Goal: Task Accomplishment & Management: Complete application form

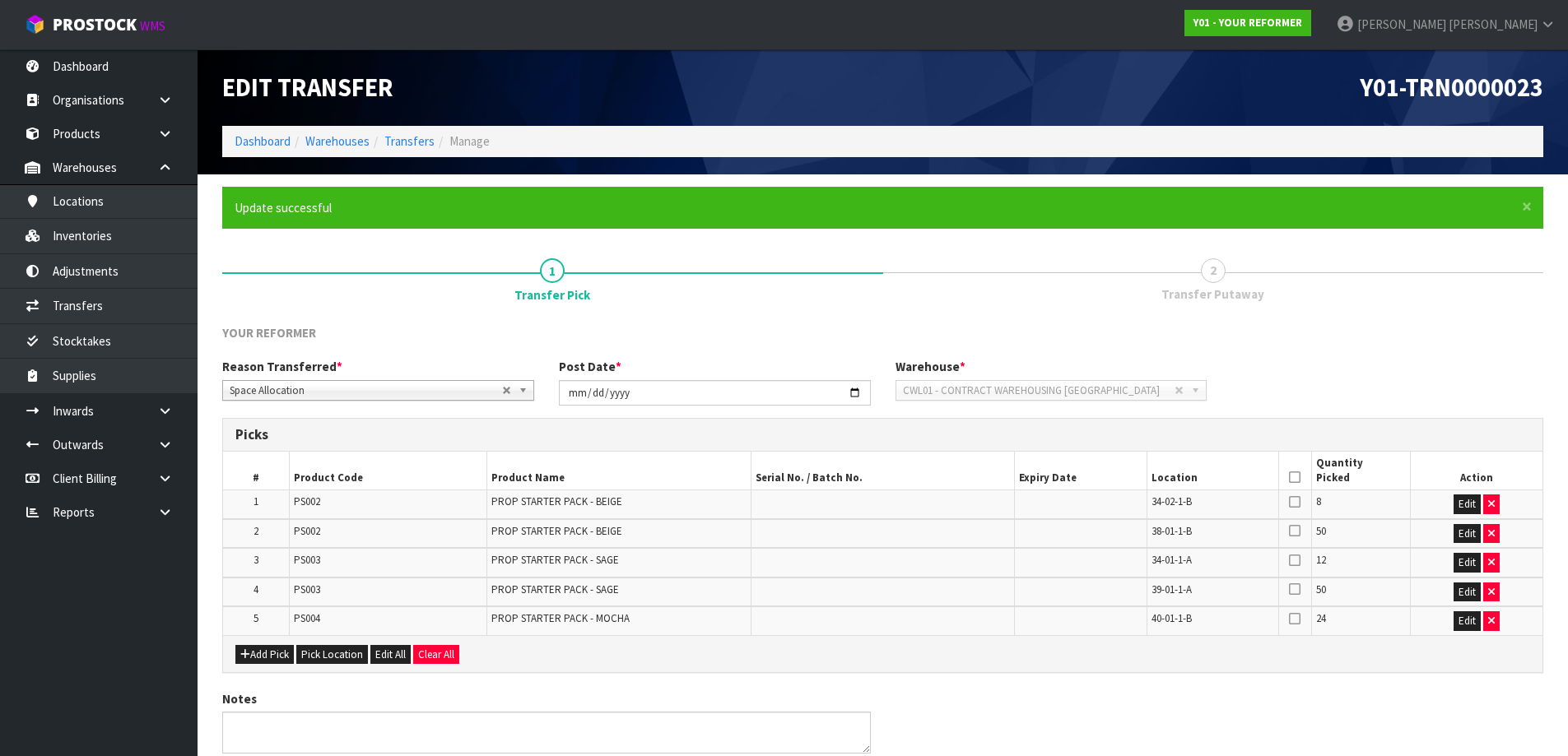
scroll to position [71, 0]
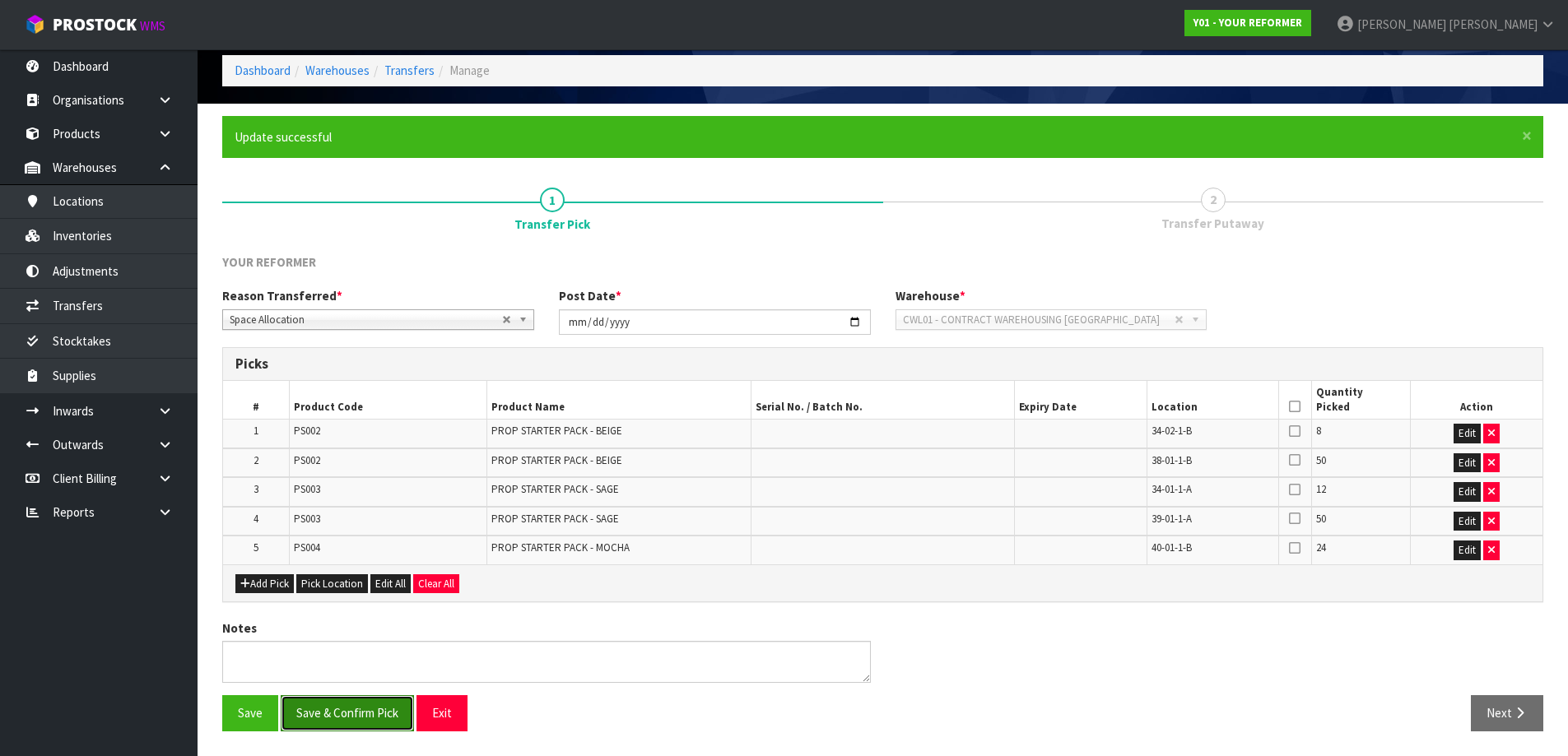
click at [348, 708] on button "Save & Confirm Pick" at bounding box center [347, 713] width 133 height 35
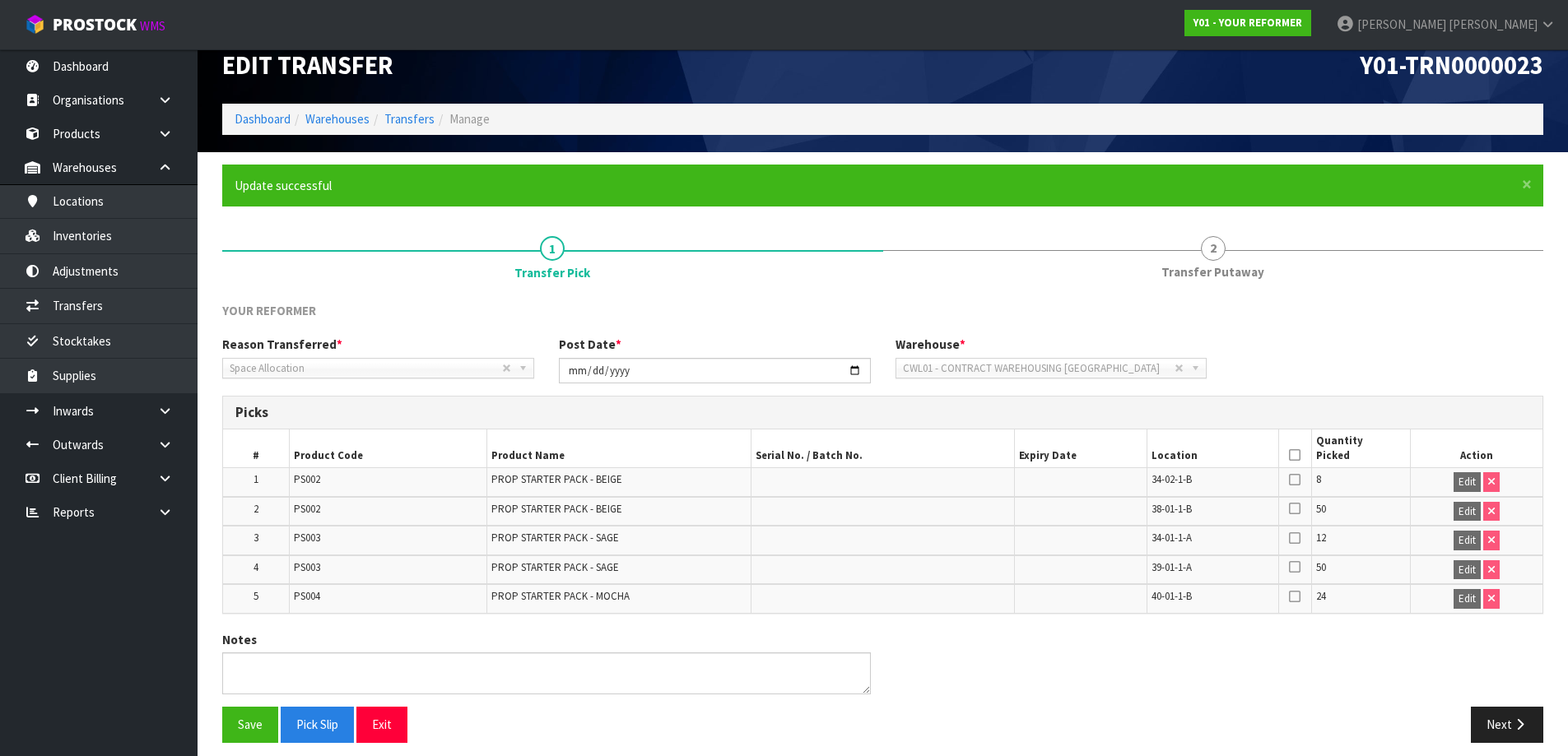
scroll to position [34, 0]
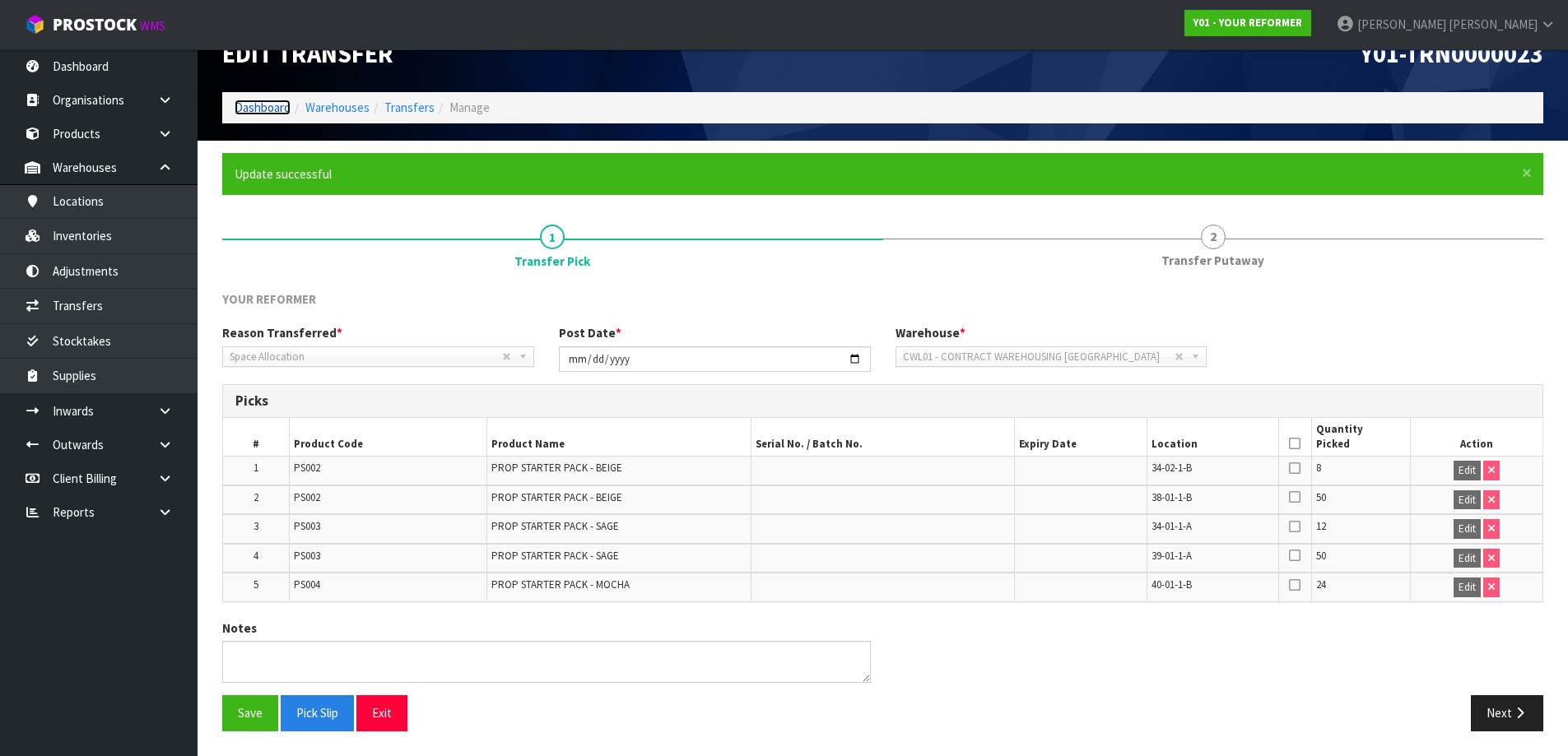
click at [277, 109] on link "Dashboard" at bounding box center [263, 107] width 56 height 16
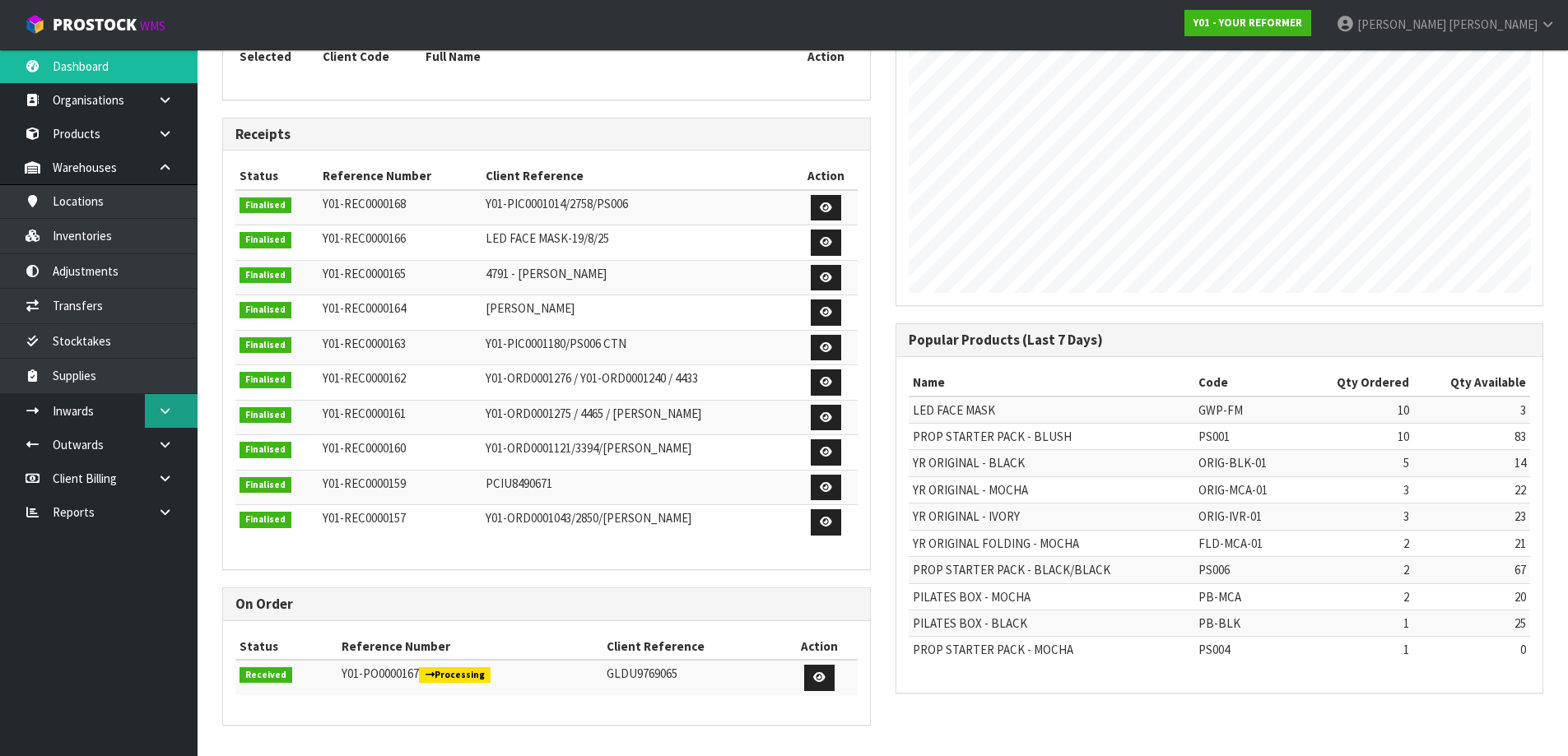
scroll to position [1247, 672]
click at [176, 411] on link at bounding box center [171, 411] width 53 height 34
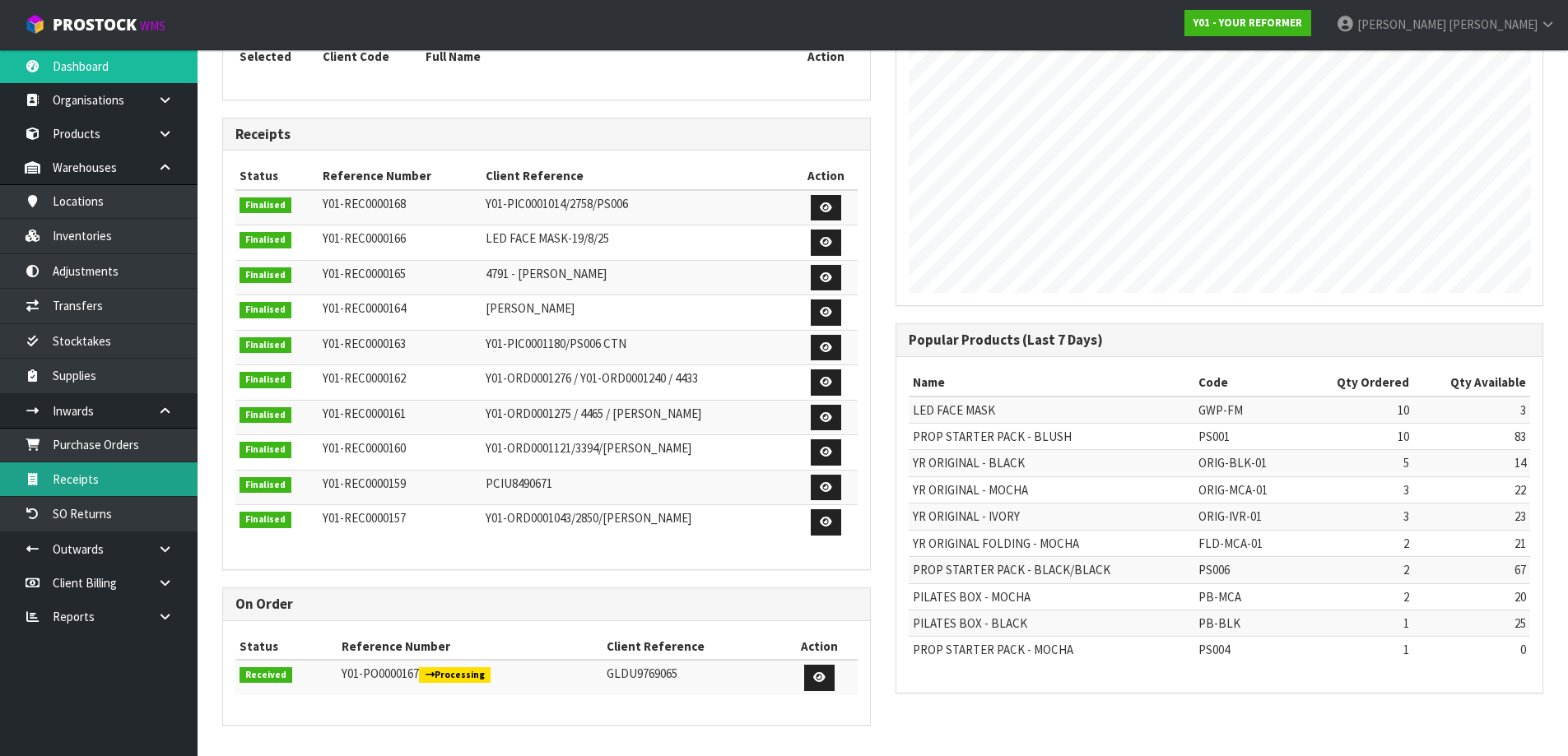
click at [109, 474] on link "Receipts" at bounding box center [99, 479] width 198 height 34
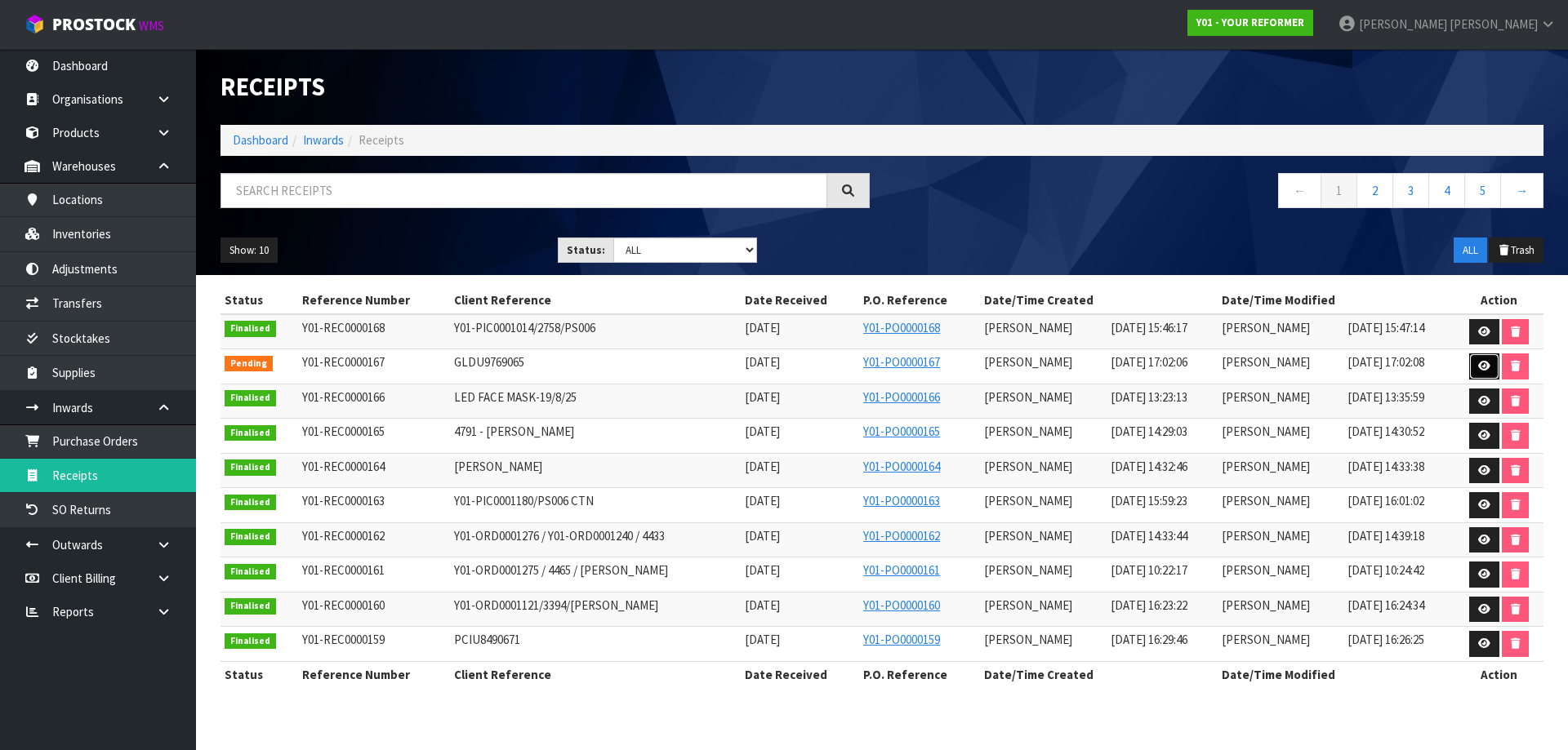
click at [1478, 364] on link at bounding box center [1484, 366] width 31 height 26
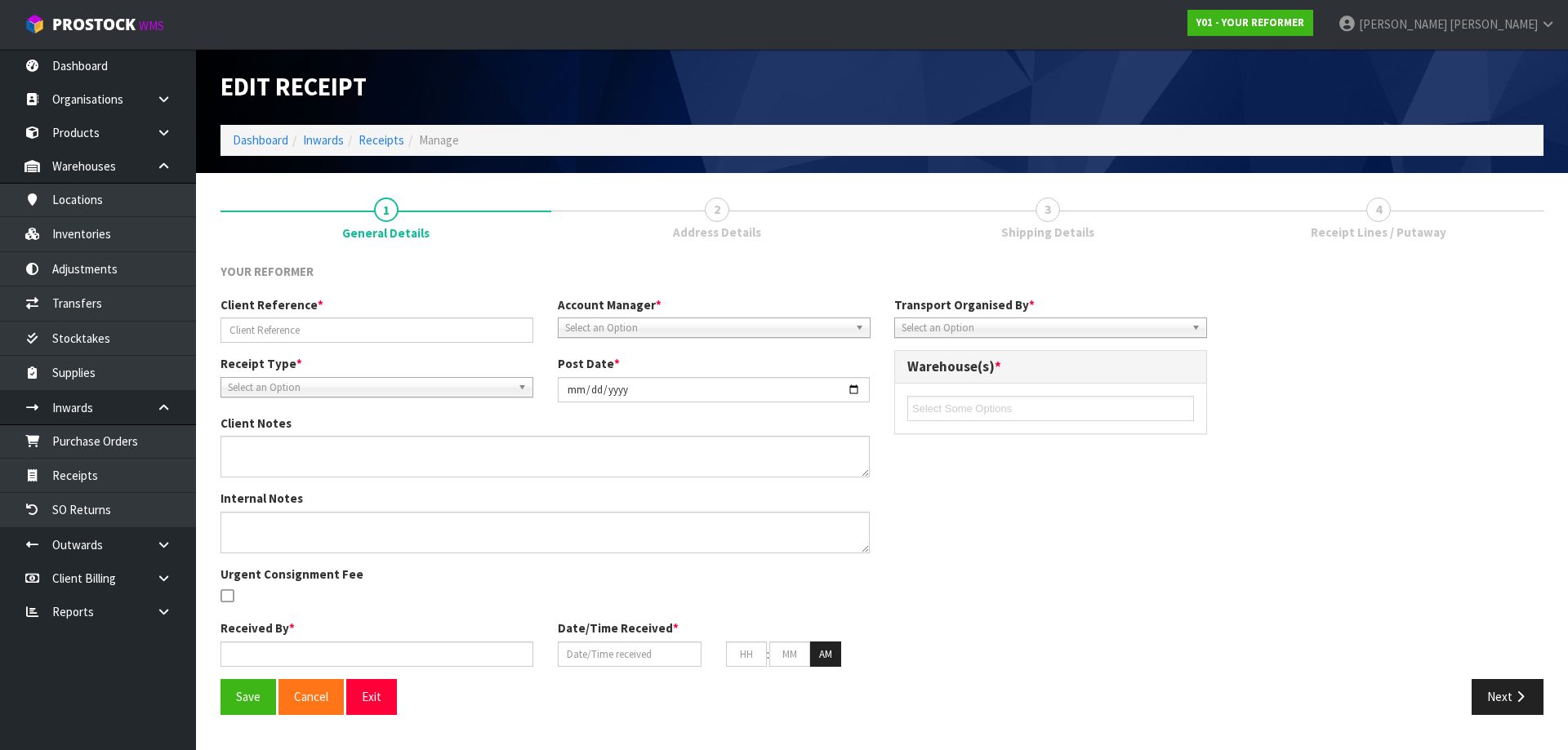
type input "GLDU9769065"
type input "[DATE]"
type input "[PERSON_NAME]"
type input "[DATE]"
type input "05"
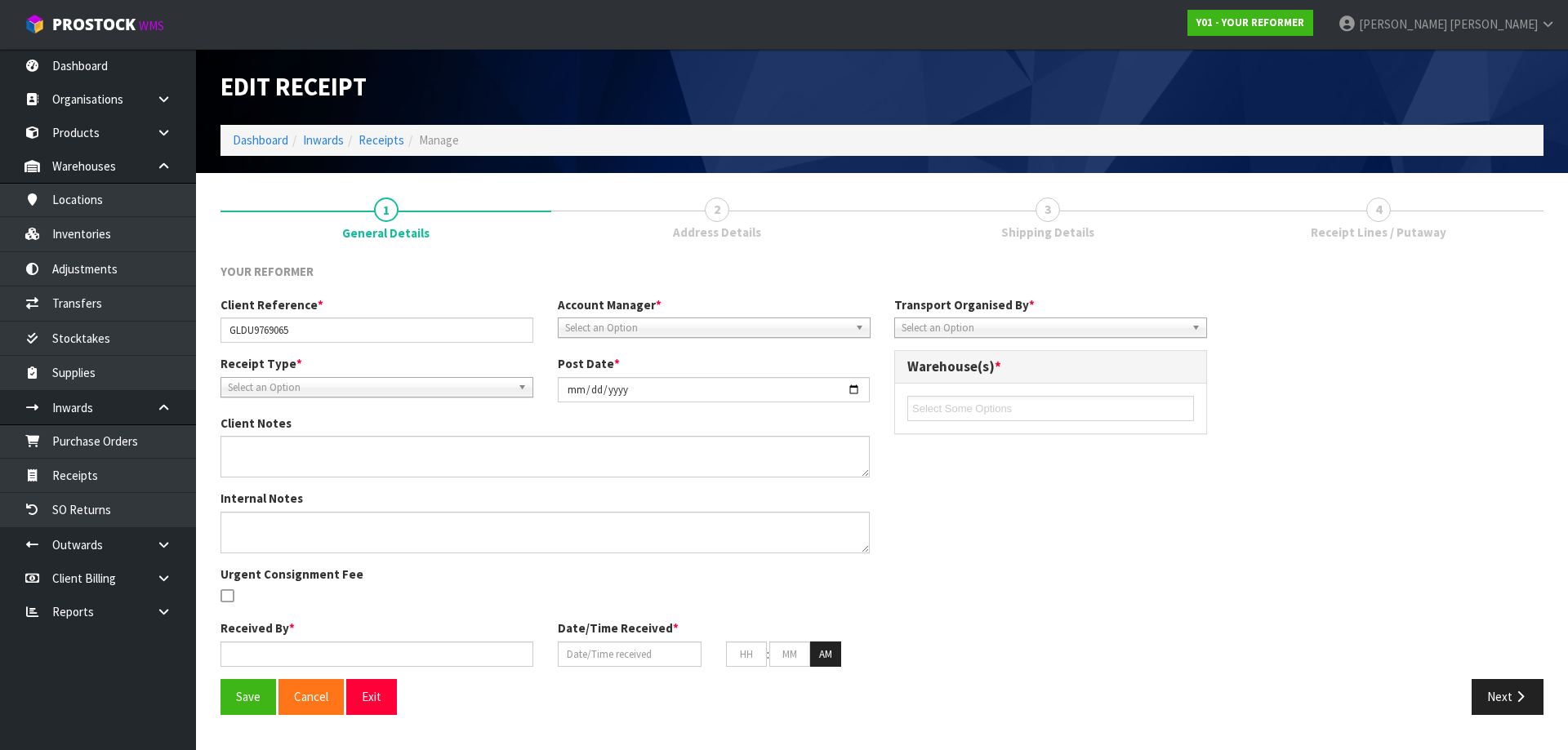
type input "02"
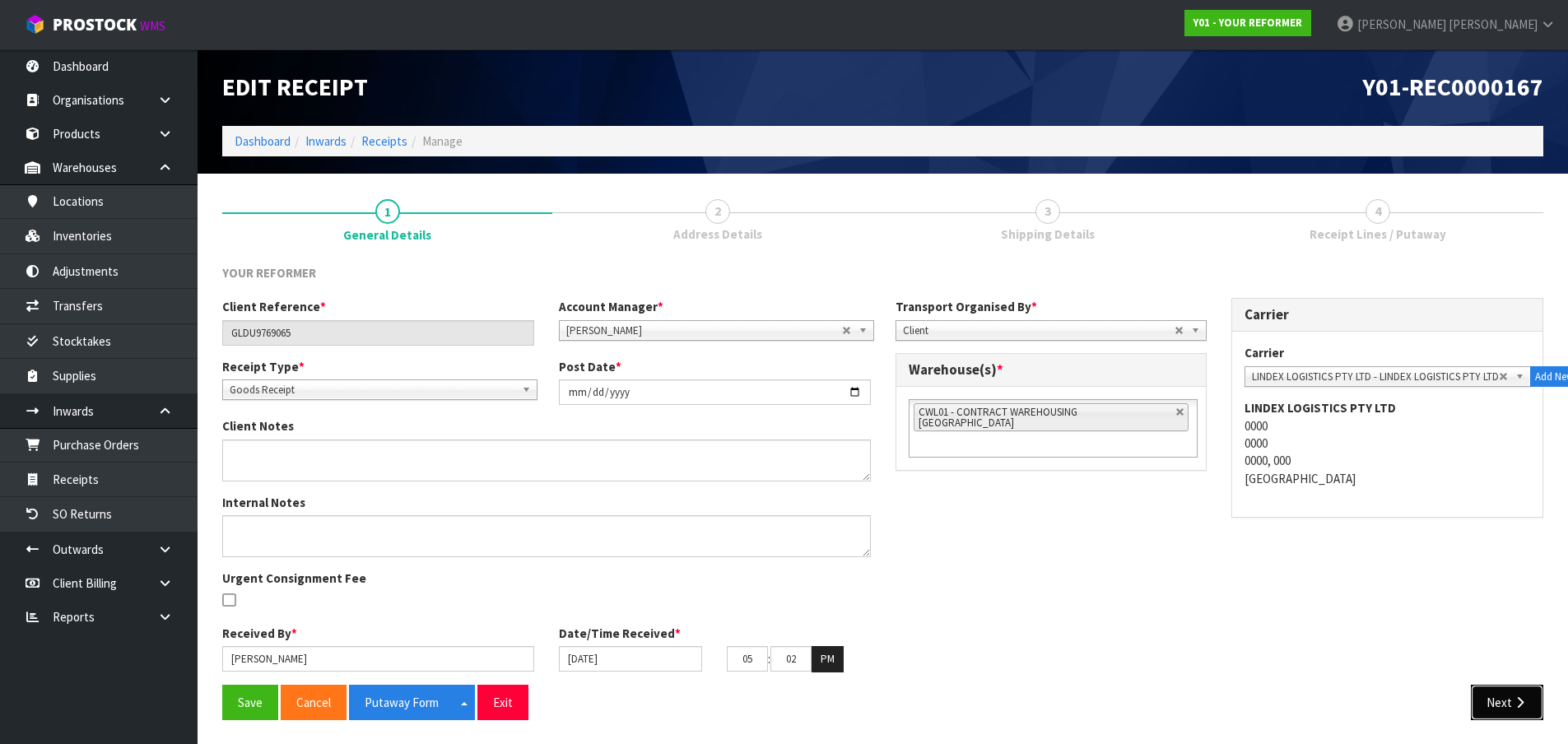
click at [1523, 717] on button "Next" at bounding box center [1507, 703] width 73 height 35
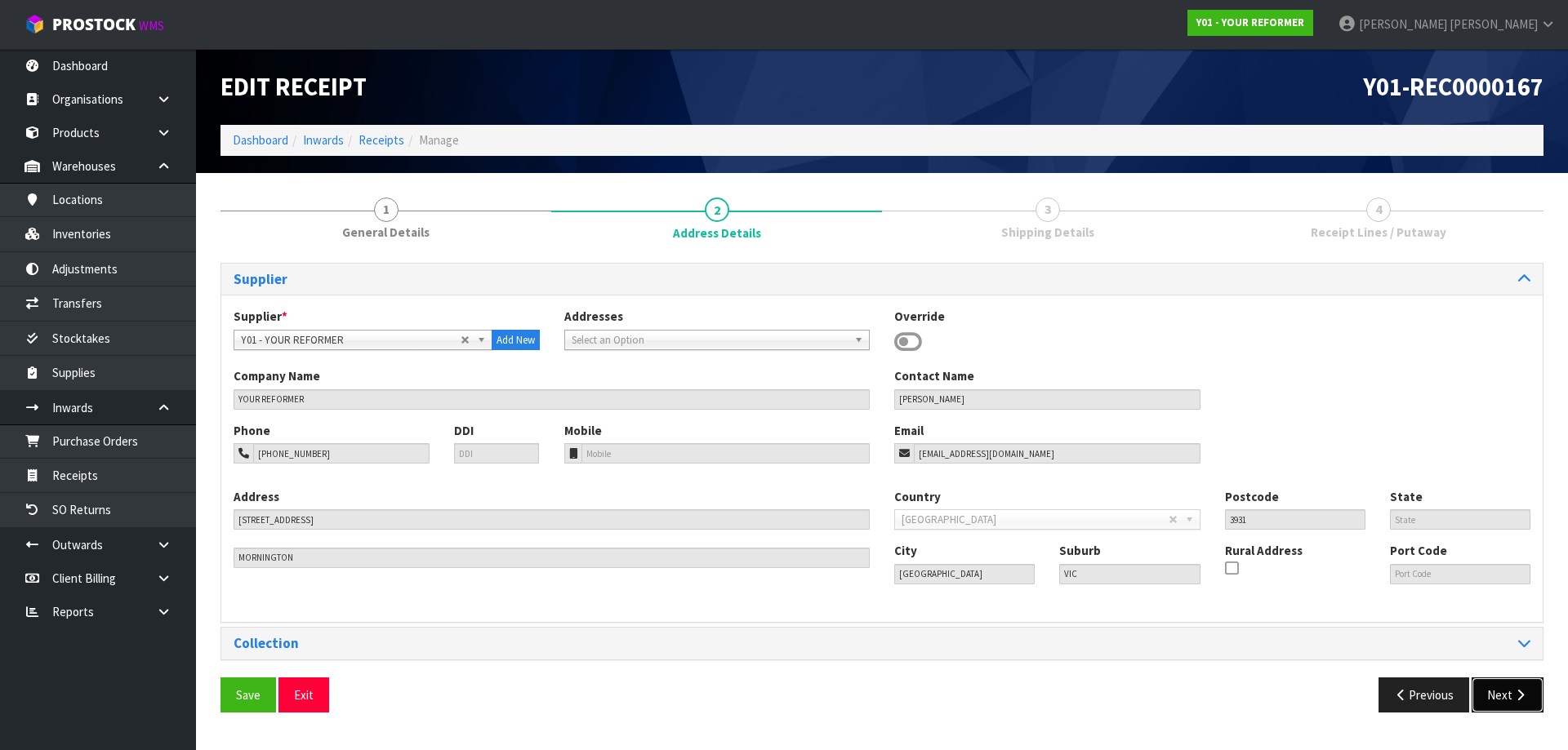
click at [1512, 711] on button "Next" at bounding box center [1508, 695] width 72 height 35
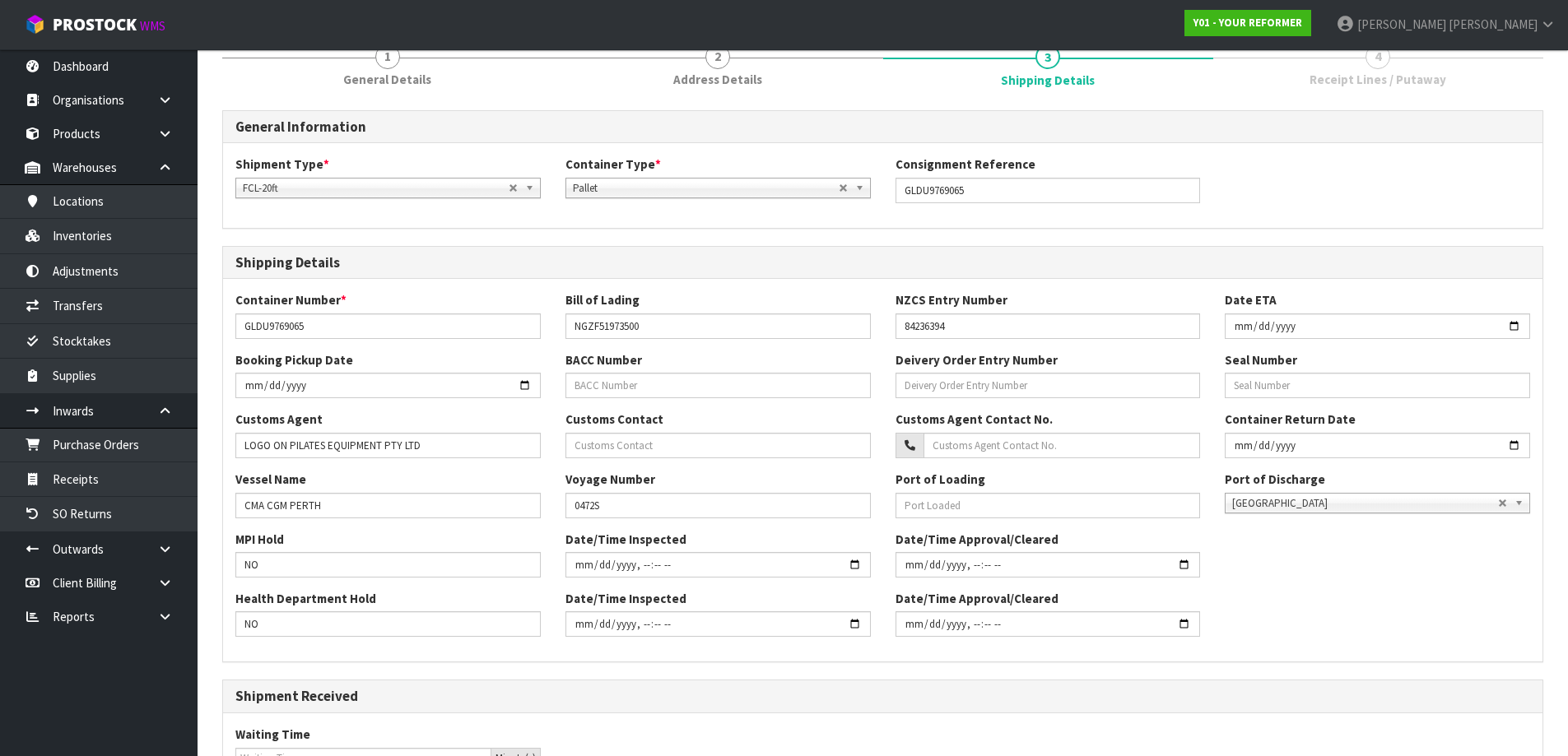
scroll to position [388, 0]
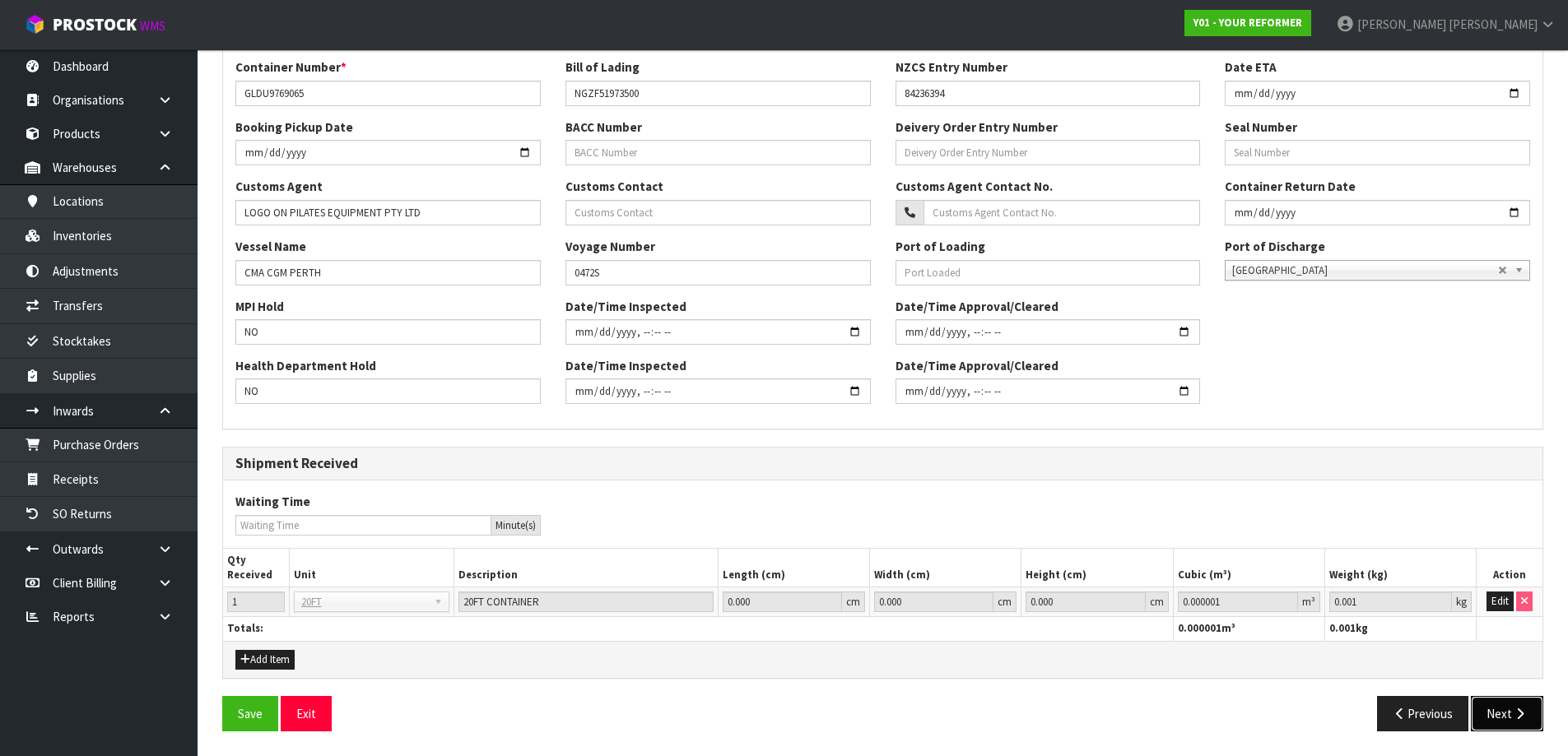
click at [1522, 708] on icon "button" at bounding box center [1520, 713] width 16 height 12
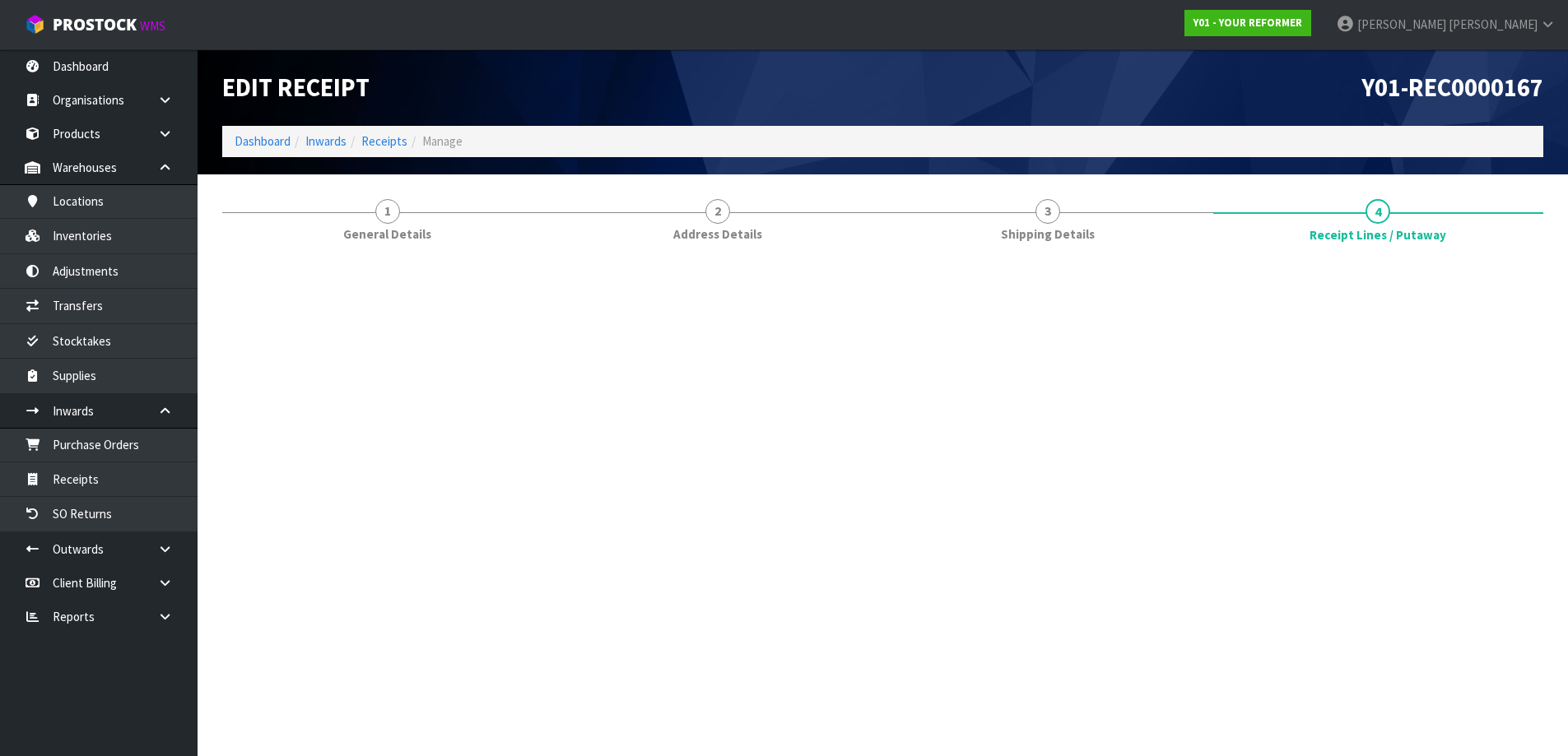
scroll to position [0, 0]
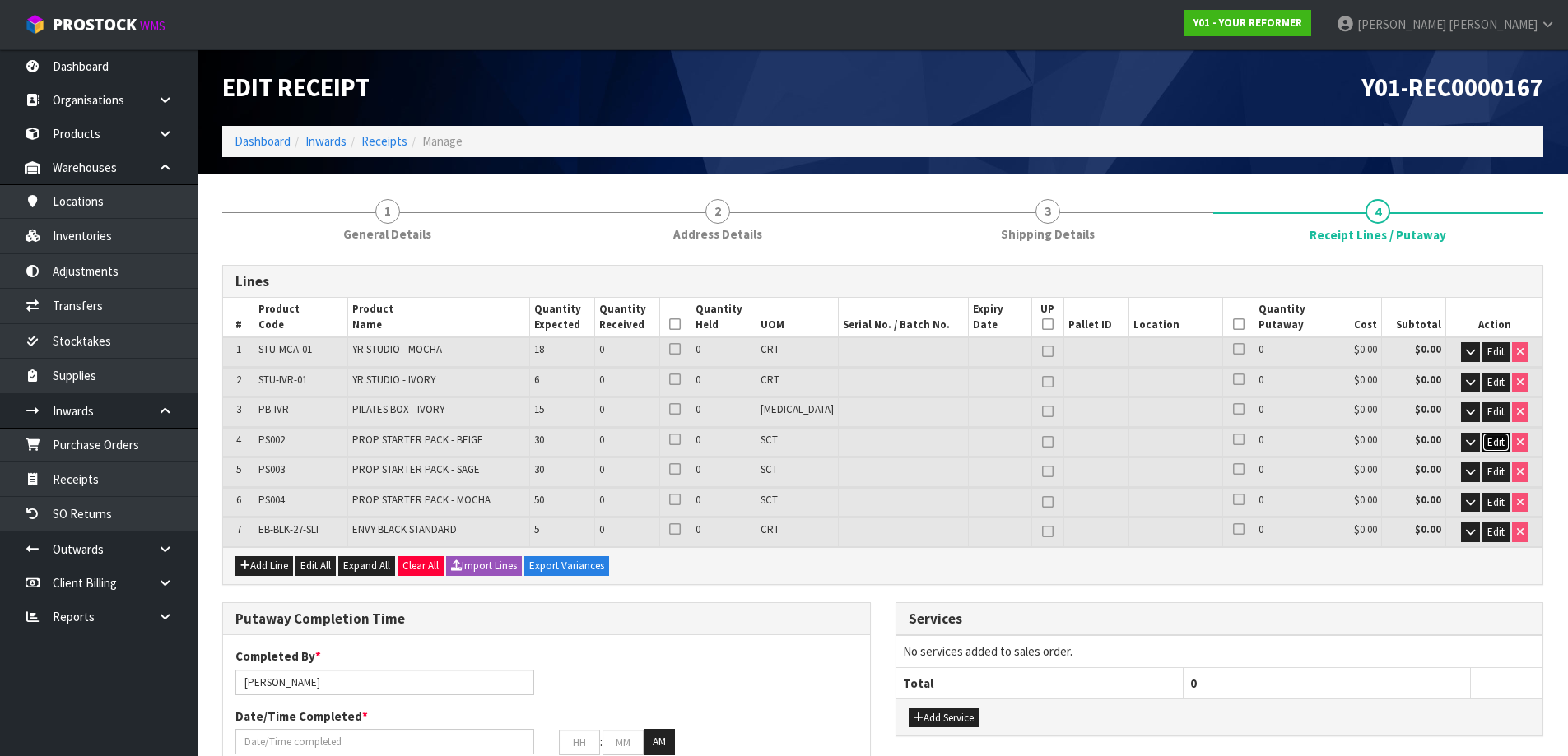
click at [1494, 440] on span "Edit" at bounding box center [1496, 442] width 18 height 14
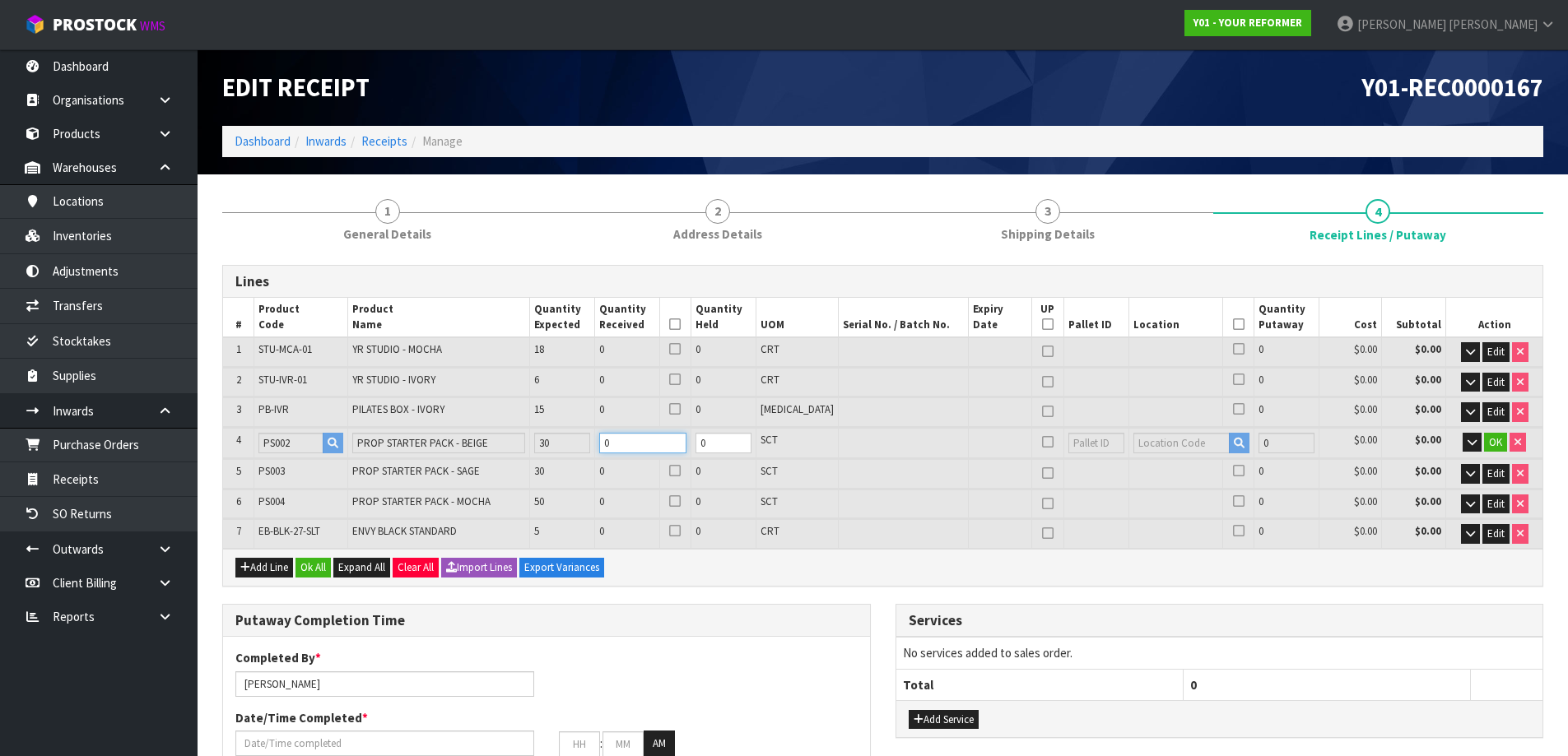
click at [517, 450] on tr "4 PS002 PROP STARTER PACK - BEIGE 30 0 0 SCT 0 $0.00 $0.00 OK" at bounding box center [882, 443] width 1319 height 31
type input "0.046494"
type input "9.54"
type input "3"
type input "6"
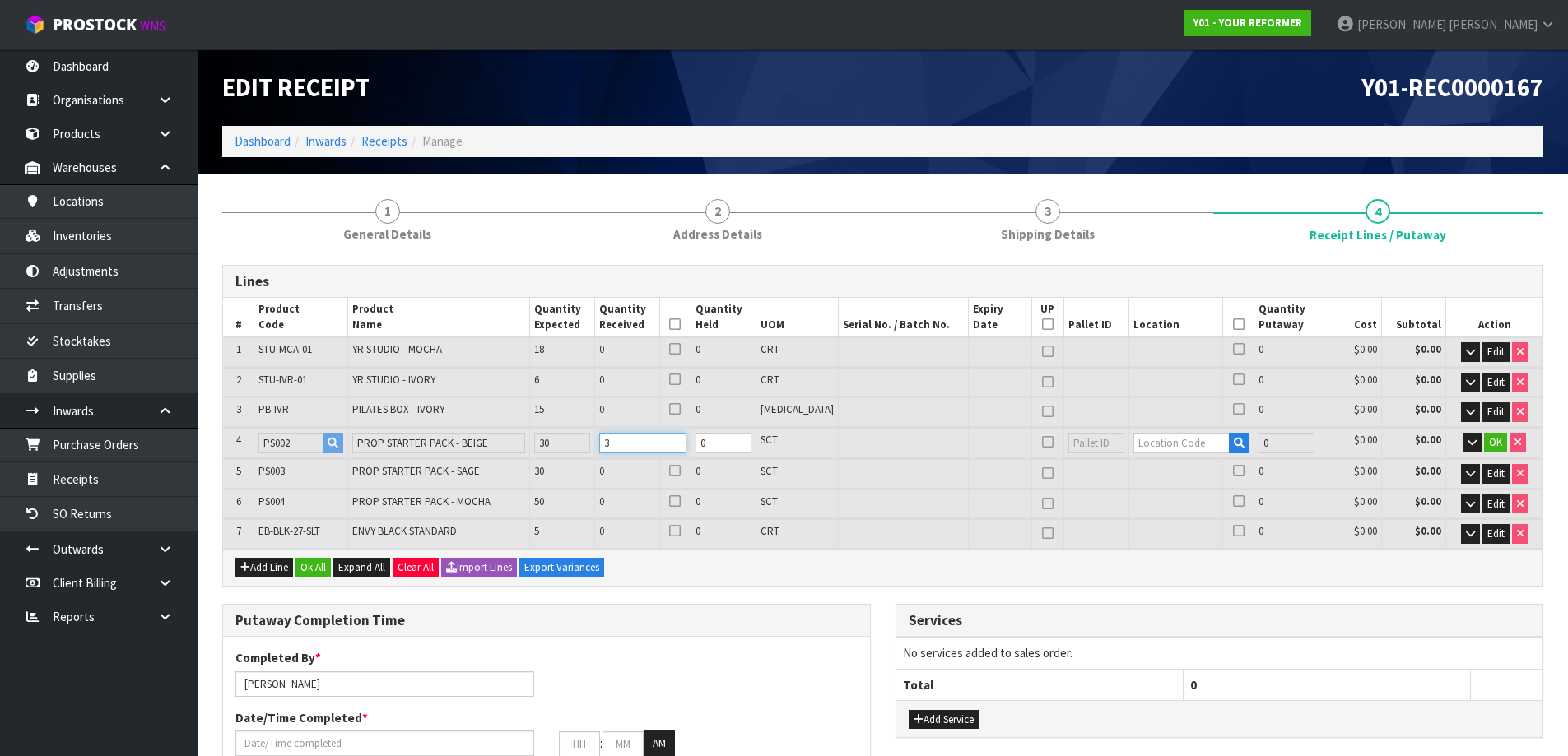
type input "6"
type input "0.57456"
type input "100.8"
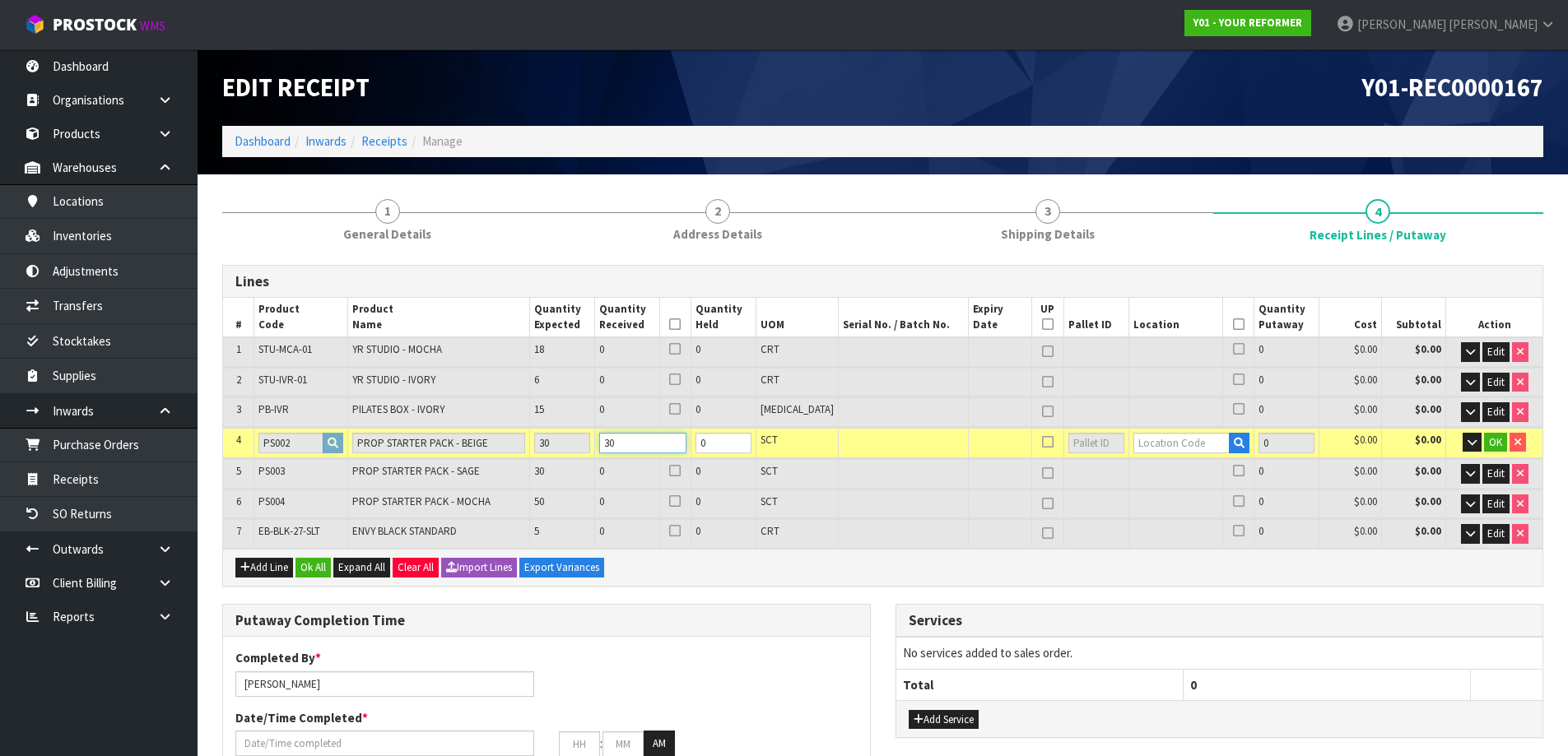
type input "30"
type input "32-37-4-A"
type input "30"
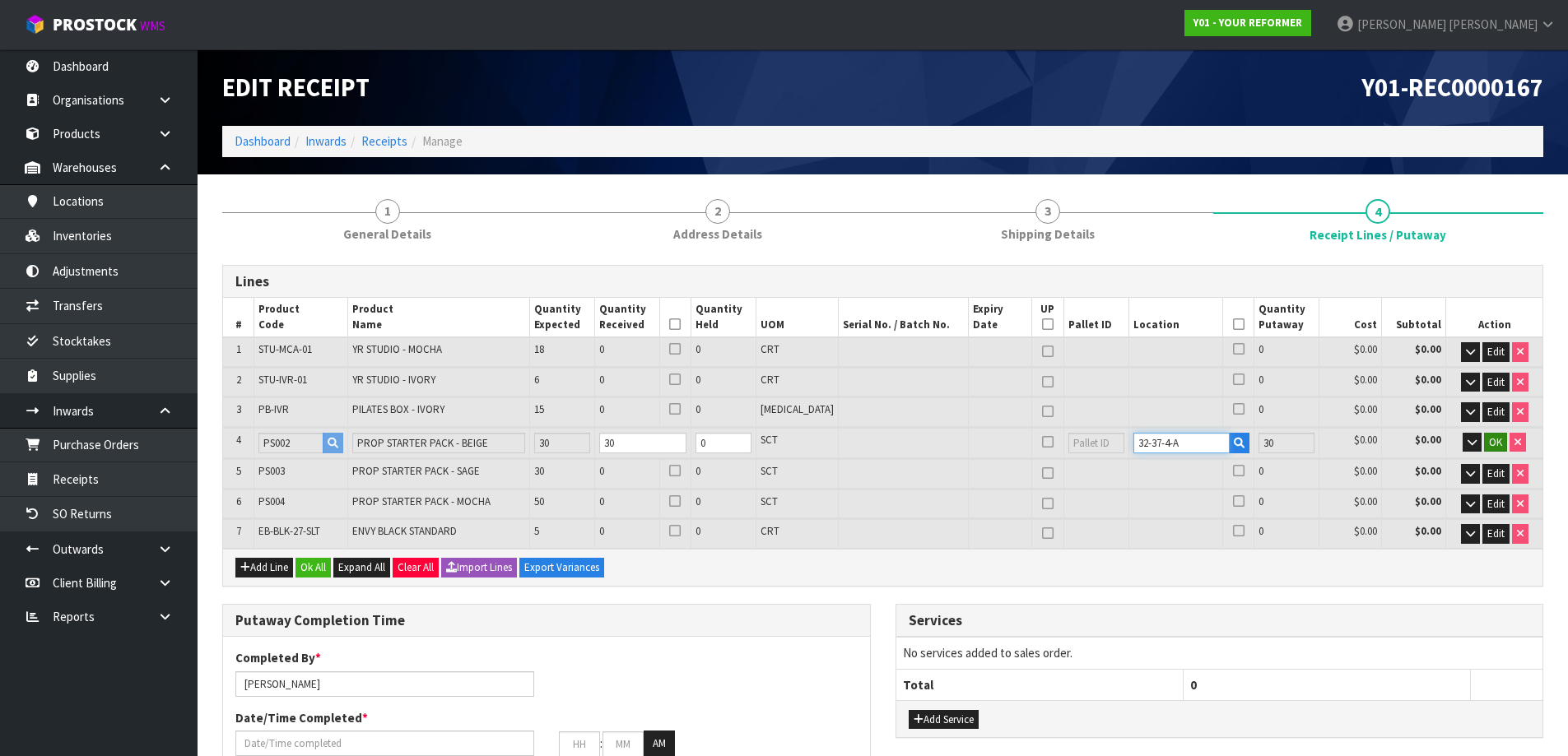
type input "32-37-4-A"
click at [1504, 446] on button "OK" at bounding box center [1495, 442] width 23 height 20
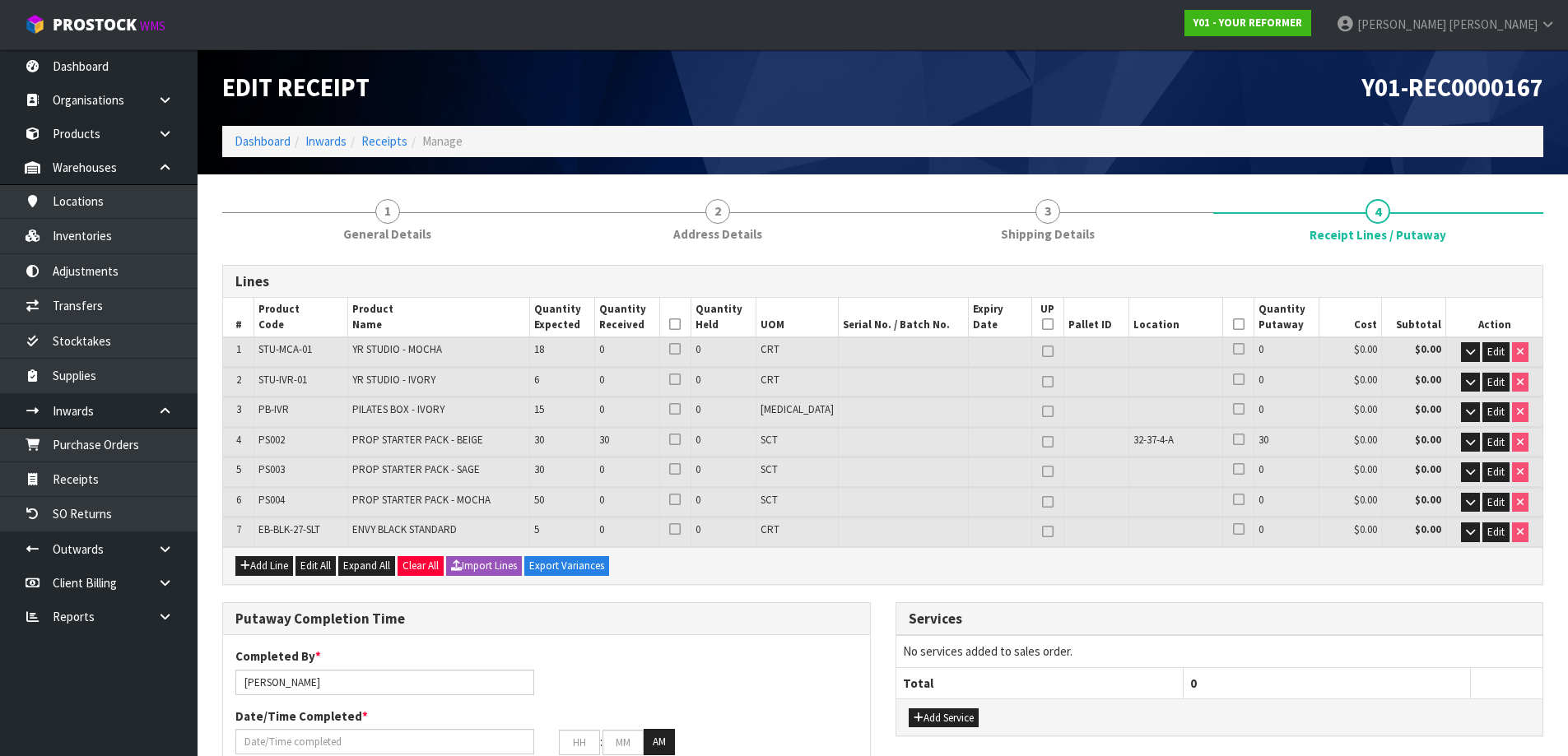
drag, startPoint x: 1227, startPoint y: 438, endPoint x: 1157, endPoint y: 448, distance: 70.7
click at [1233, 440] on icon at bounding box center [1239, 440] width 11 height 1
click at [0, 0] on input "checkbox" at bounding box center [0, 0] width 0 height 0
click at [681, 440] on icon at bounding box center [675, 440] width 11 height 1
click at [0, 0] on input "checkbox" at bounding box center [0, 0] width 0 height 0
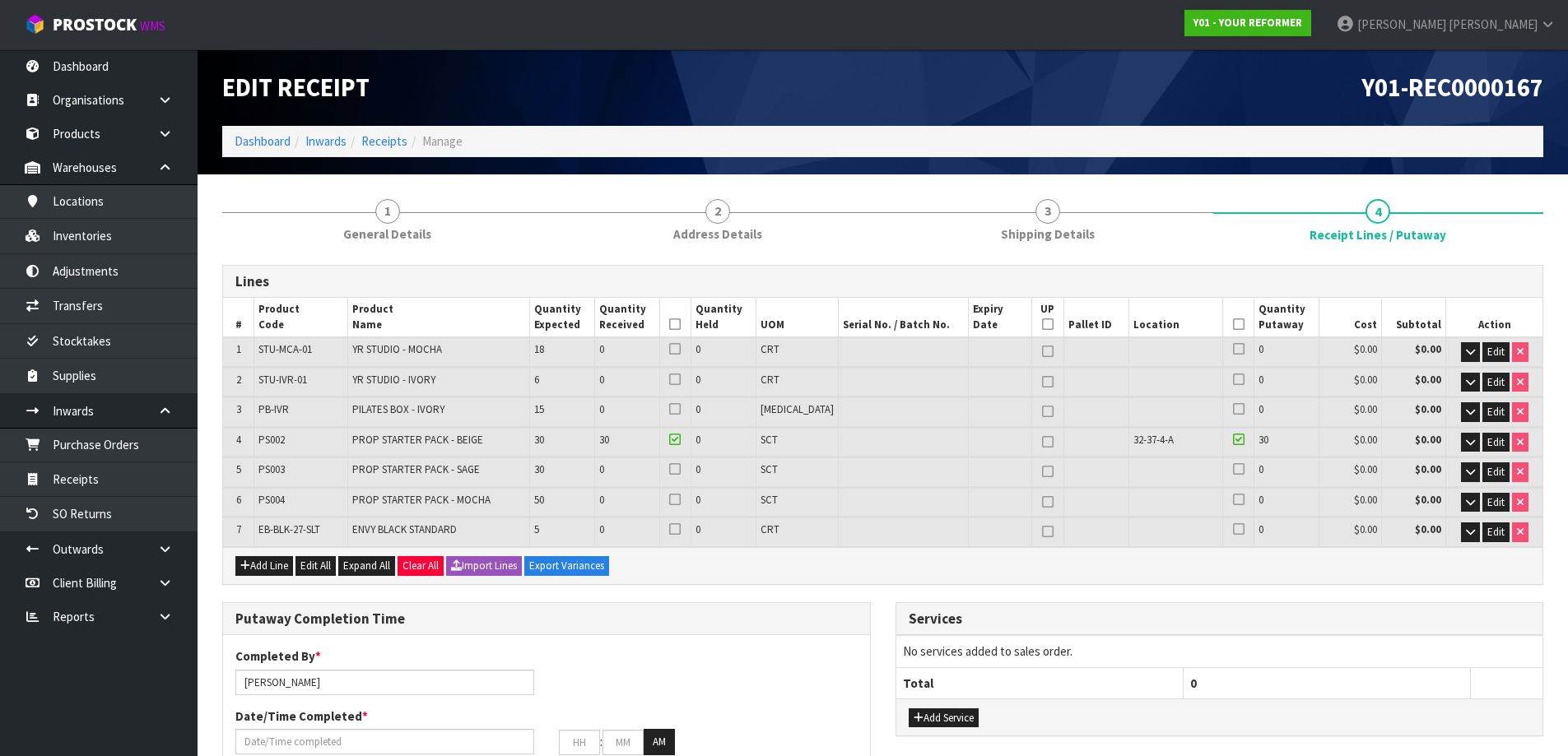
click at [1140, 436] on span "32-37-4-A" at bounding box center [1153, 439] width 40 height 14
copy tr "32-37-4-A"
drag, startPoint x: 1500, startPoint y: 474, endPoint x: 1506, endPoint y: 506, distance: 32.6
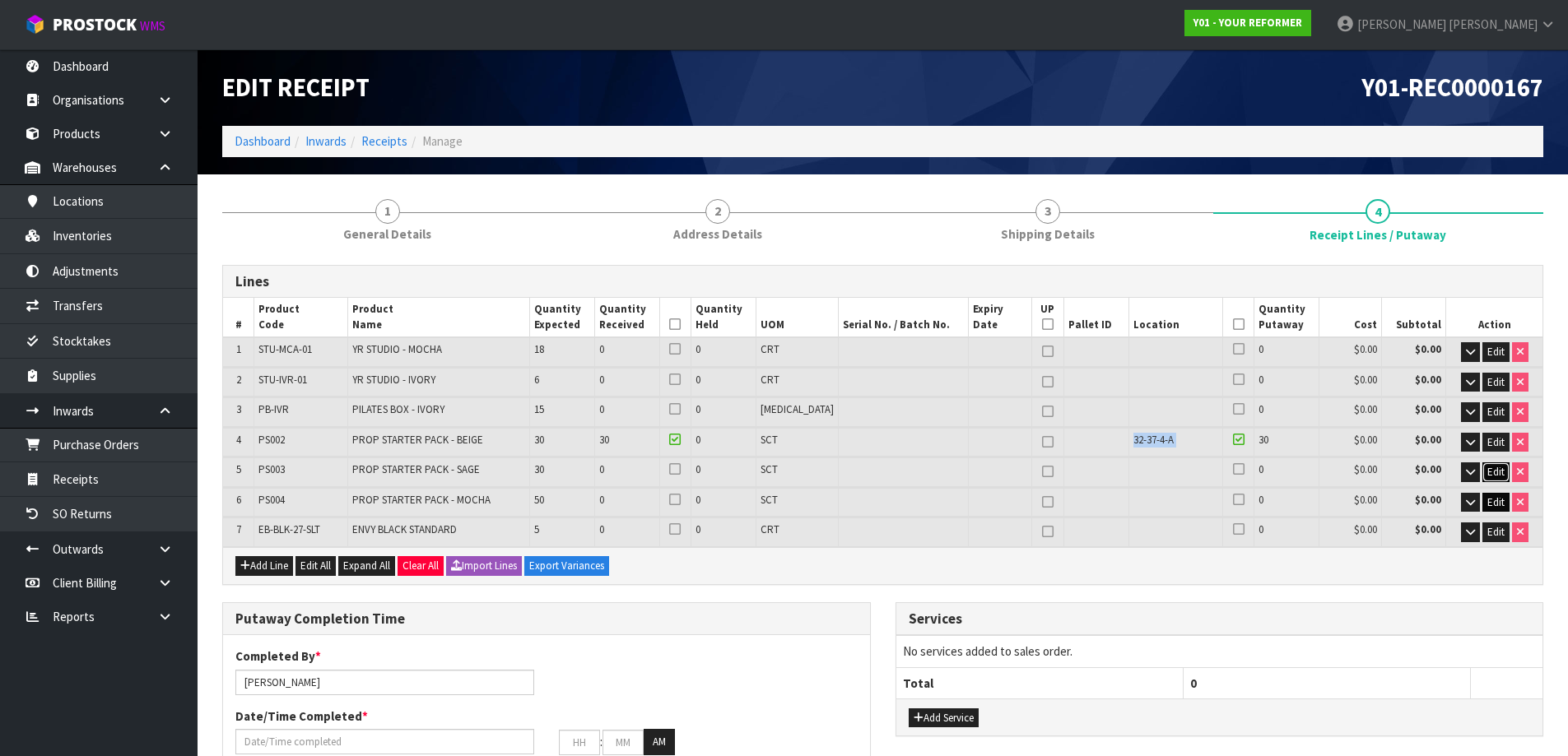
click at [1500, 474] on span "Edit" at bounding box center [1496, 472] width 18 height 14
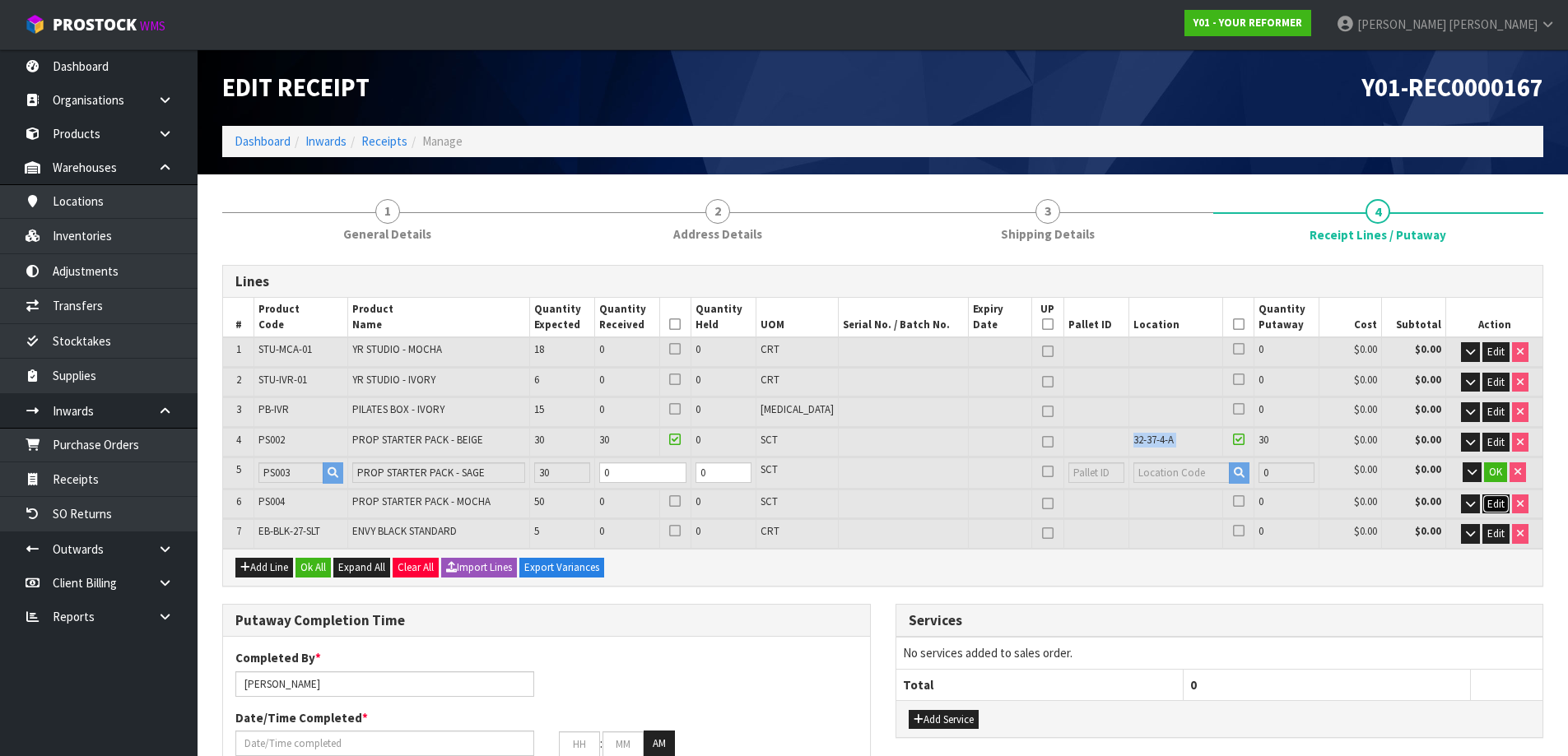
click at [1494, 505] on span "Edit" at bounding box center [1496, 503] width 18 height 14
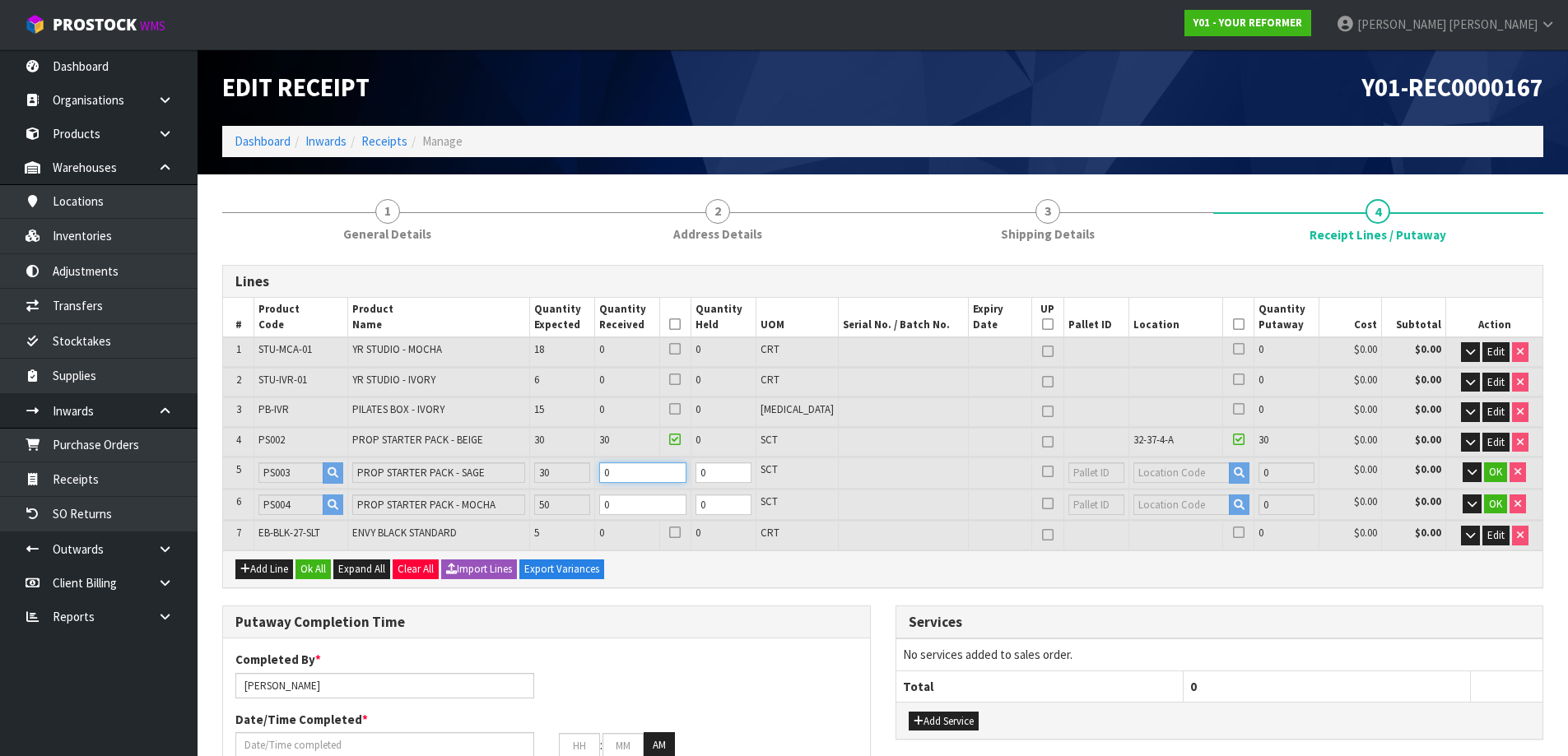
click at [495, 473] on tr "5 PS003 PROP STARTER PACK - SAGE 30 0 0 SCT 0 $0.00 $0.00 OK" at bounding box center [882, 473] width 1319 height 31
type input "0.621054"
type input "110.34"
type input "3"
type input "12"
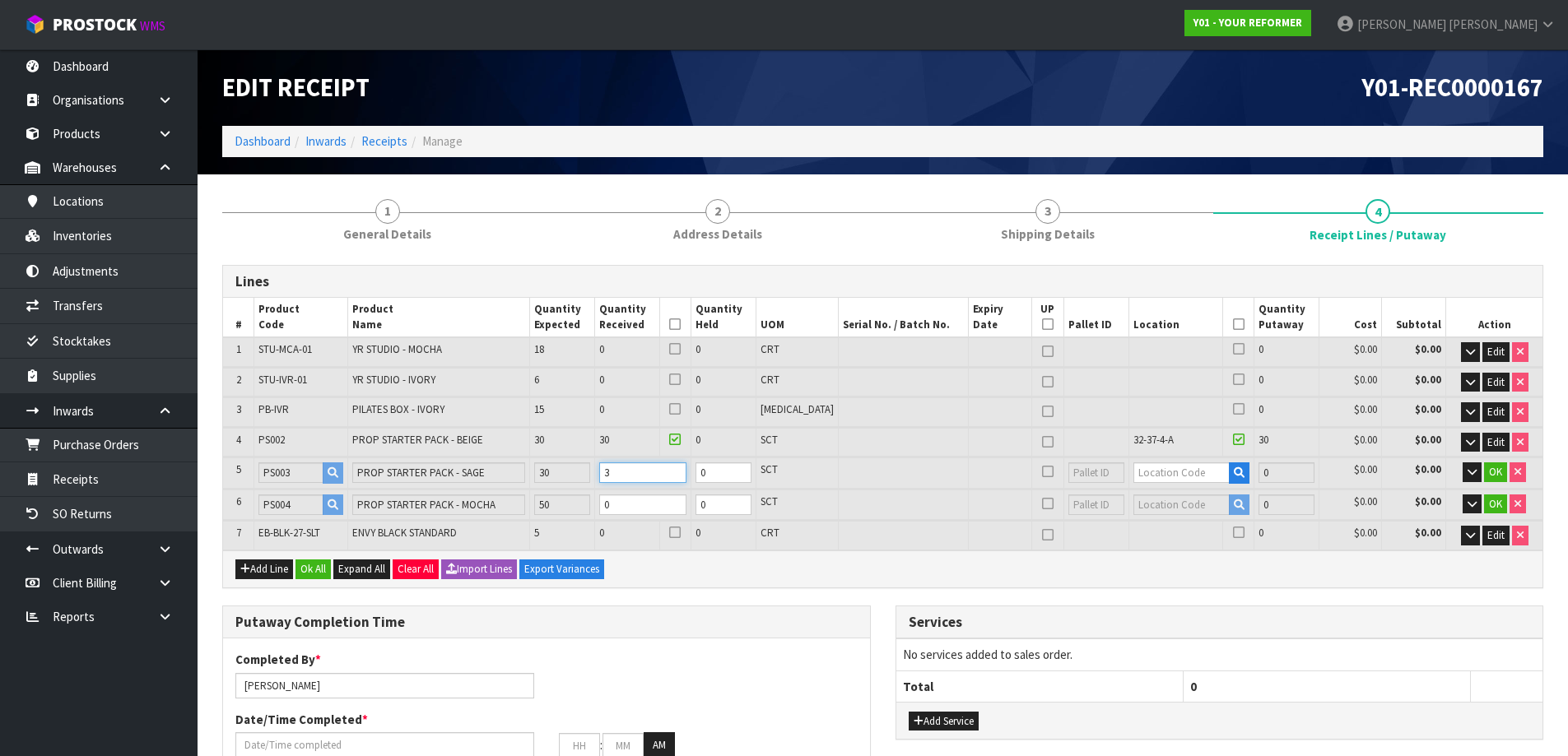
type input "12"
type input "1.164618"
type input "204.78"
type input "31"
type input "6"
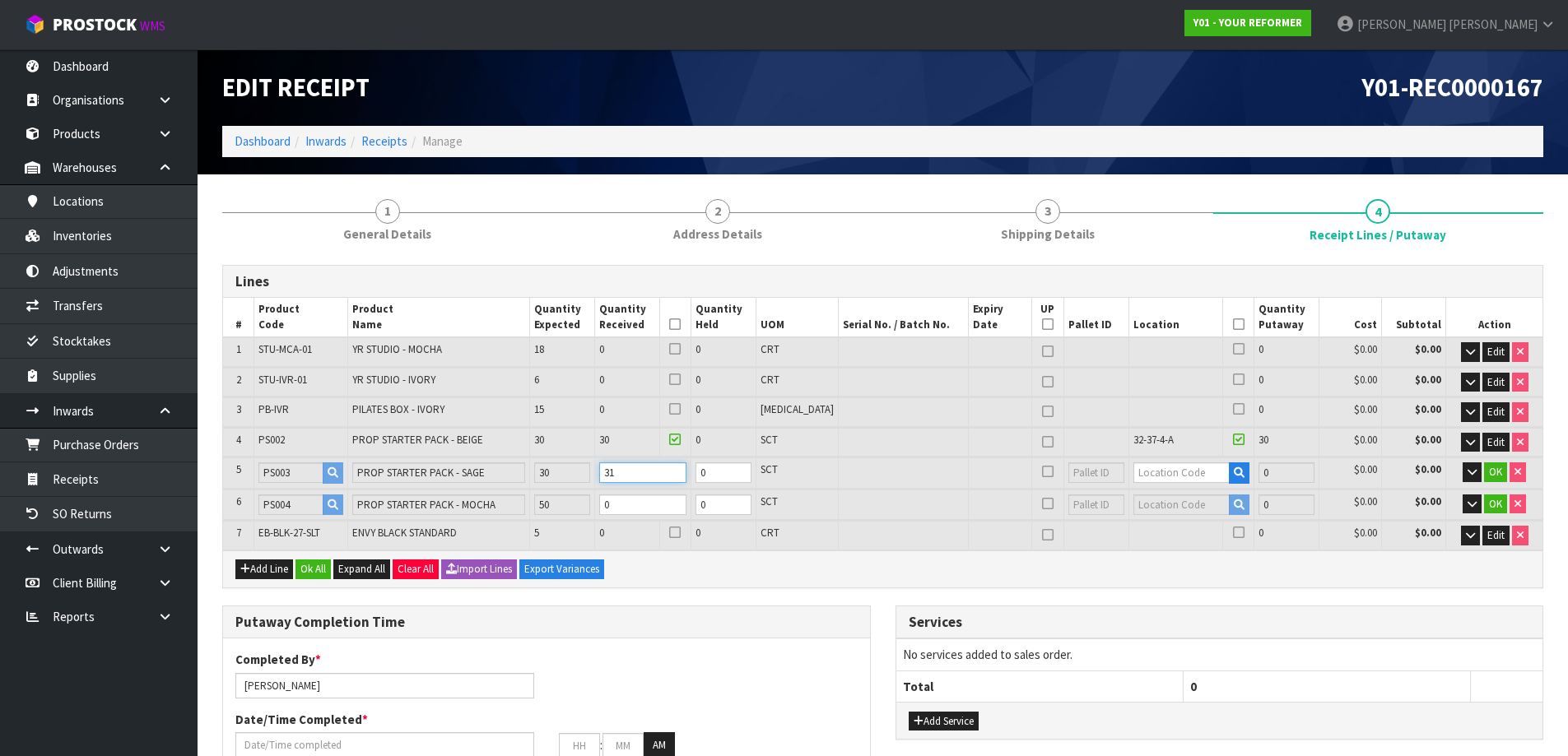
type input "6"
type input "0.621054"
type input "110.34"
type input "3"
type input "12"
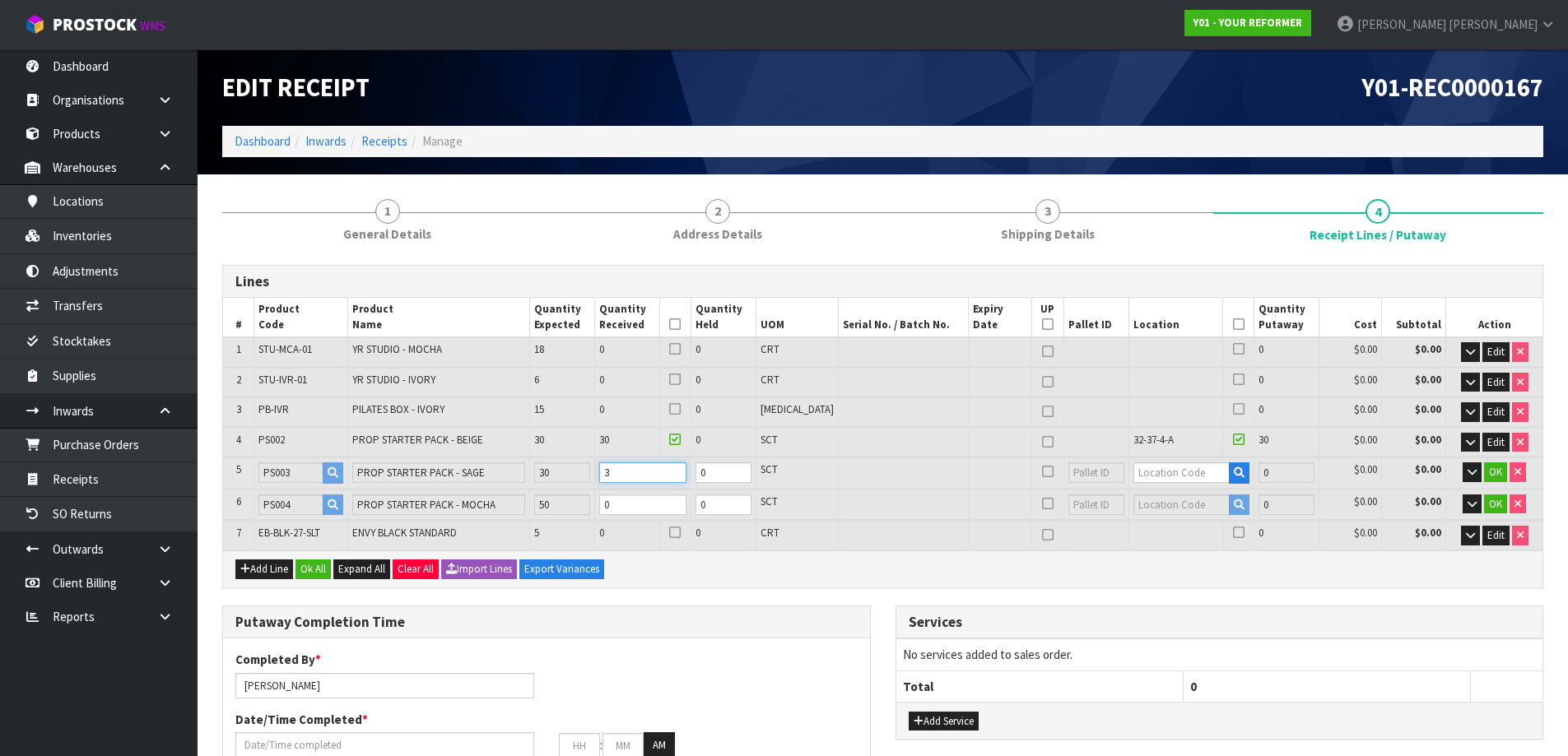
type input "12"
type input "1.14912"
type input "201.6"
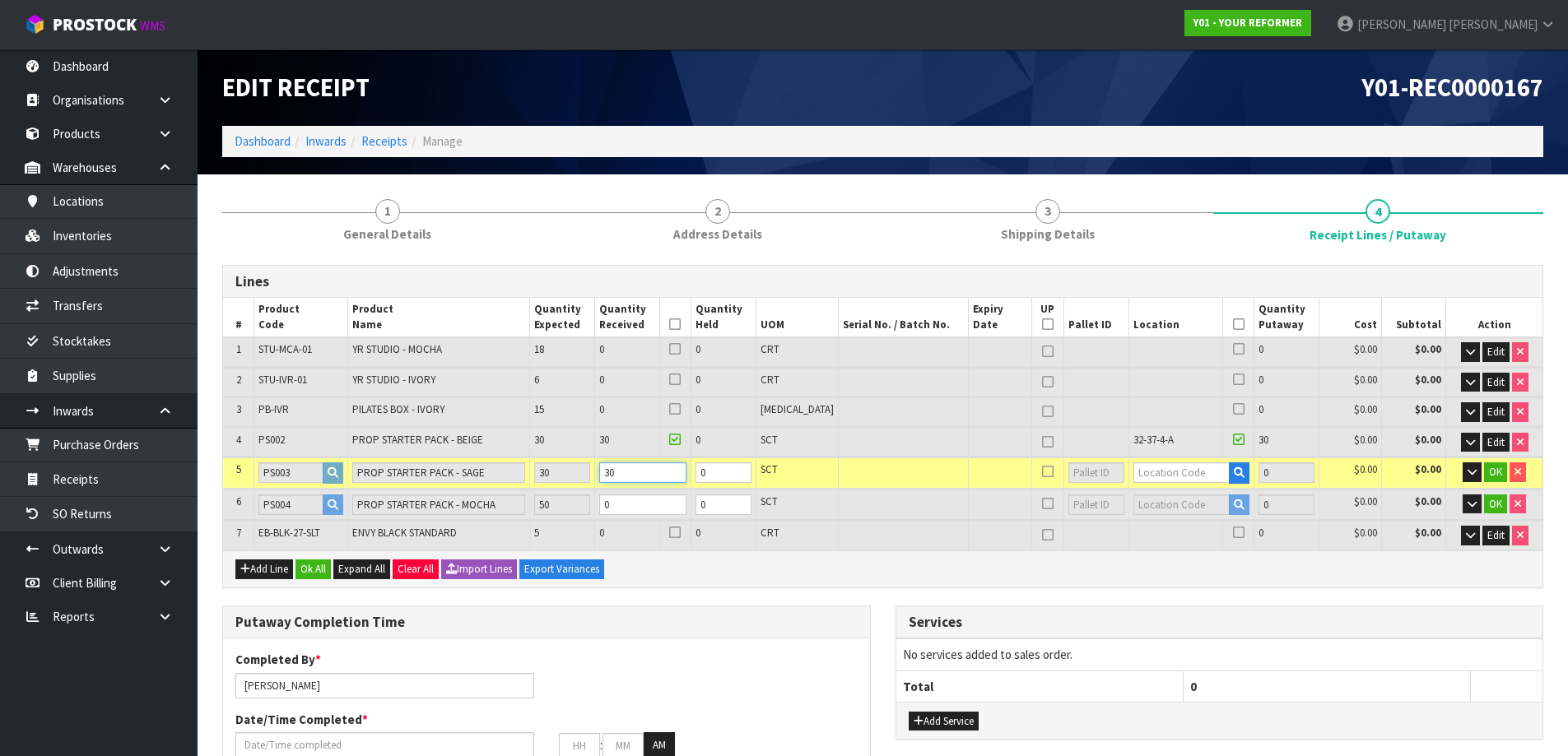
type input "30"
click at [1145, 473] on input "text" at bounding box center [1182, 473] width 97 height 21
paste input "32-37-4-A"
type input "32-37-4-A"
type input "60"
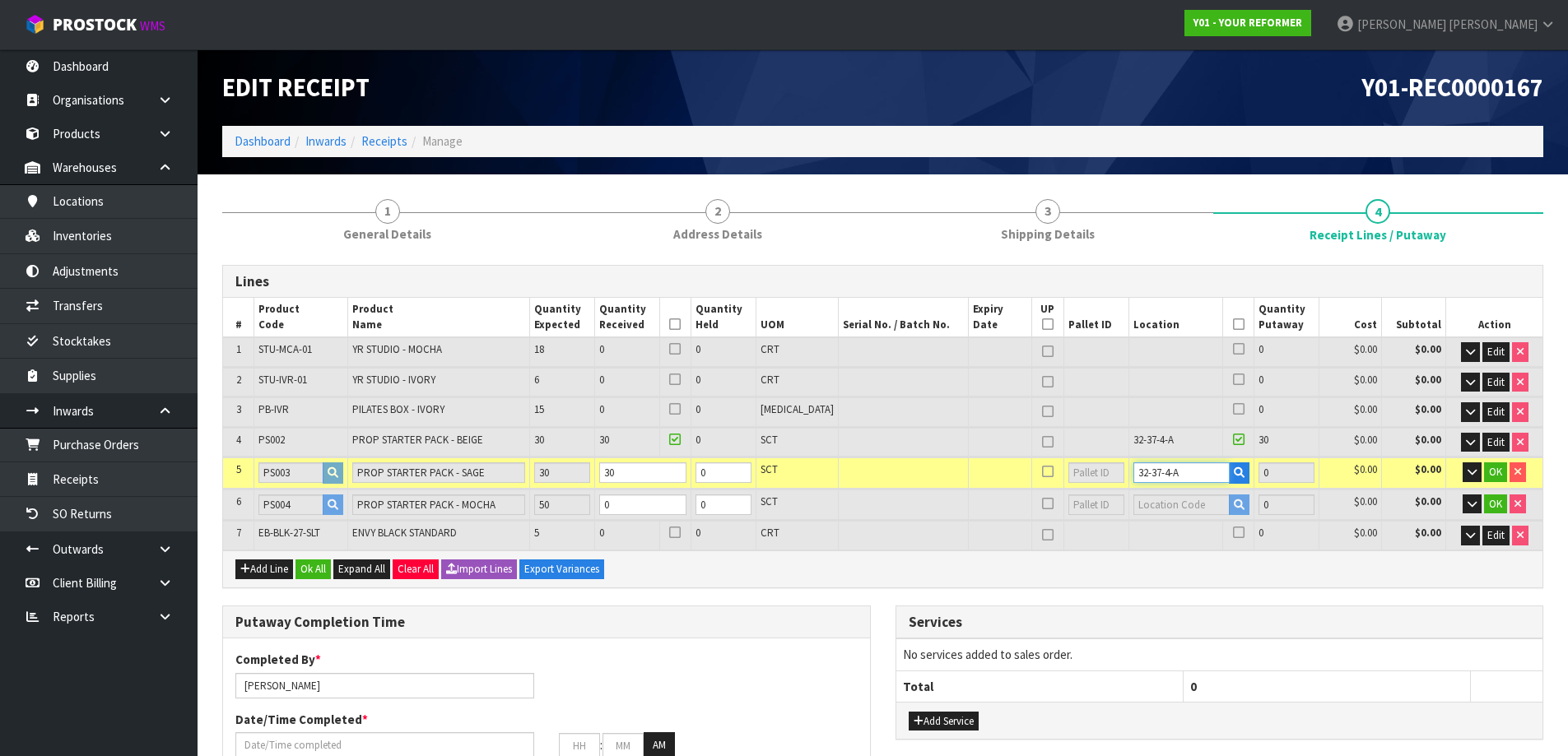
type input "30"
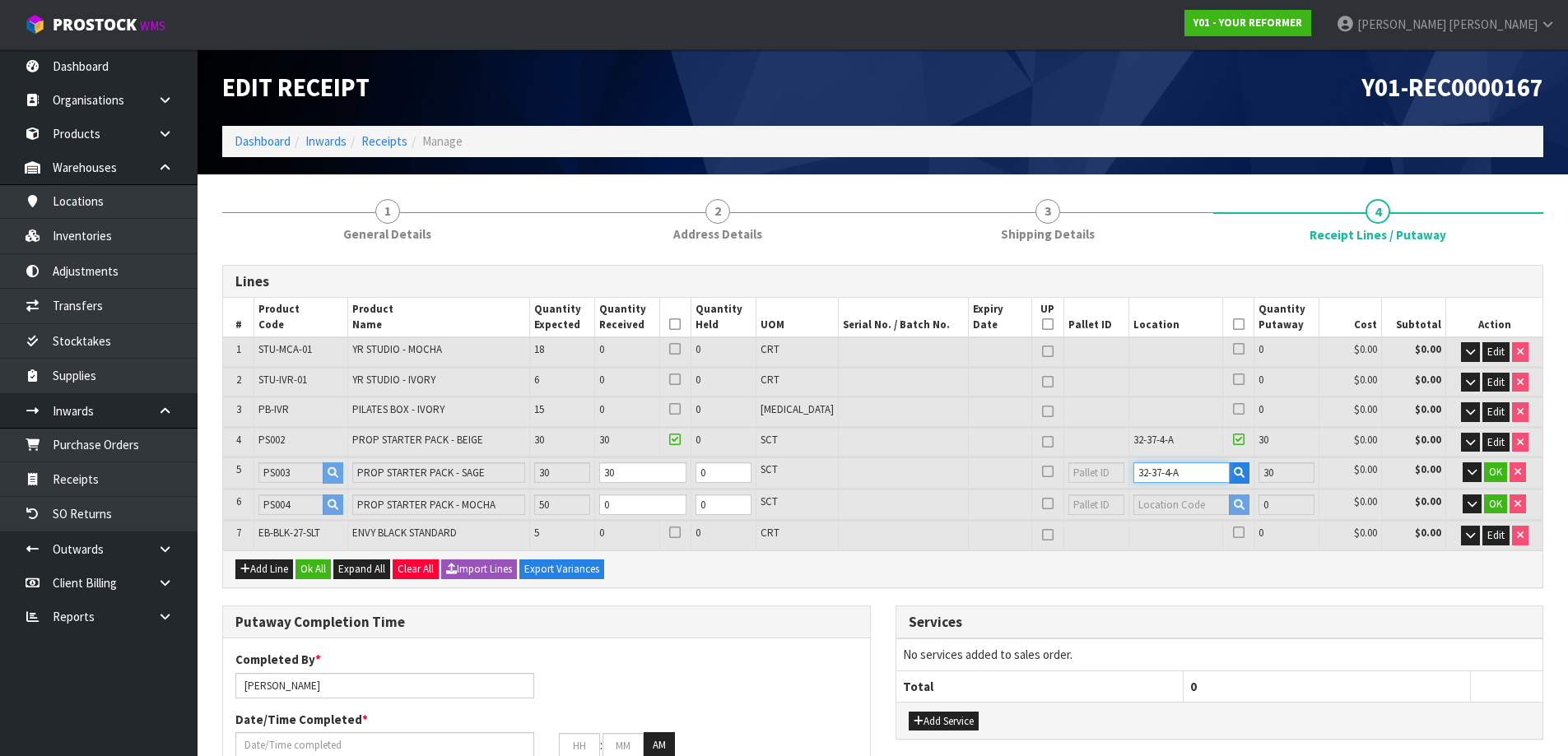
click at [1154, 473] on input "32-37-4-A" at bounding box center [1182, 473] width 97 height 21
click at [1099, 470] on tr "5 PS003 PROP STARTER PACK - SAGE 30 30 0 SCT 32-37-2-A 30 $0.00 $0.00 OK" at bounding box center [882, 473] width 1319 height 31
type input "32-37-2-A"
click at [559, 502] on tr "6 PS004 PROP STARTER PACK - MOCHA 50 0 0 SCT 0 $0.00 $0.00 OK" at bounding box center [882, 504] width 1319 height 31
type input "13"
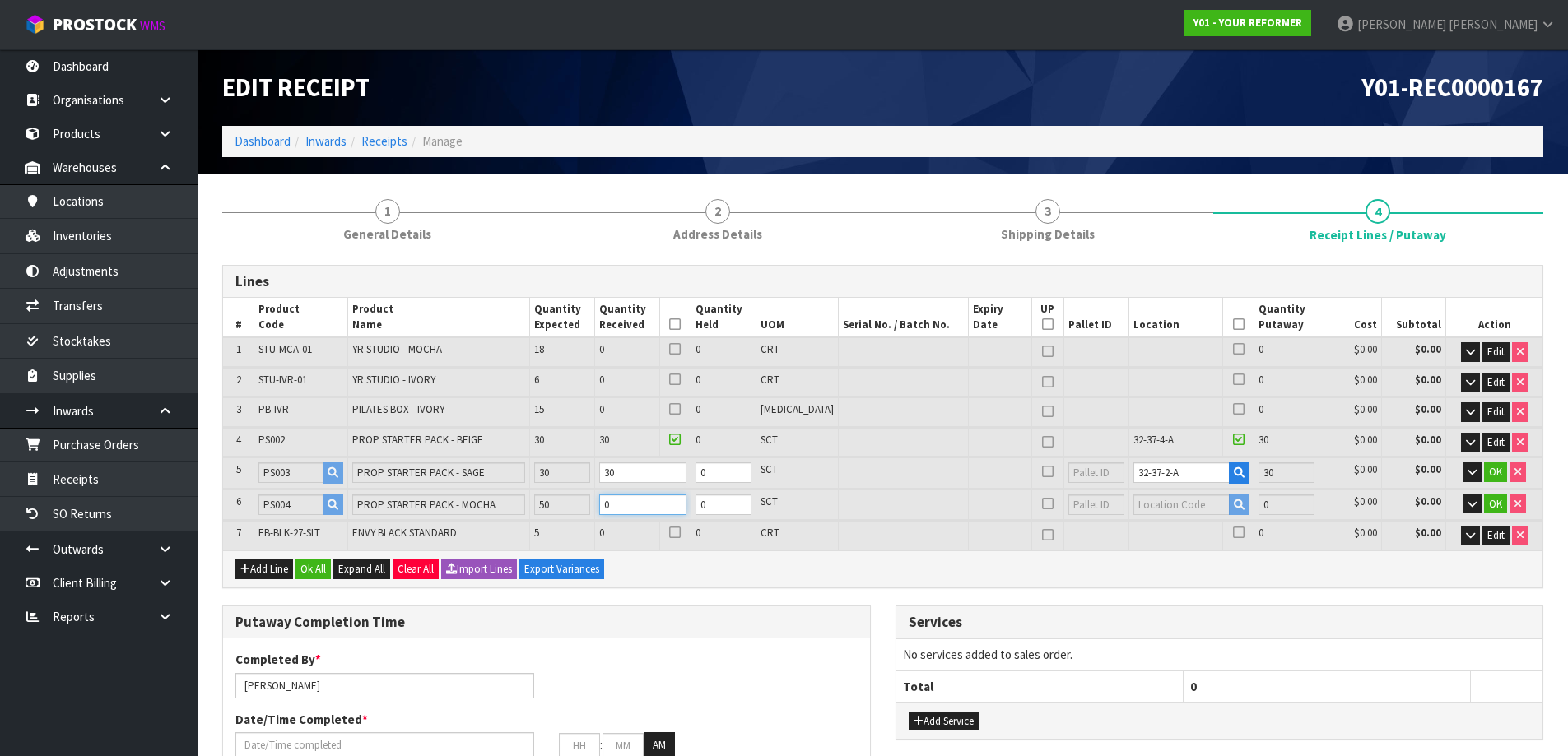
type input "13"
type input "1.24488"
type input "218.4"
type input "5"
type input "22"
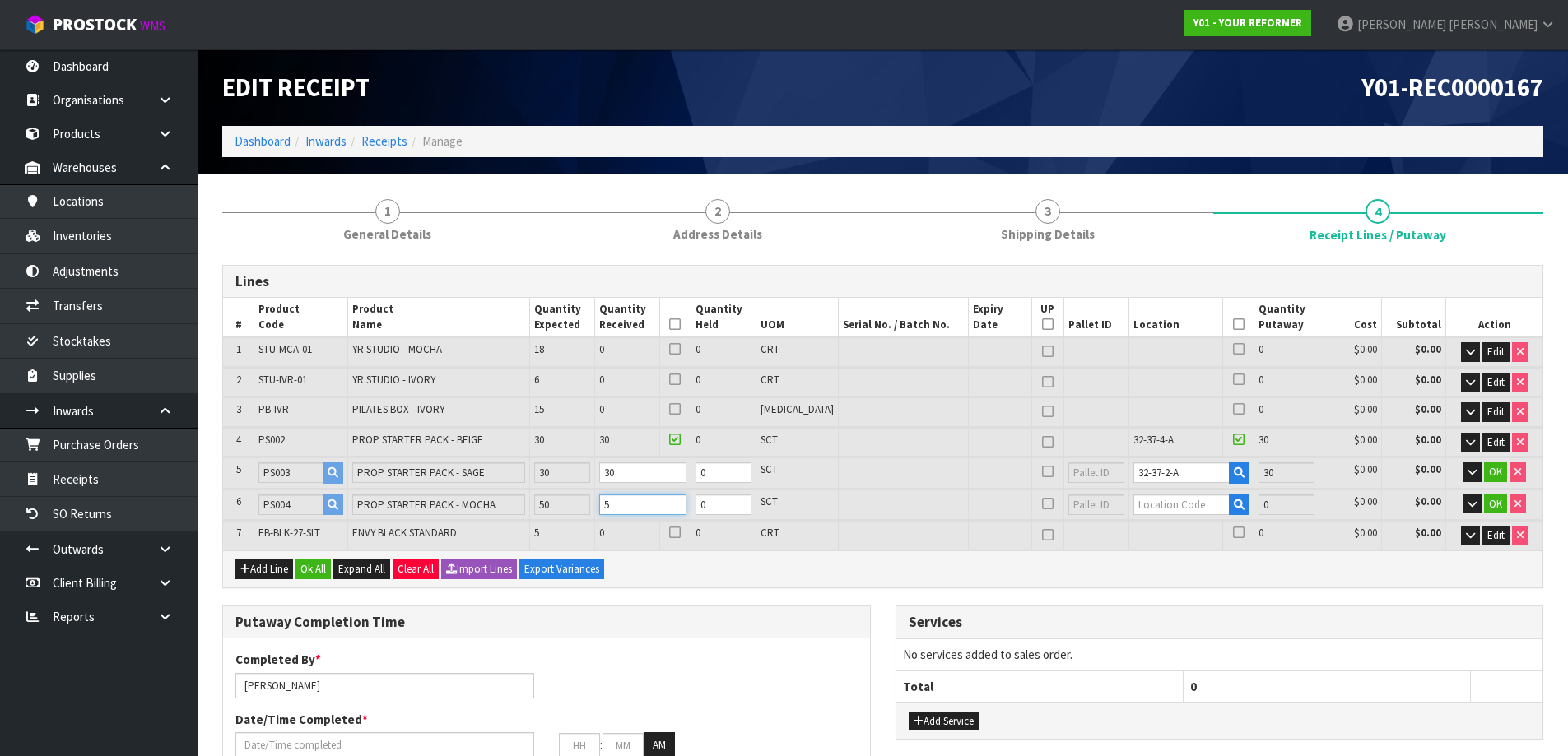
type input "22"
type input "2.10672"
type input "369.6"
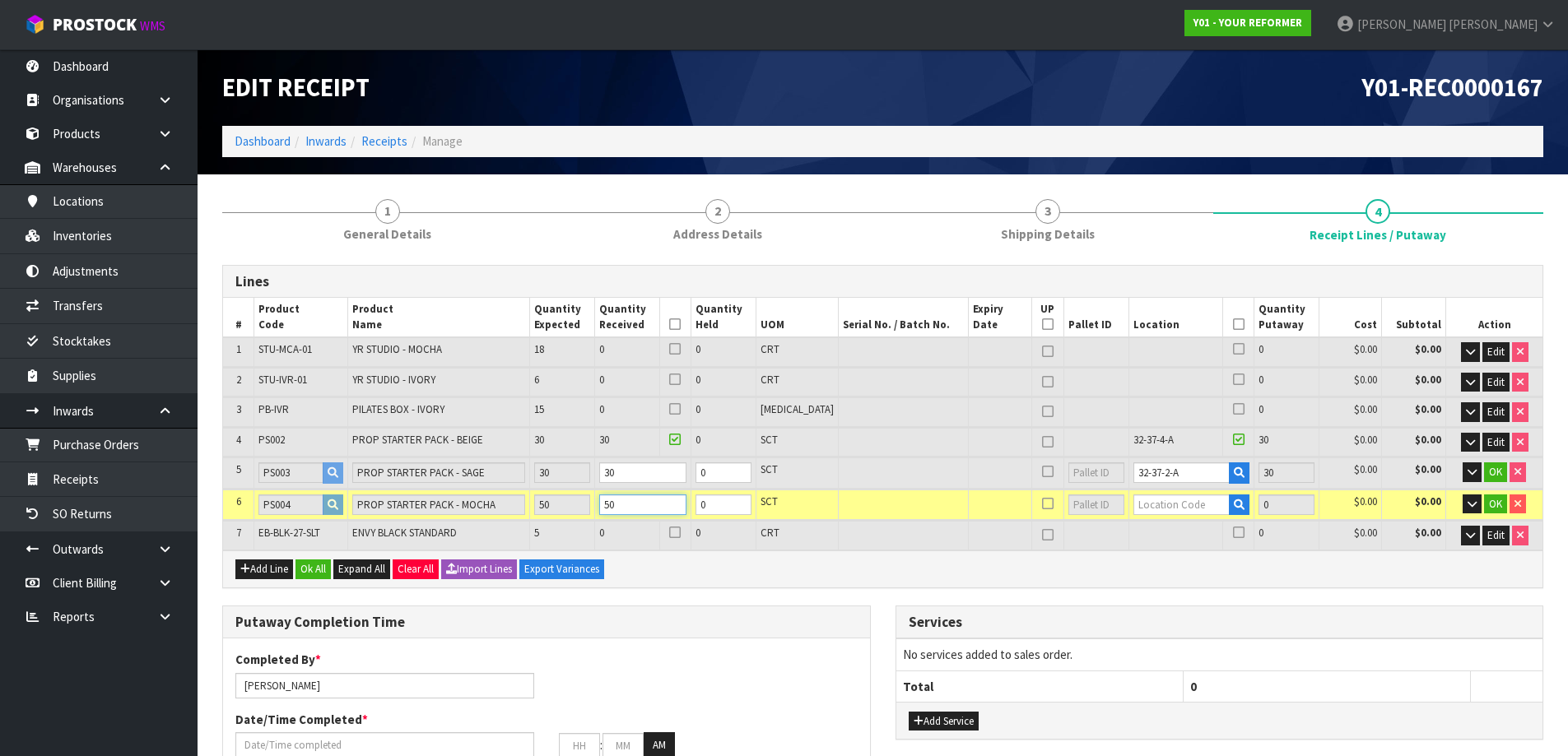
type input "50"
click at [1174, 510] on input "text" at bounding box center [1182, 505] width 97 height 21
paste input "32-37-2-A"
type input "32-37-2-A"
type input "110"
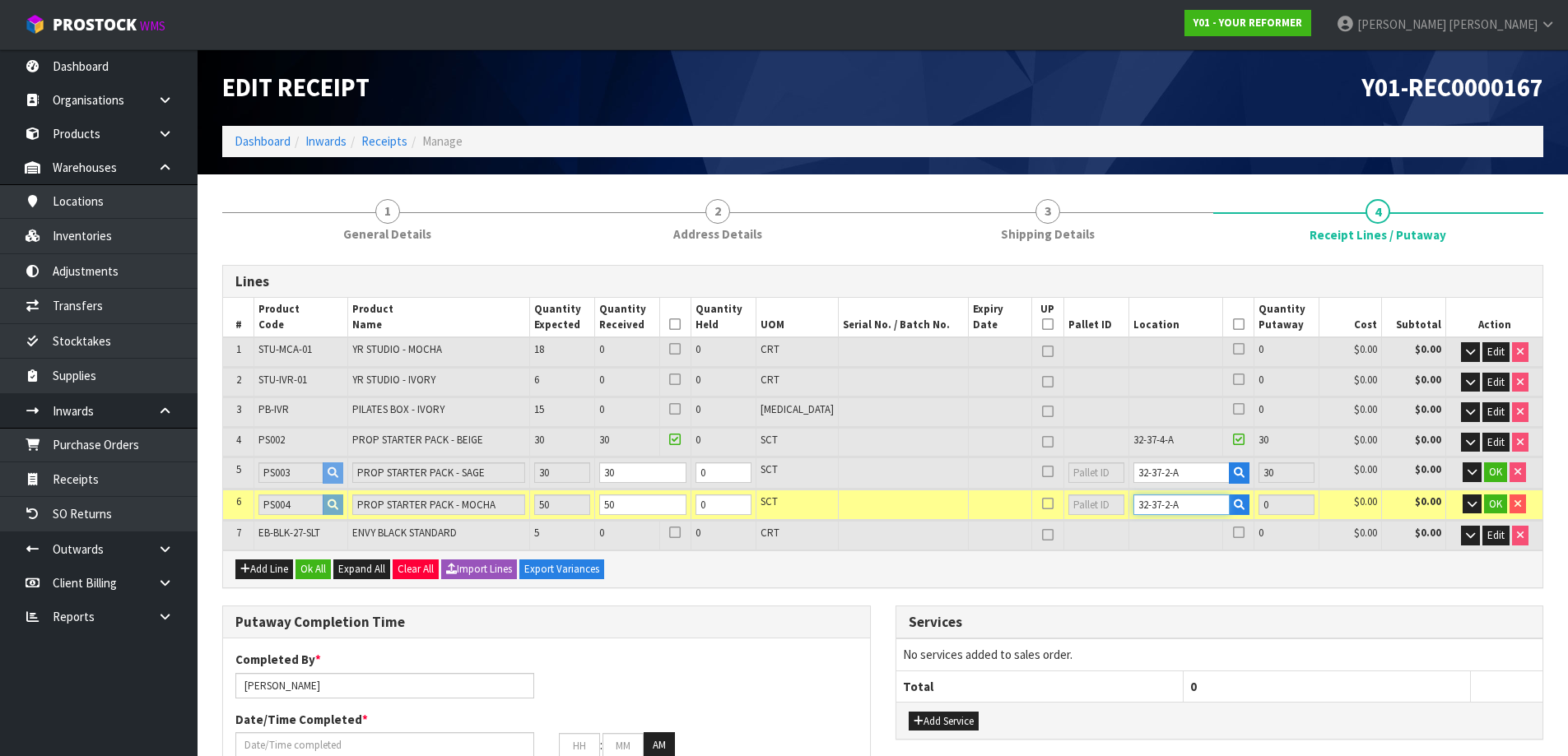
type input "50"
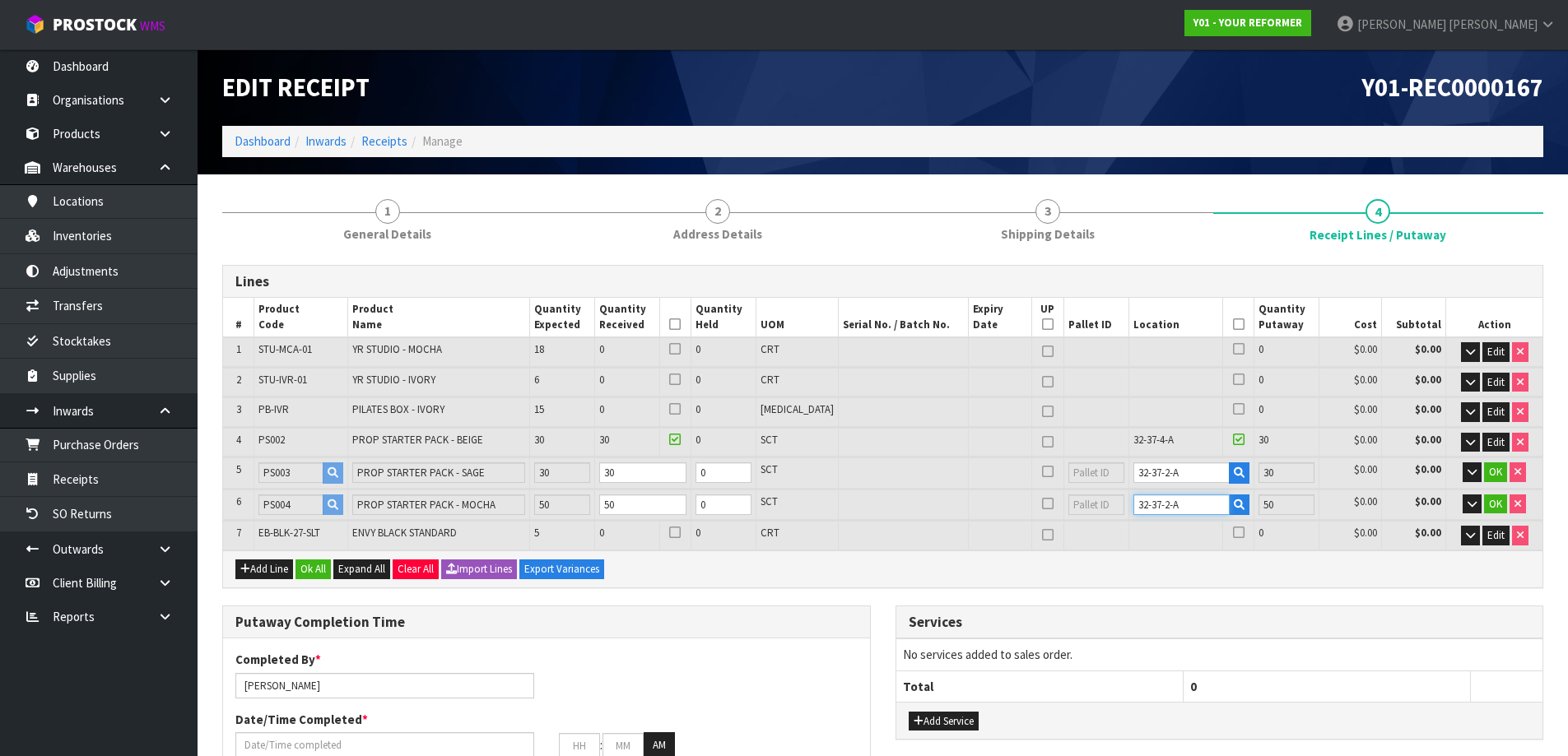
click at [1157, 502] on input "32-37-2-A" at bounding box center [1182, 505] width 97 height 21
type input "32-37-3-A"
click at [1095, 482] on tr "5 PS003 PROP STARTER PACK - SAGE 30 30 0 SCT 32-37-2-A 30 $0.00 $0.00 OK" at bounding box center [882, 473] width 1319 height 31
click at [1492, 470] on span "OK" at bounding box center [1495, 472] width 13 height 14
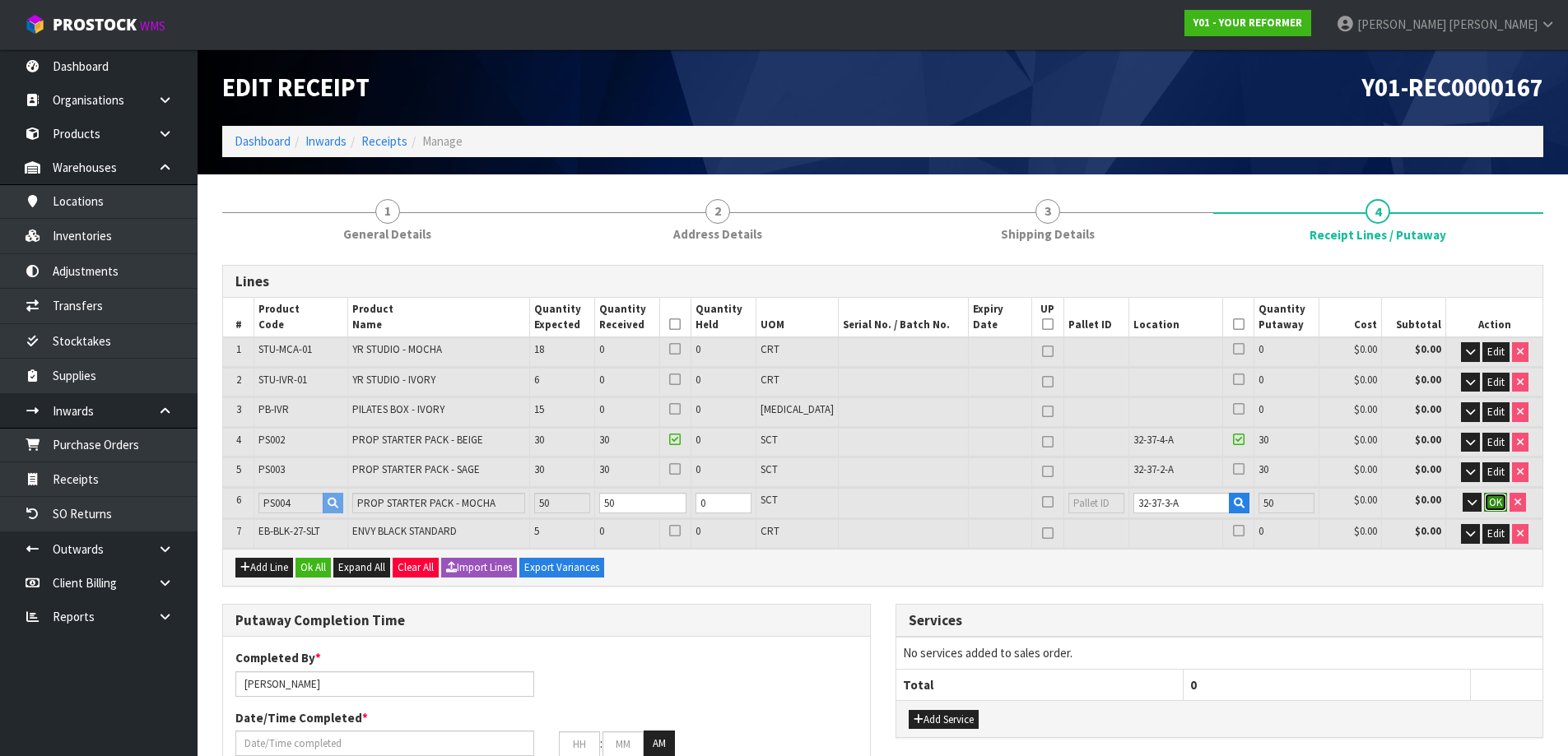
click at [1504, 500] on button "OK" at bounding box center [1495, 502] width 23 height 20
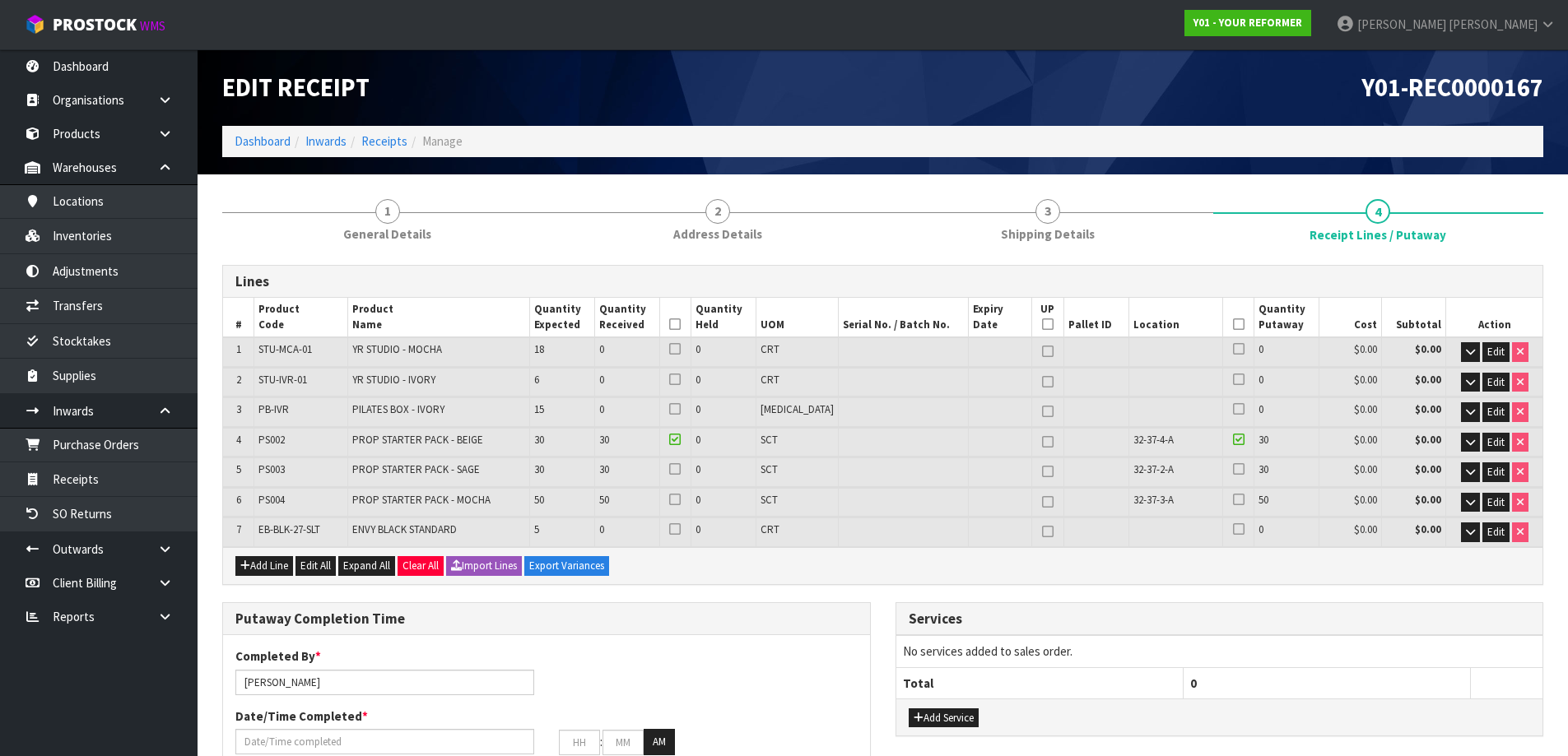
click at [1134, 499] on span "32-37-3-A" at bounding box center [1153, 500] width 40 height 14
copy tr "32-37-3-A"
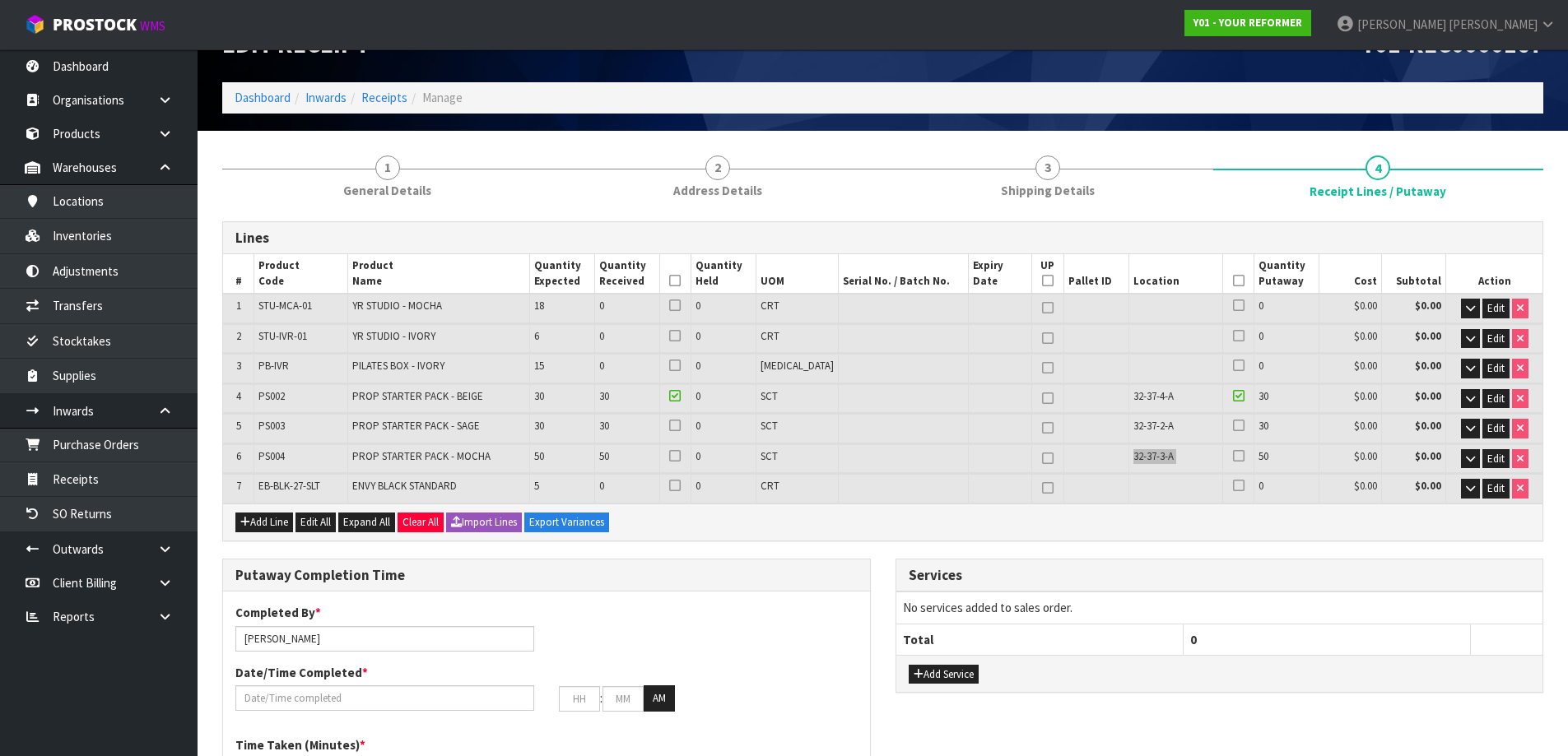
scroll to position [82, 0]
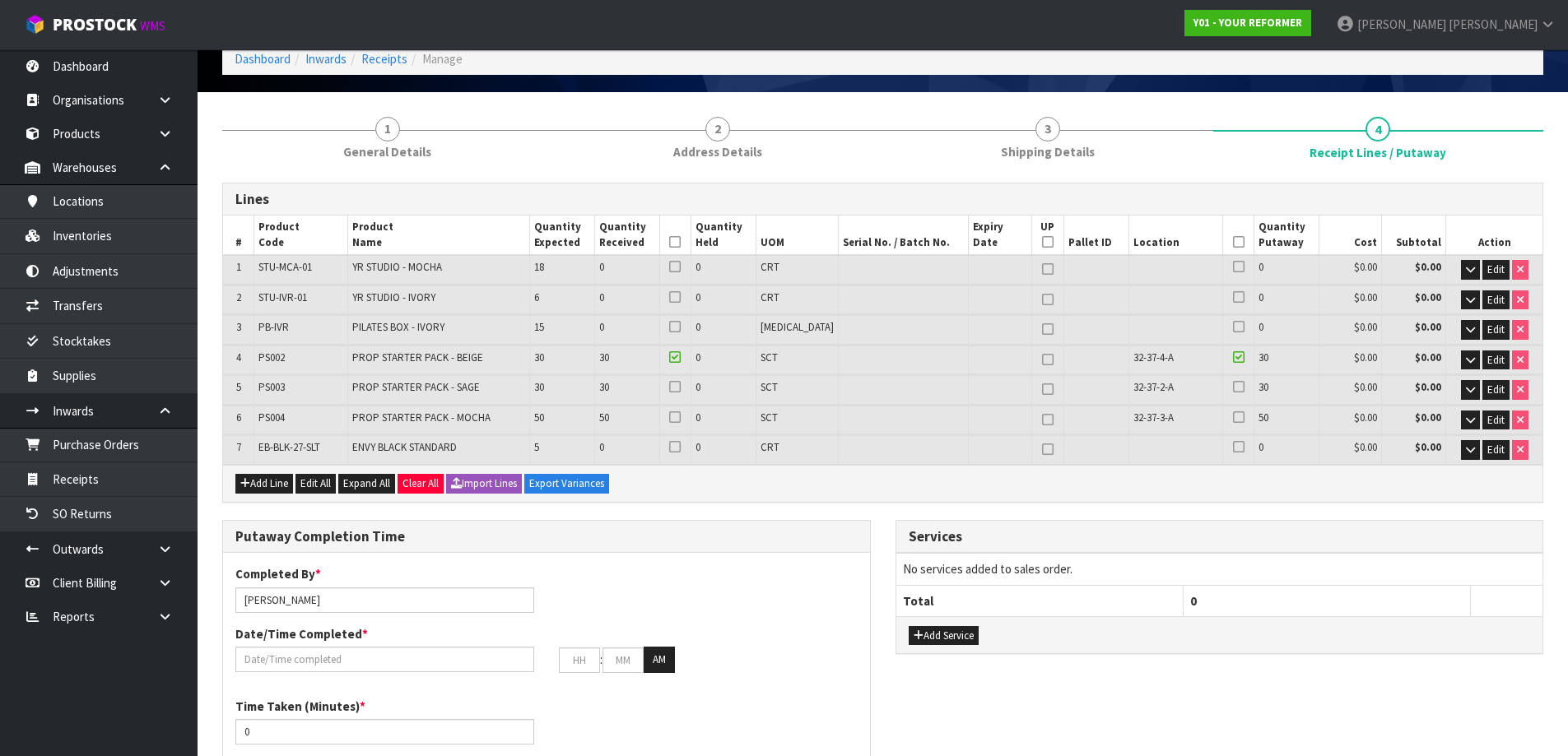
click at [1233, 388] on icon at bounding box center [1239, 387] width 11 height 1
click at [0, 0] on input "checkbox" at bounding box center [0, 0] width 0 height 0
click at [1233, 418] on icon at bounding box center [1239, 418] width 11 height 1
click at [0, 0] on input "checkbox" at bounding box center [0, 0] width 0 height 0
click at [686, 386] on div at bounding box center [676, 390] width 22 height 19
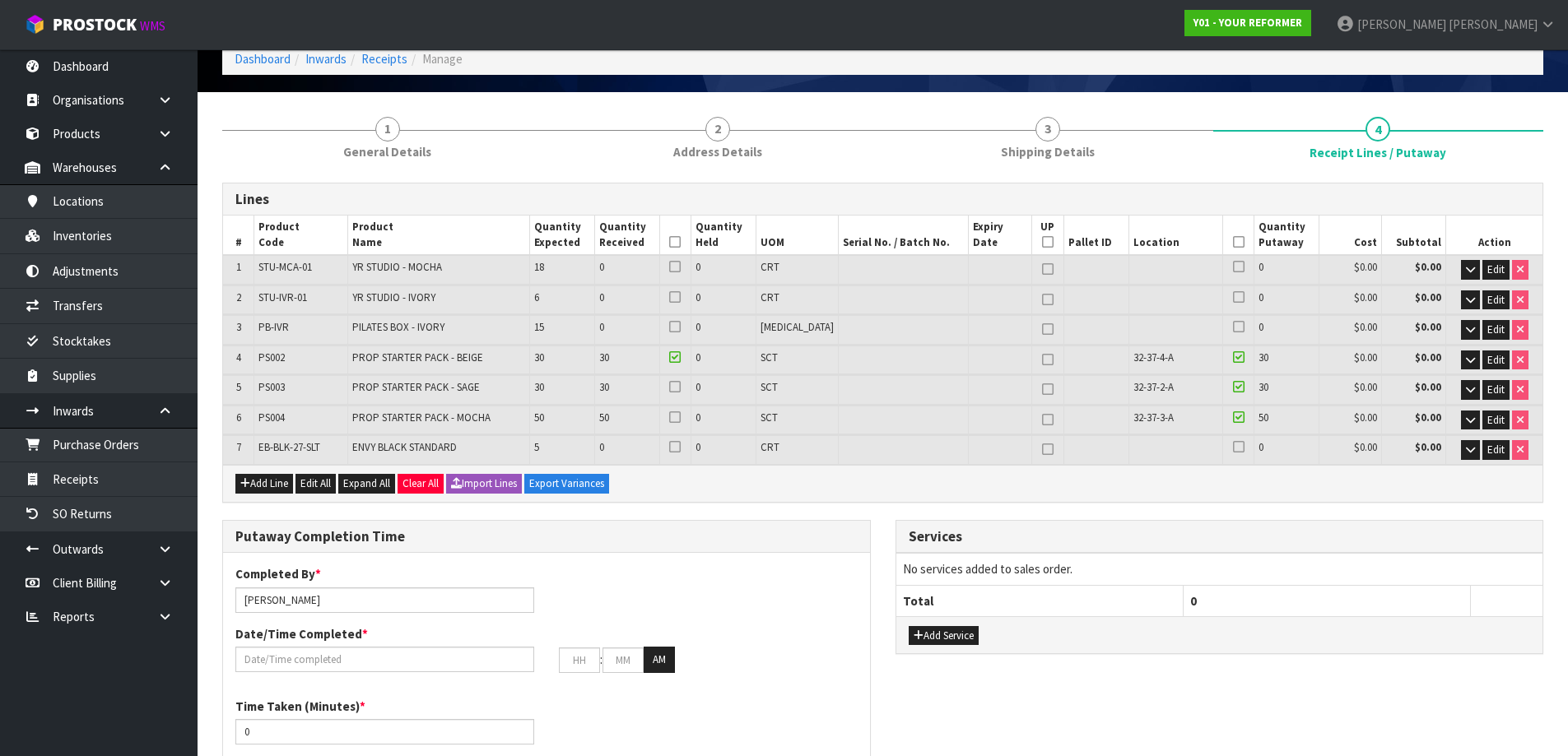
click at [681, 388] on icon at bounding box center [675, 387] width 11 height 1
click at [0, 0] on input "checkbox" at bounding box center [0, 0] width 0 height 0
click at [681, 419] on icon at bounding box center [675, 418] width 11 height 1
click at [0, 0] on input "checkbox" at bounding box center [0, 0] width 0 height 0
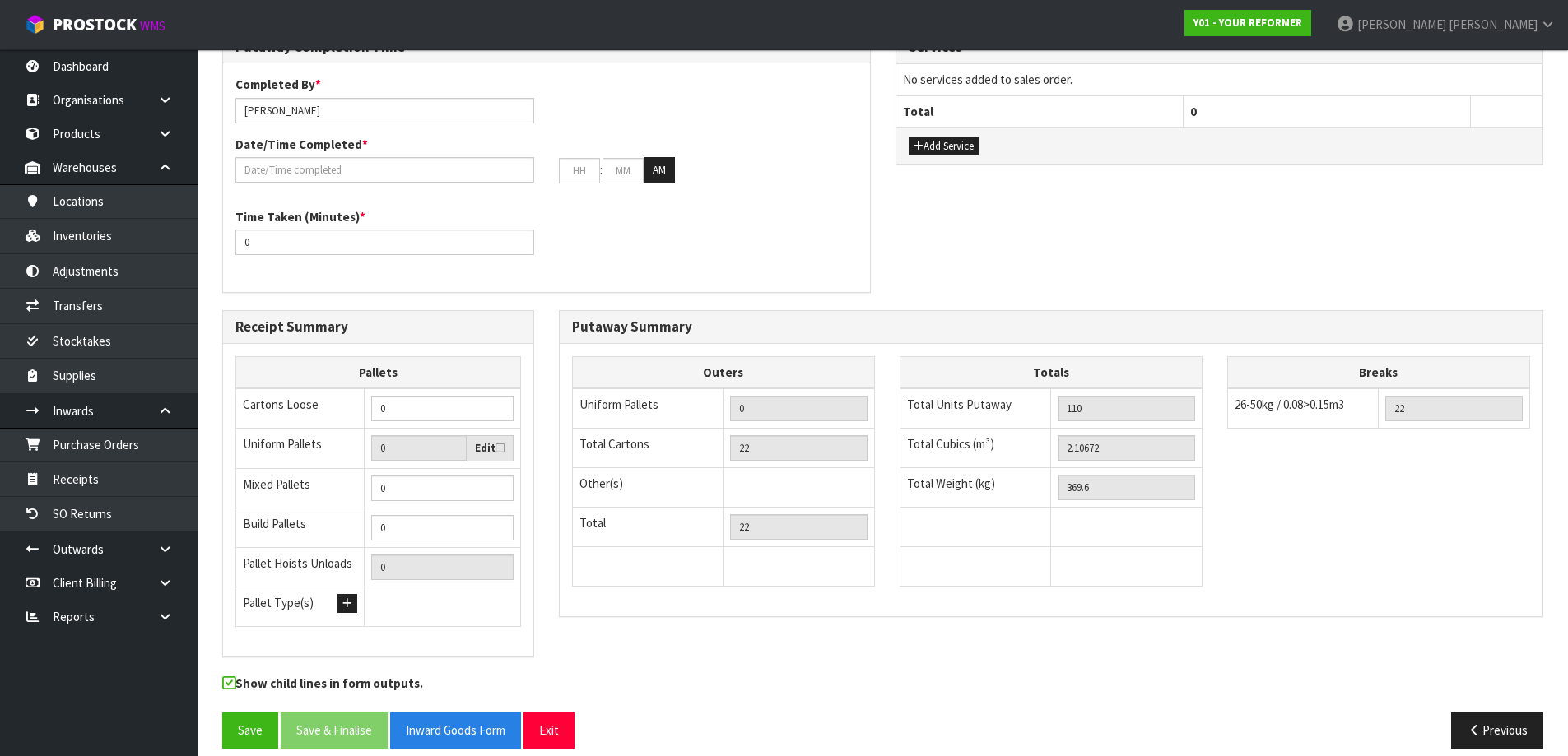
scroll to position [589, 0]
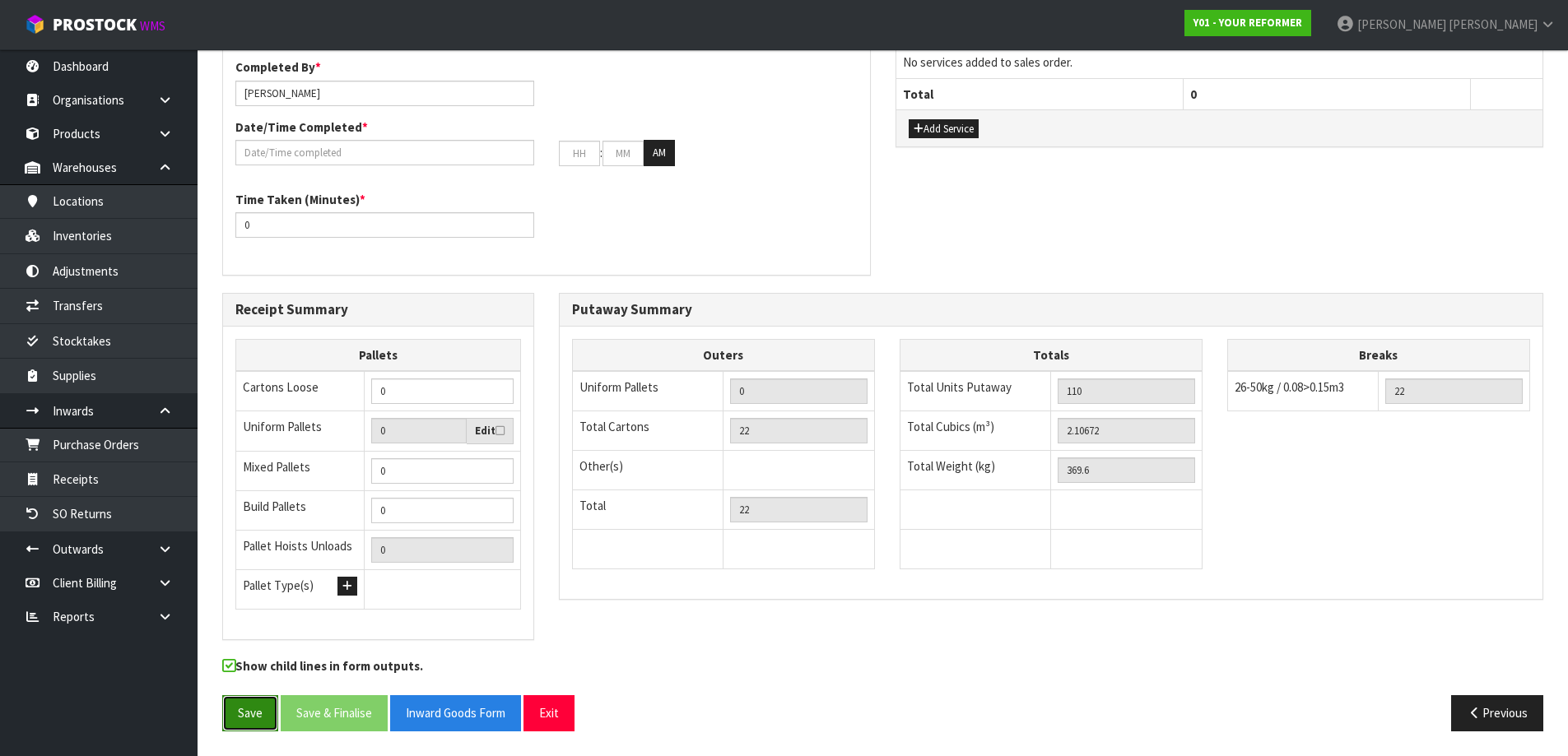
click at [265, 725] on button "Save" at bounding box center [250, 713] width 56 height 35
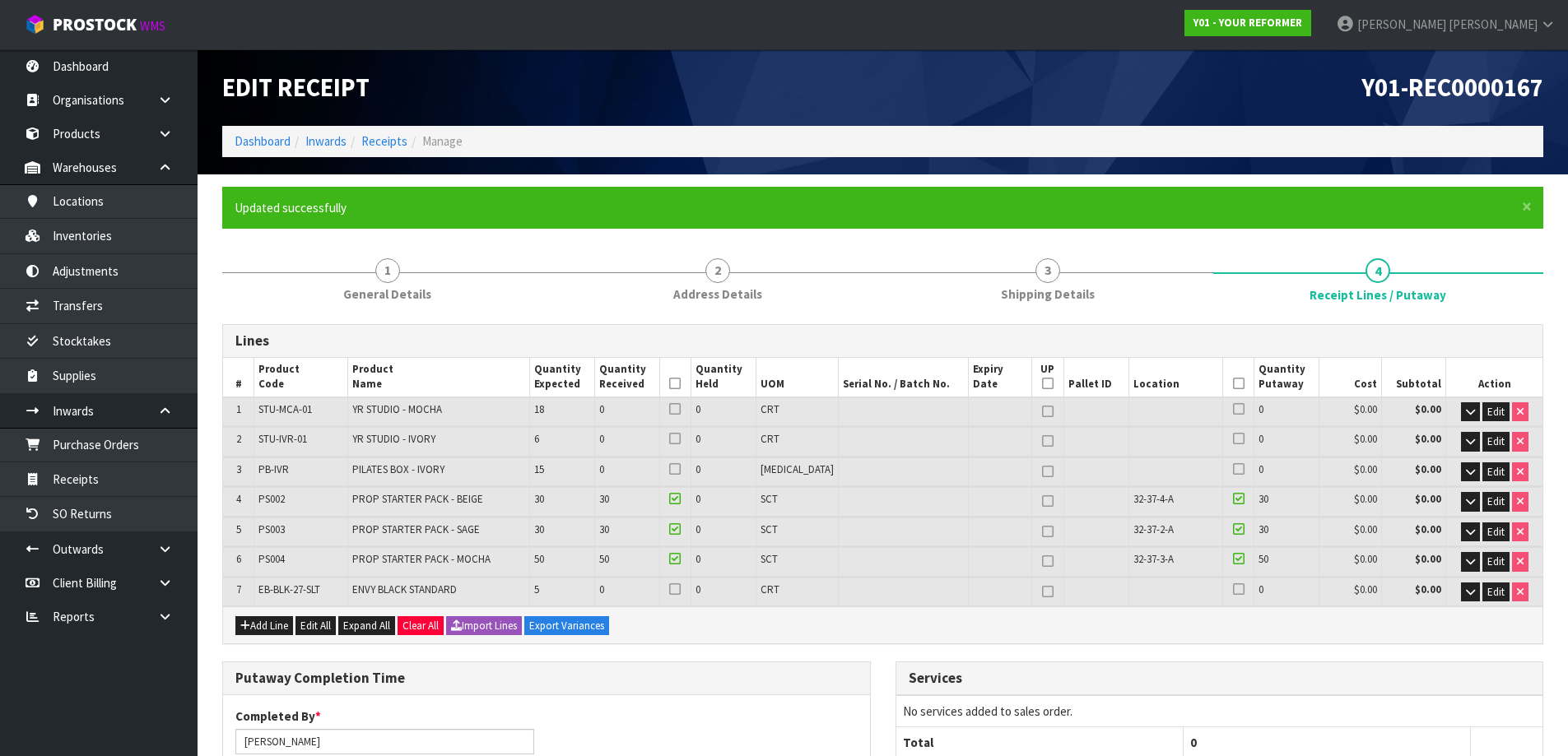
click at [283, 468] on span "PB-IVR" at bounding box center [273, 469] width 31 height 14
copy tr "PB-IVR"
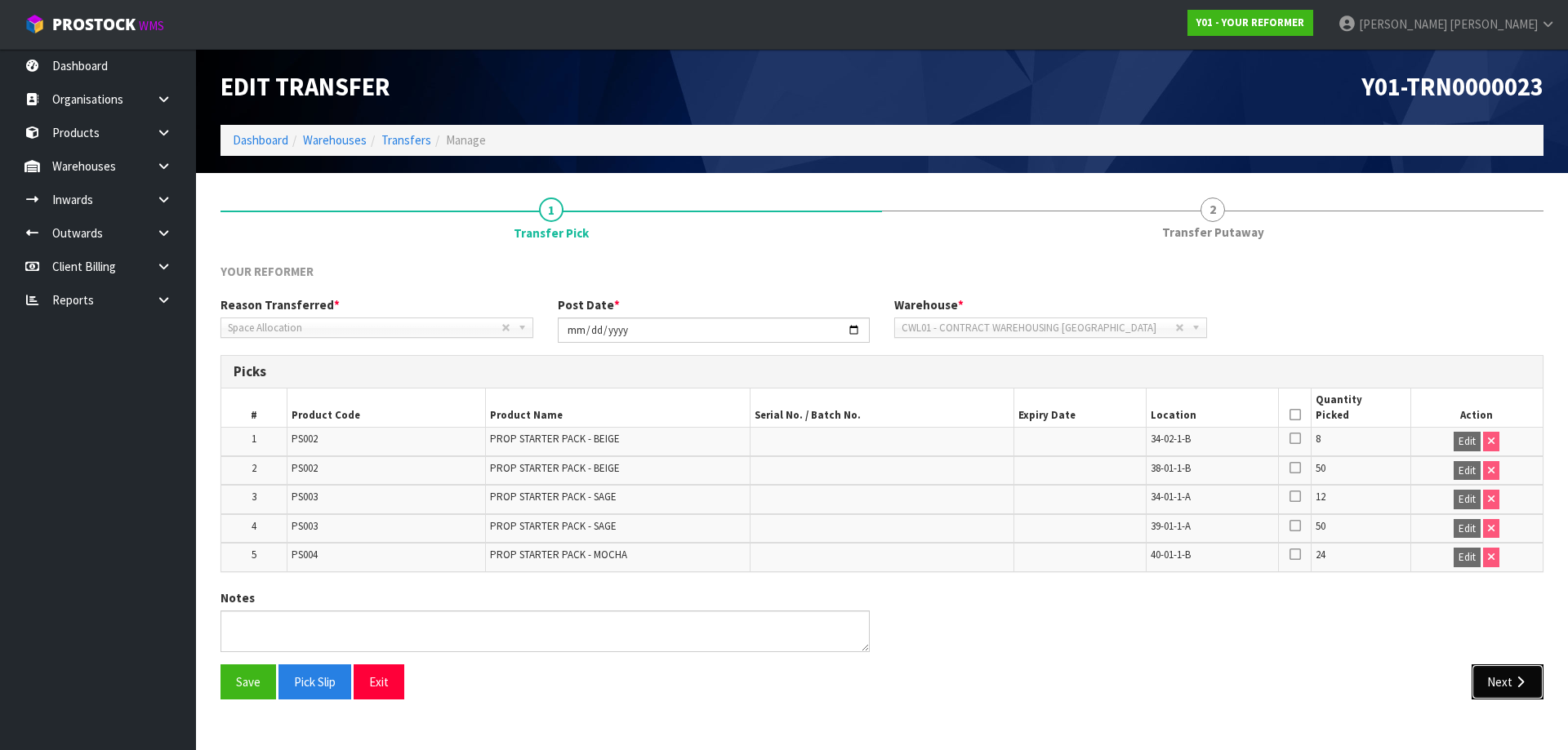
click at [1519, 674] on button "Next" at bounding box center [1508, 682] width 72 height 35
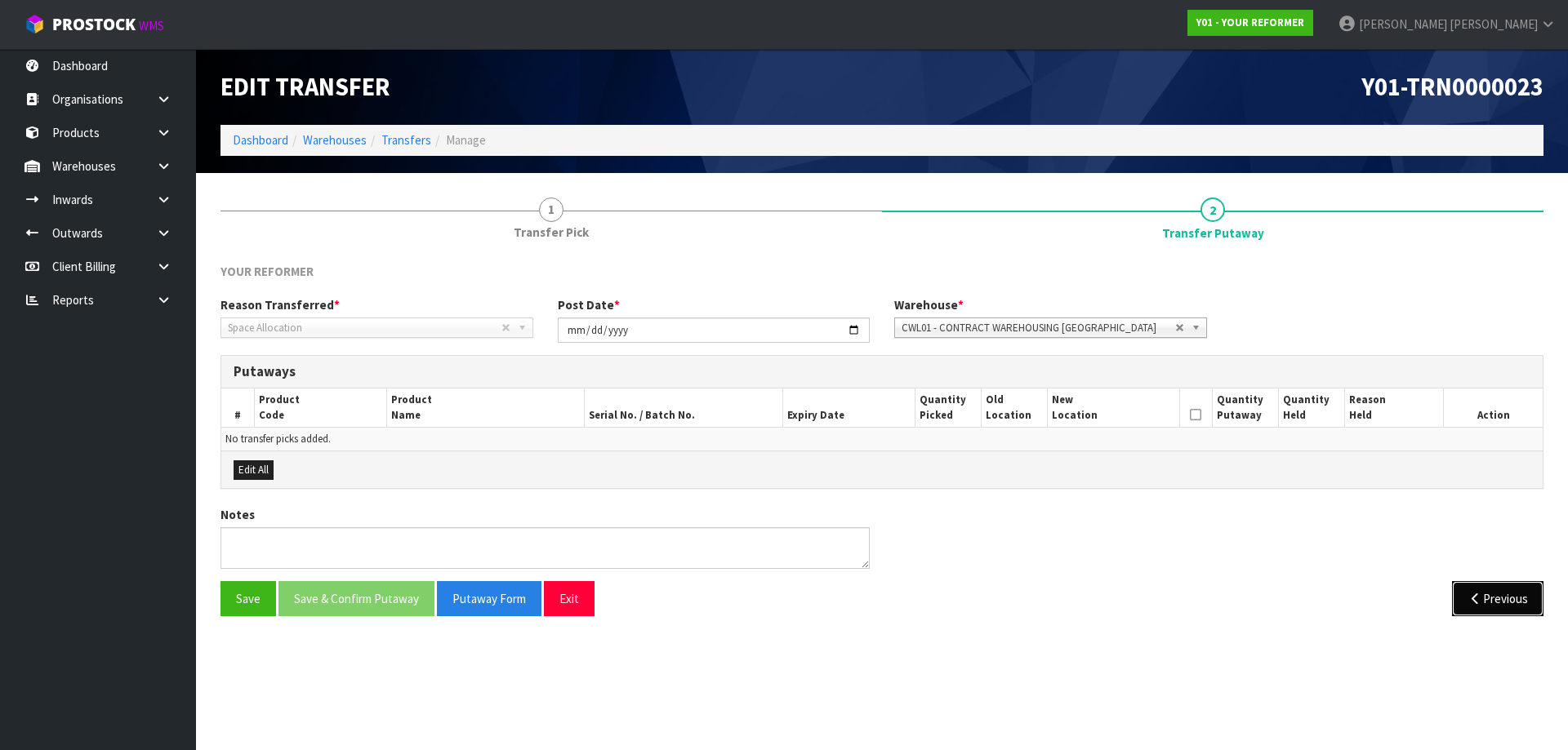
click at [1481, 602] on icon "button" at bounding box center [1475, 598] width 16 height 12
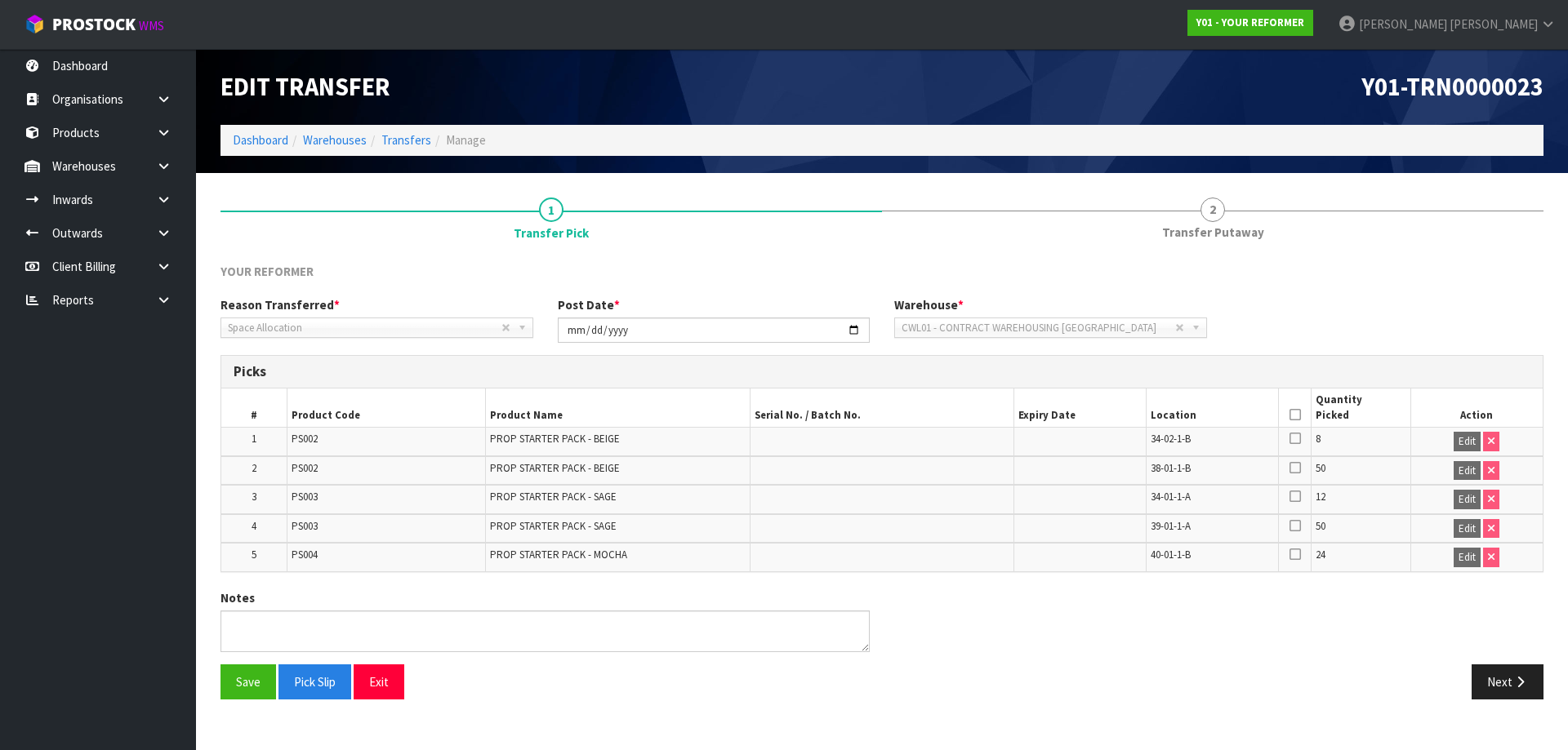
click at [1300, 415] on icon at bounding box center [1295, 415] width 11 height 1
click at [260, 676] on button "Save" at bounding box center [248, 682] width 56 height 35
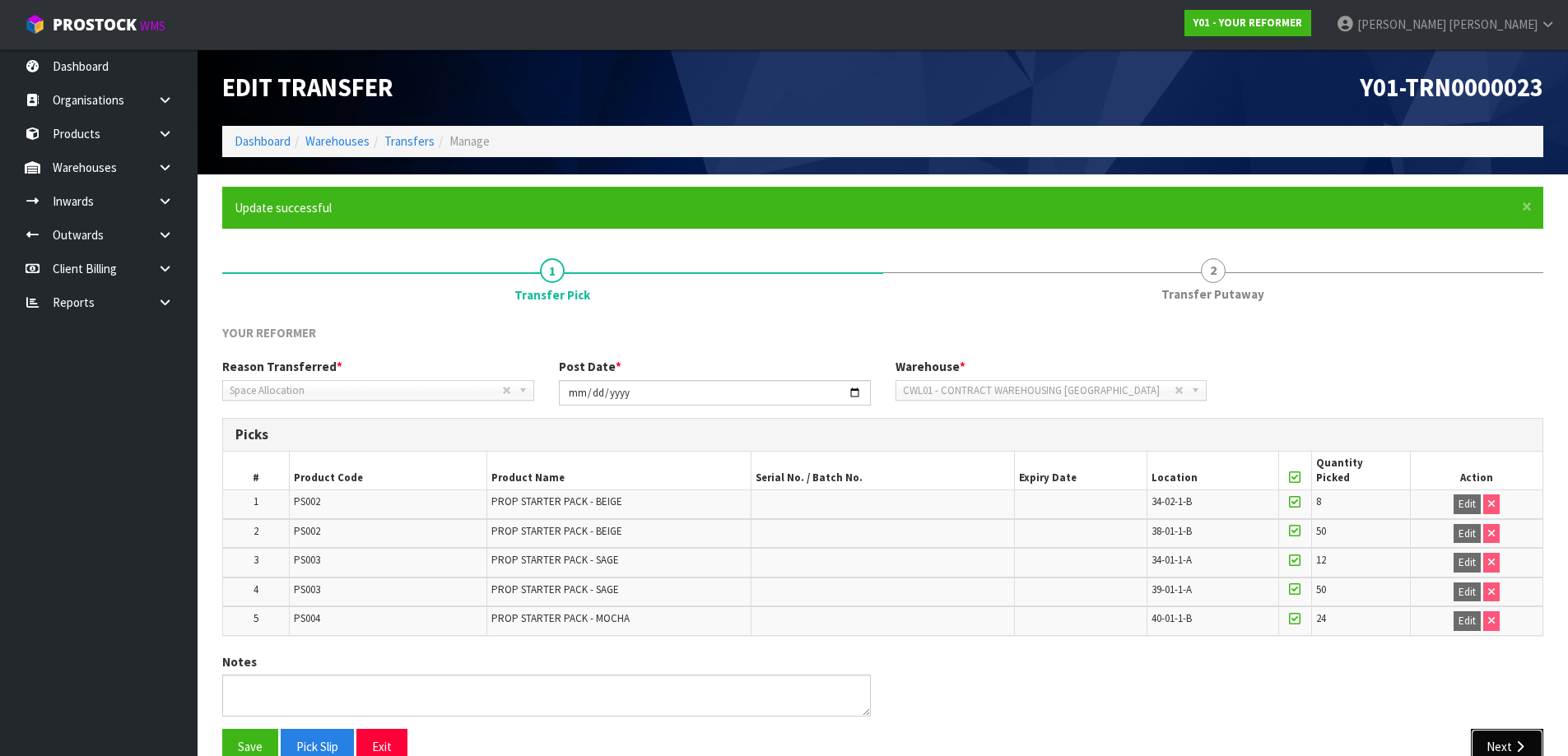
click at [1494, 736] on button "Next" at bounding box center [1507, 747] width 73 height 35
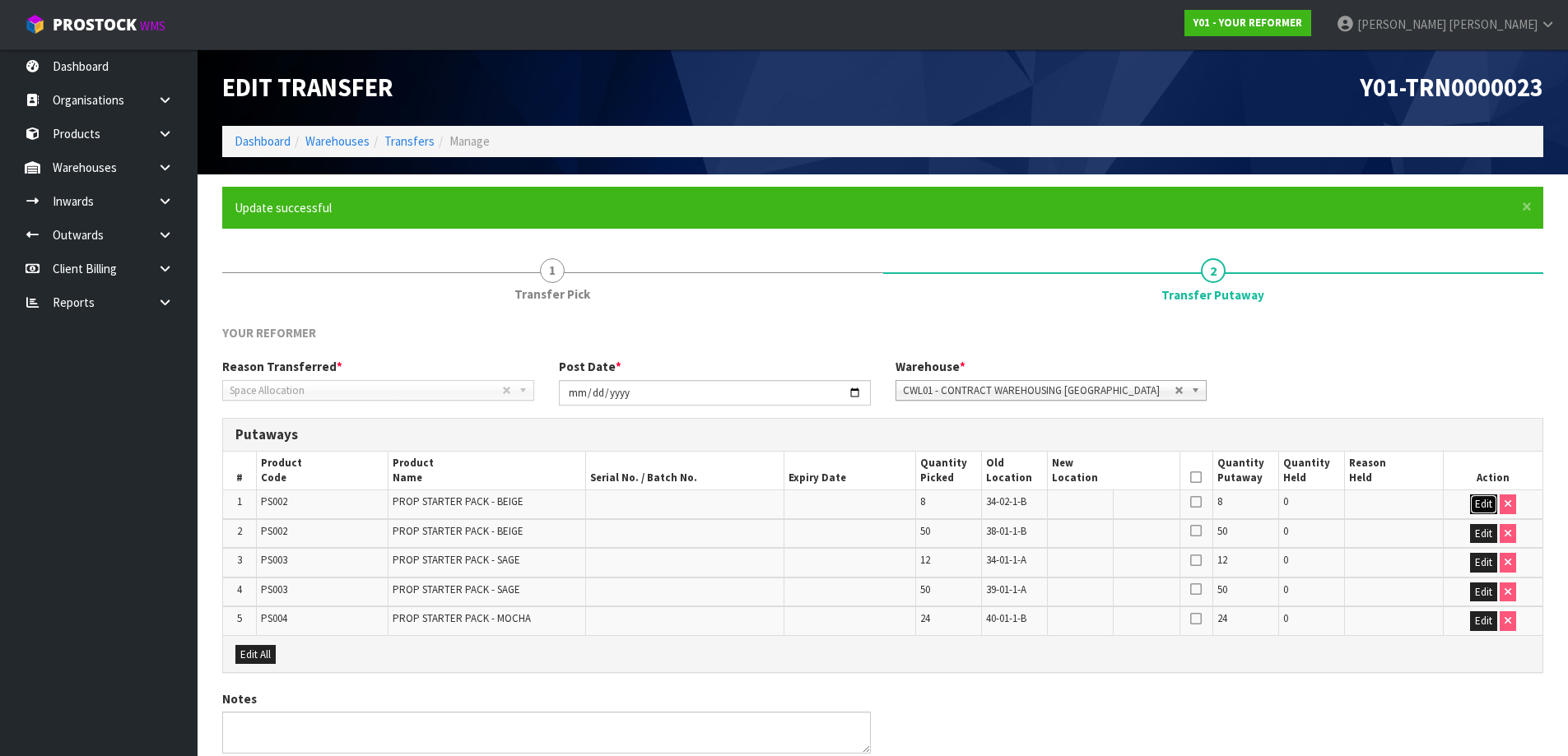
click at [1481, 497] on button "Edit" at bounding box center [1483, 504] width 27 height 20
click at [1096, 508] on input "text" at bounding box center [1103, 505] width 103 height 21
paste input "32-37-4-A"
type input "32-37-4-A"
click at [1488, 503] on button "OK" at bounding box center [1484, 504] width 23 height 20
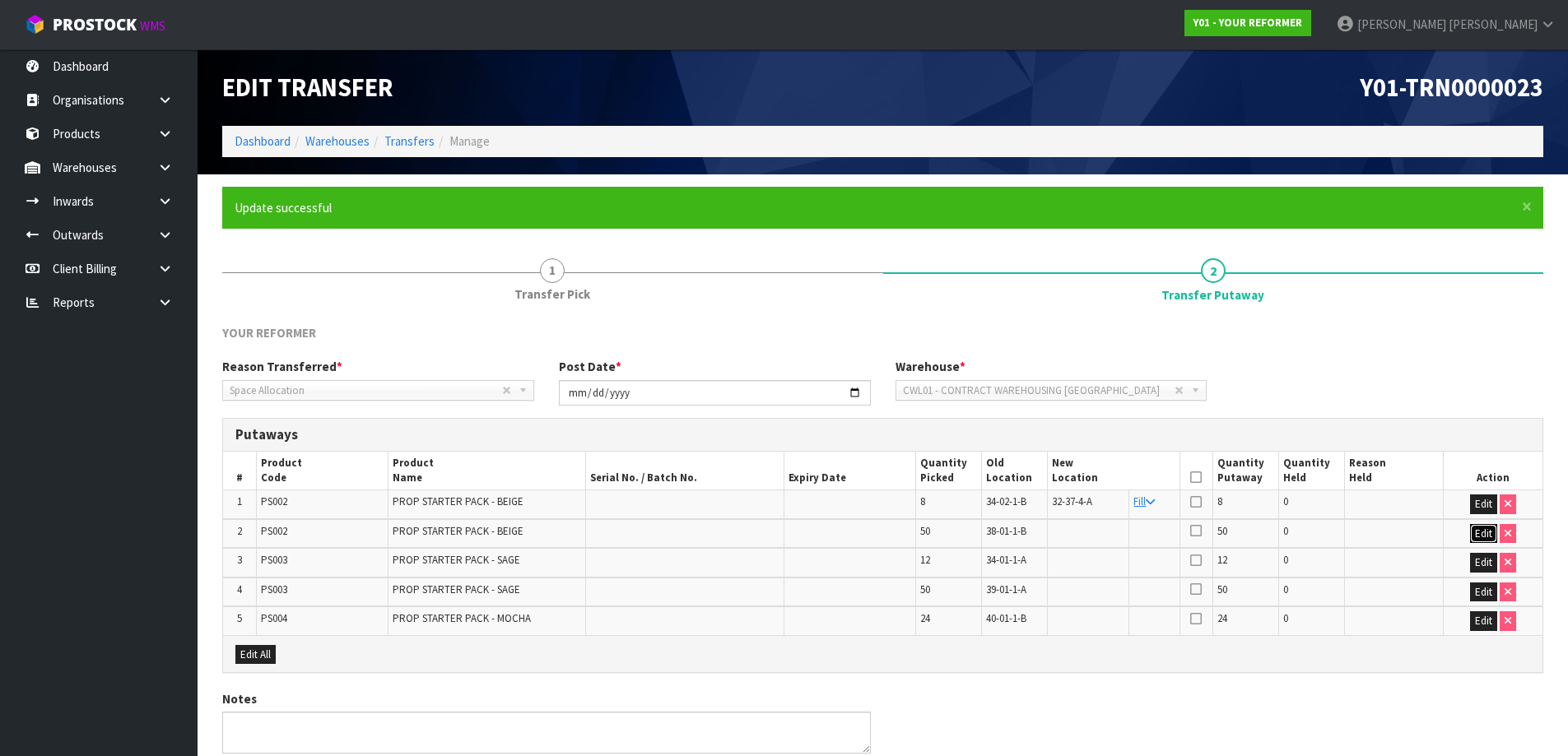
click at [1483, 532] on button "Edit" at bounding box center [1483, 533] width 27 height 20
click at [1079, 527] on input "text" at bounding box center [1103, 534] width 103 height 21
paste input "32-37-4-A"
type input "32-37-4-A"
click at [1488, 544] on td "OK" at bounding box center [1493, 535] width 99 height 32
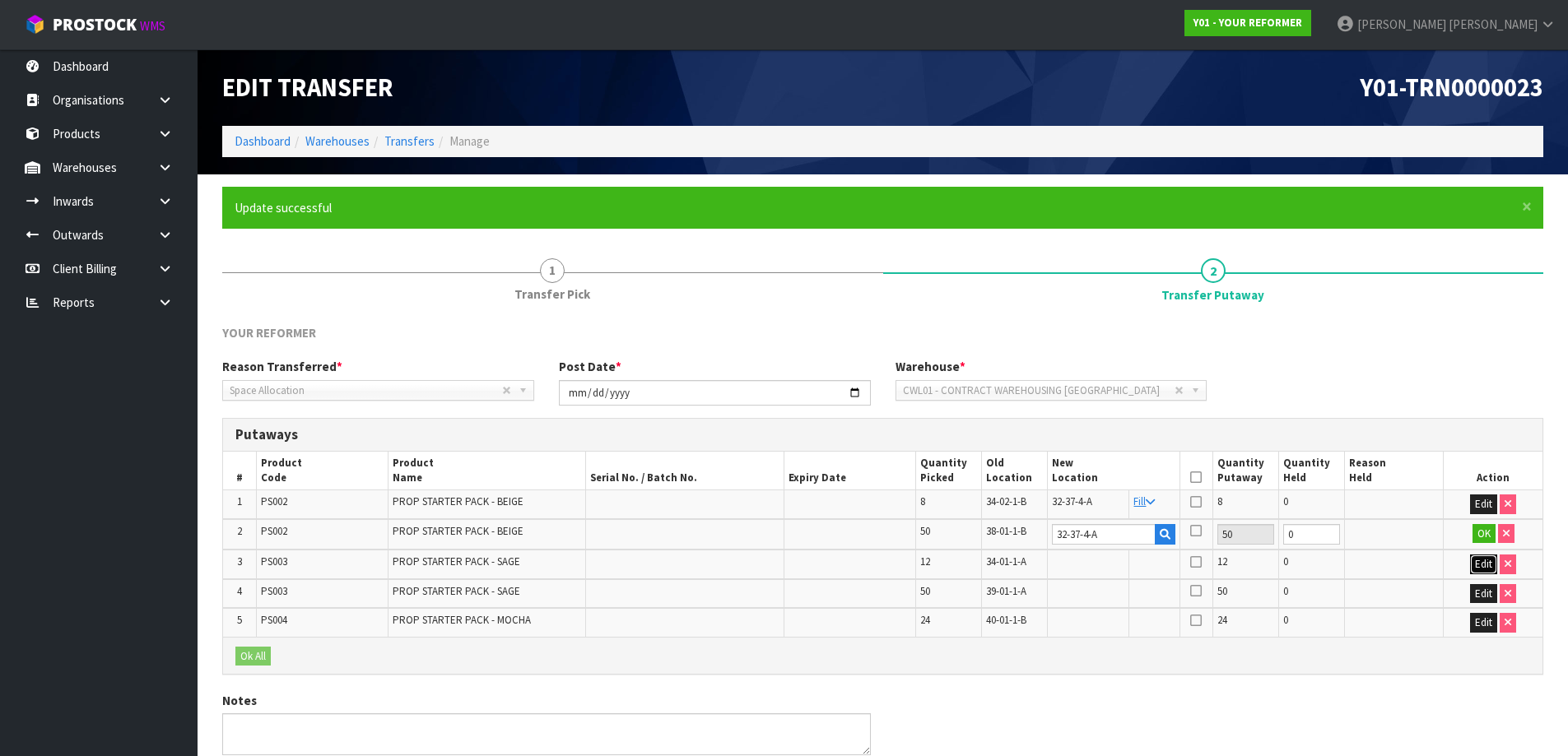
click at [1490, 565] on button "Edit" at bounding box center [1483, 564] width 27 height 20
click at [1480, 534] on button "OK" at bounding box center [1484, 533] width 23 height 20
click at [1487, 586] on button "Edit" at bounding box center [1483, 594] width 27 height 20
click at [1490, 623] on button "Edit" at bounding box center [1483, 625] width 27 height 20
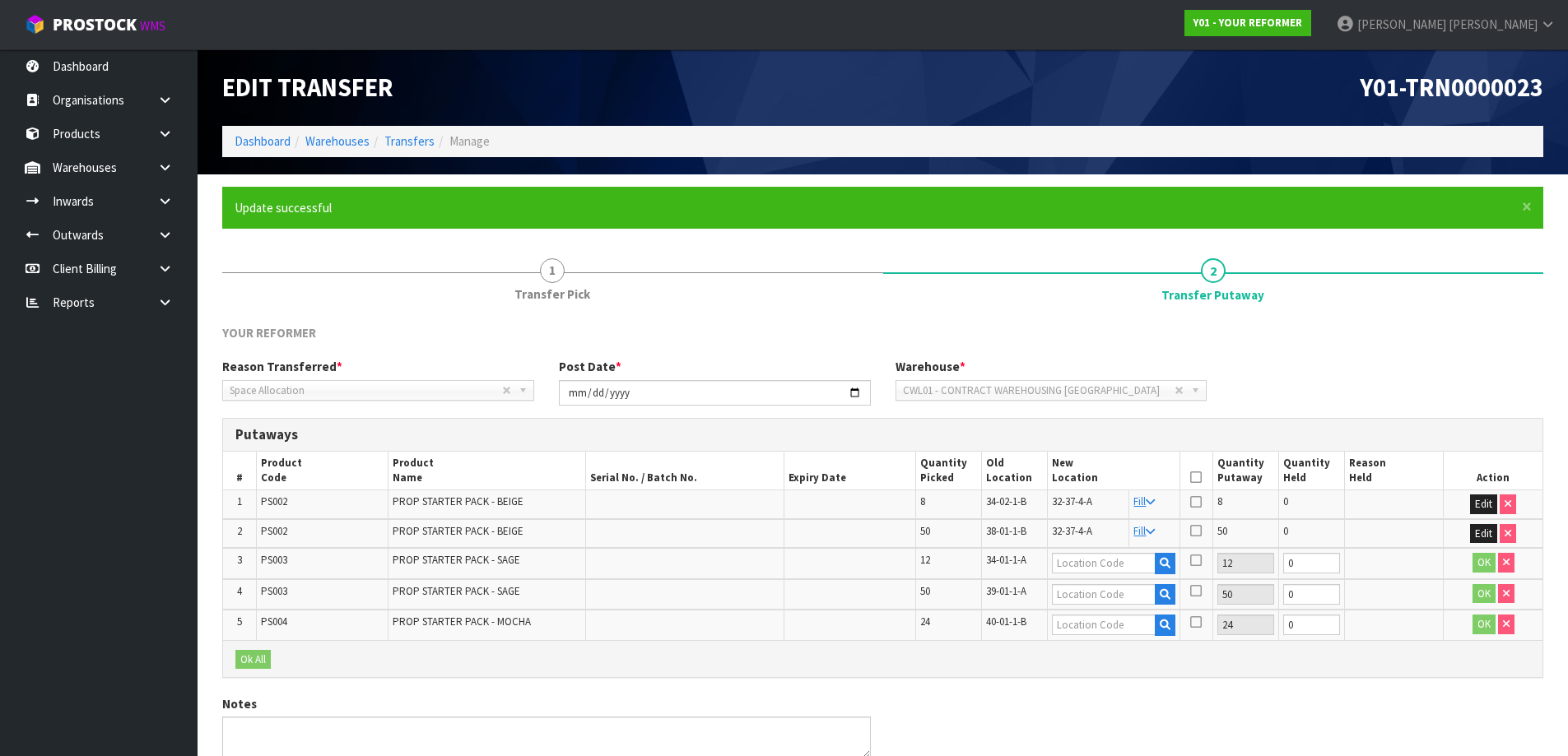
click at [1195, 508] on icon at bounding box center [1196, 502] width 11 height 13
click at [0, 0] on input "checkbox" at bounding box center [0, 0] width 0 height 0
click at [1196, 508] on icon at bounding box center [1196, 502] width 11 height 13
click at [0, 0] on input "checkbox" at bounding box center [0, 0] width 0 height 0
click at [1101, 566] on input "text" at bounding box center [1103, 563] width 103 height 21
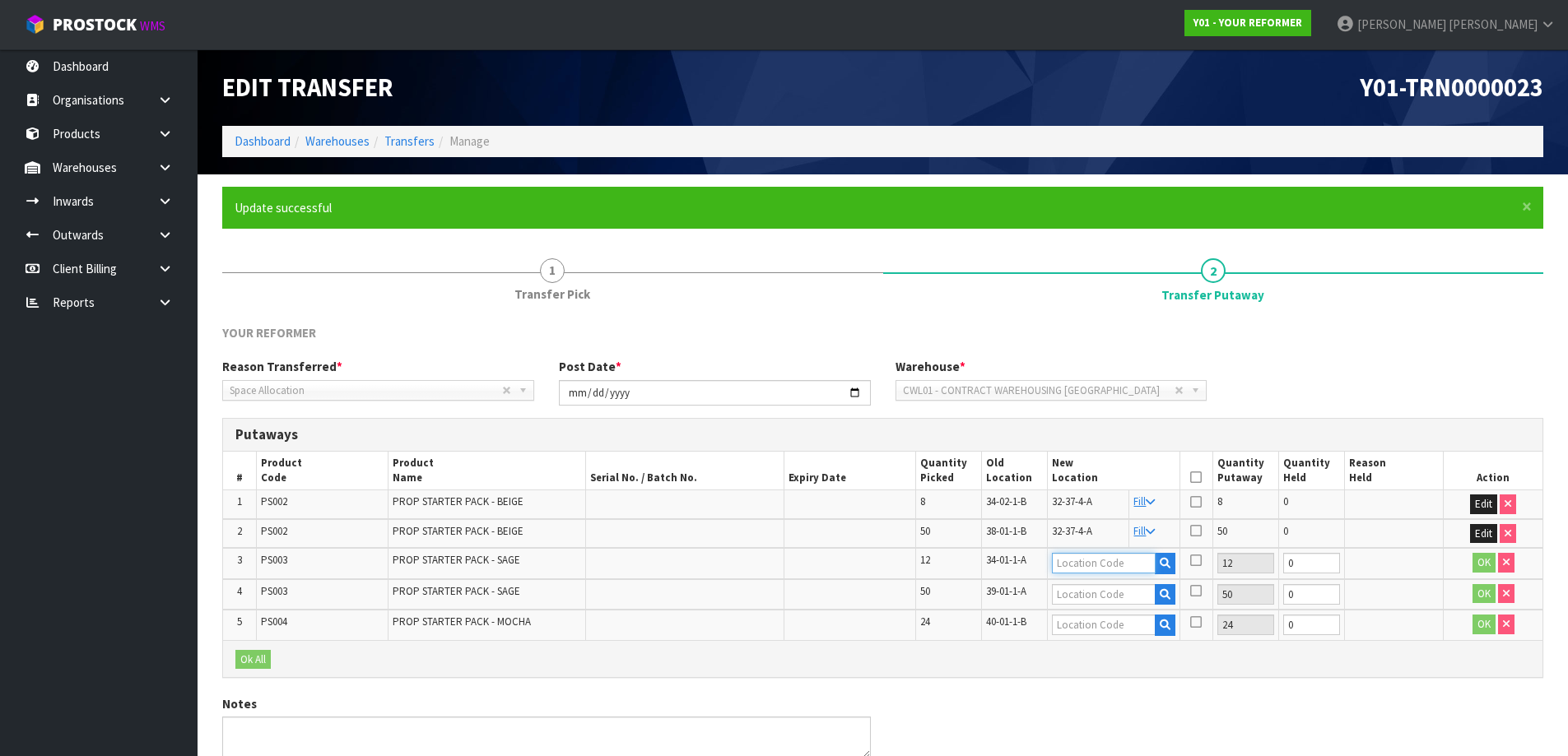
paste input "32-37-2-A"
type input "32-37-2-A"
click at [1093, 586] on input "text" at bounding box center [1103, 595] width 103 height 21
paste input "32-37-2-A"
type input "32-37-2-A"
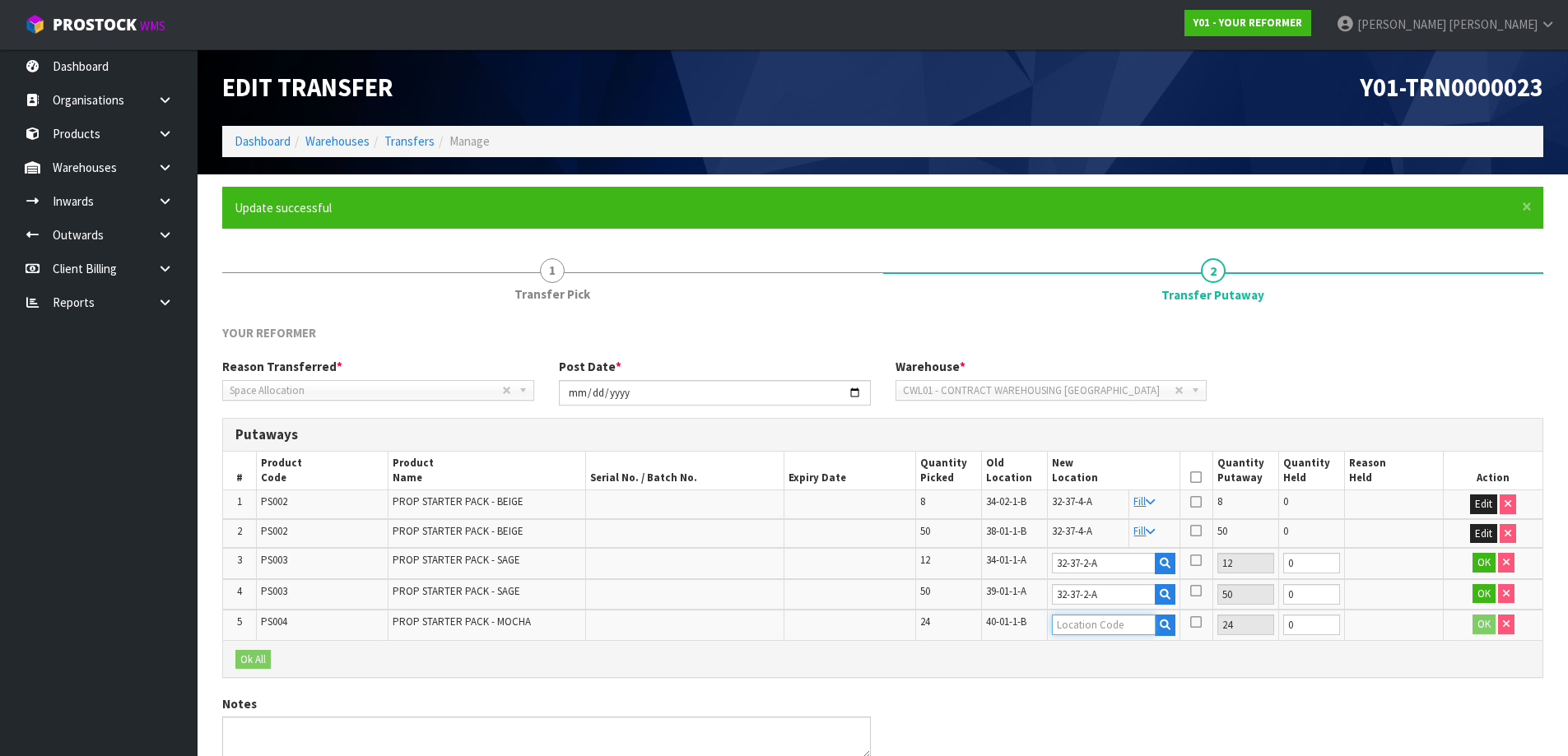
click at [1091, 618] on input "text" at bounding box center [1103, 625] width 103 height 21
paste input "32-37-3-A"
type input "32-37-3-A"
click at [1484, 567] on button "OK" at bounding box center [1484, 562] width 23 height 20
click at [1484, 591] on button "OK" at bounding box center [1484, 592] width 23 height 20
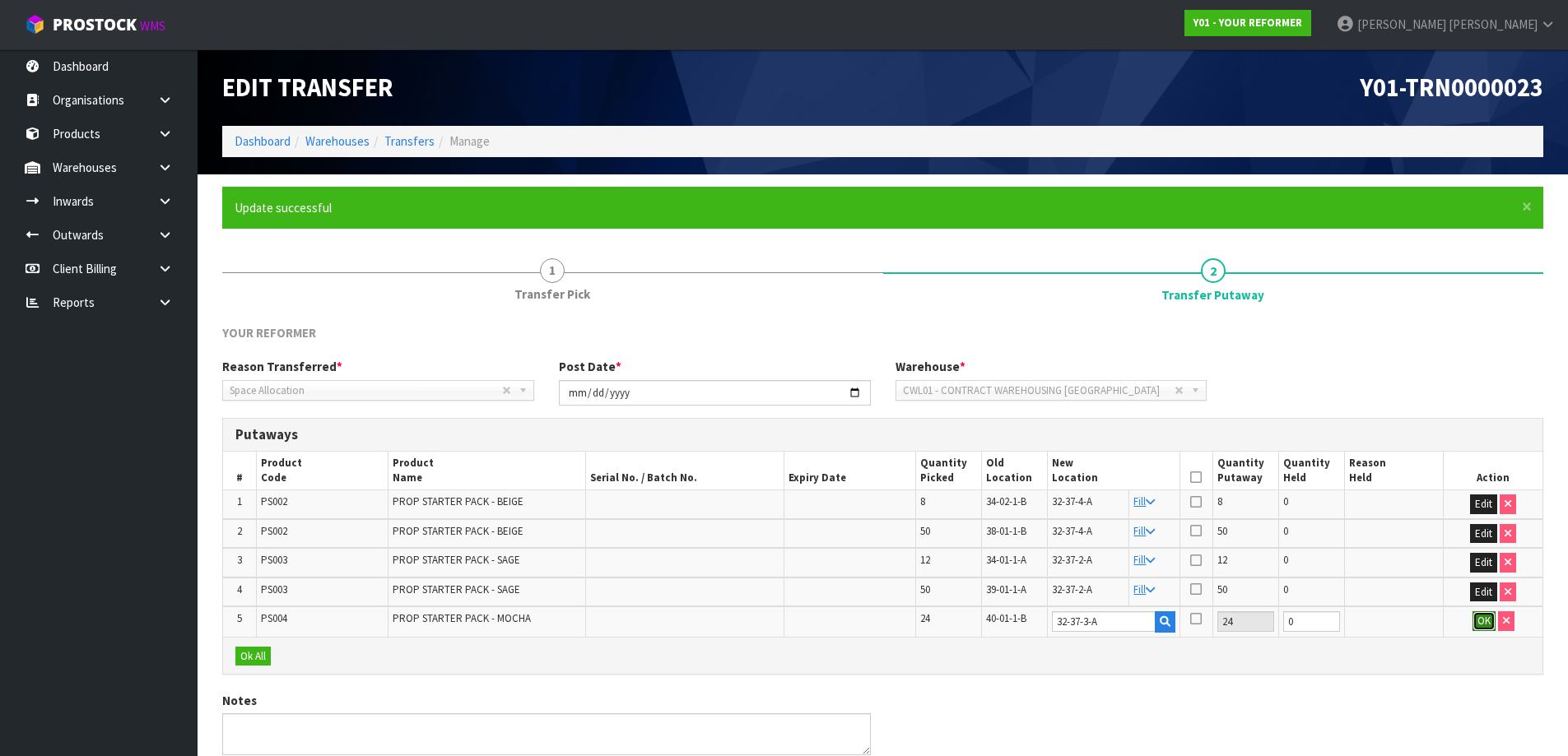
click at [1489, 616] on button "OK" at bounding box center [1484, 621] width 23 height 20
click at [1201, 477] on icon at bounding box center [1196, 477] width 11 height 1
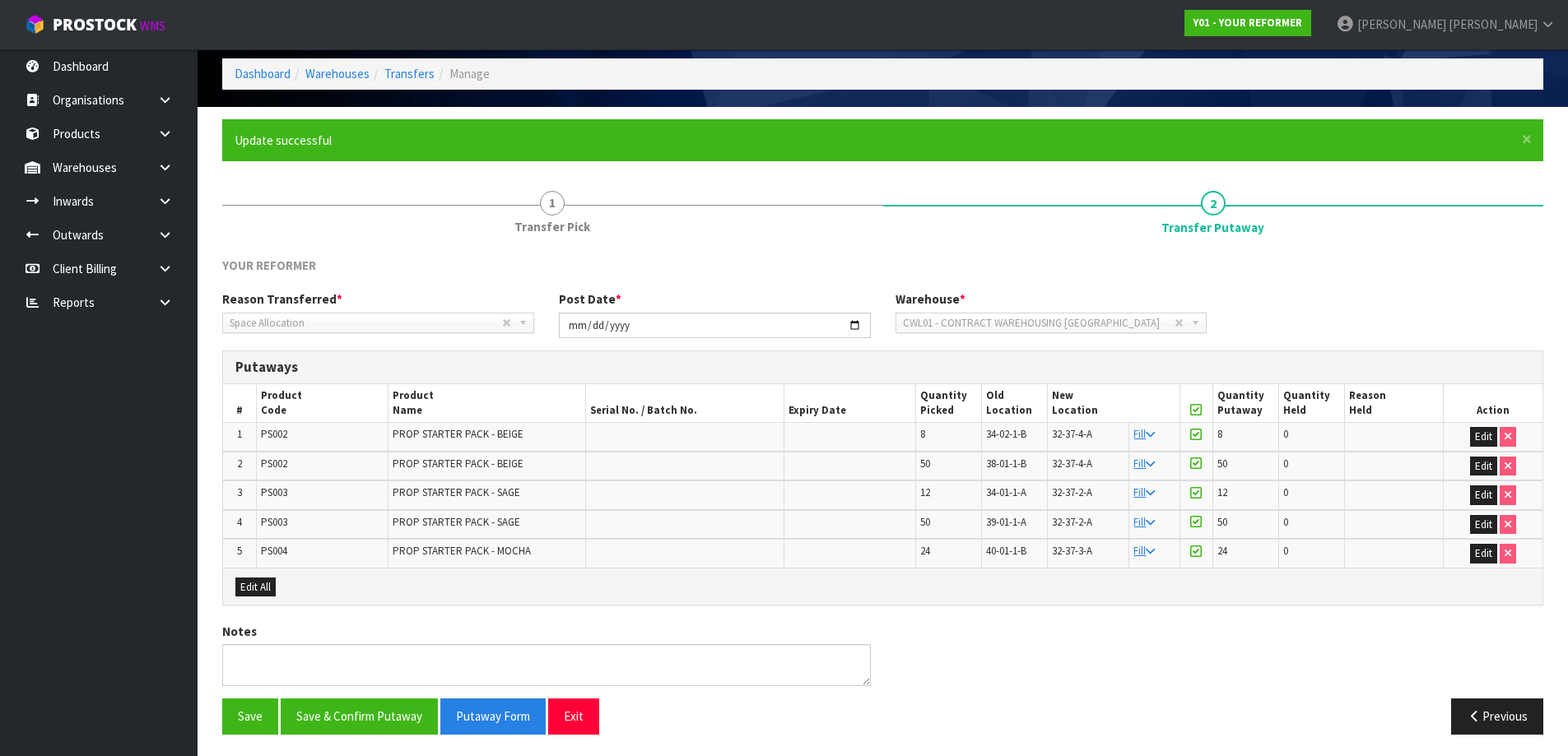
scroll to position [71, 0]
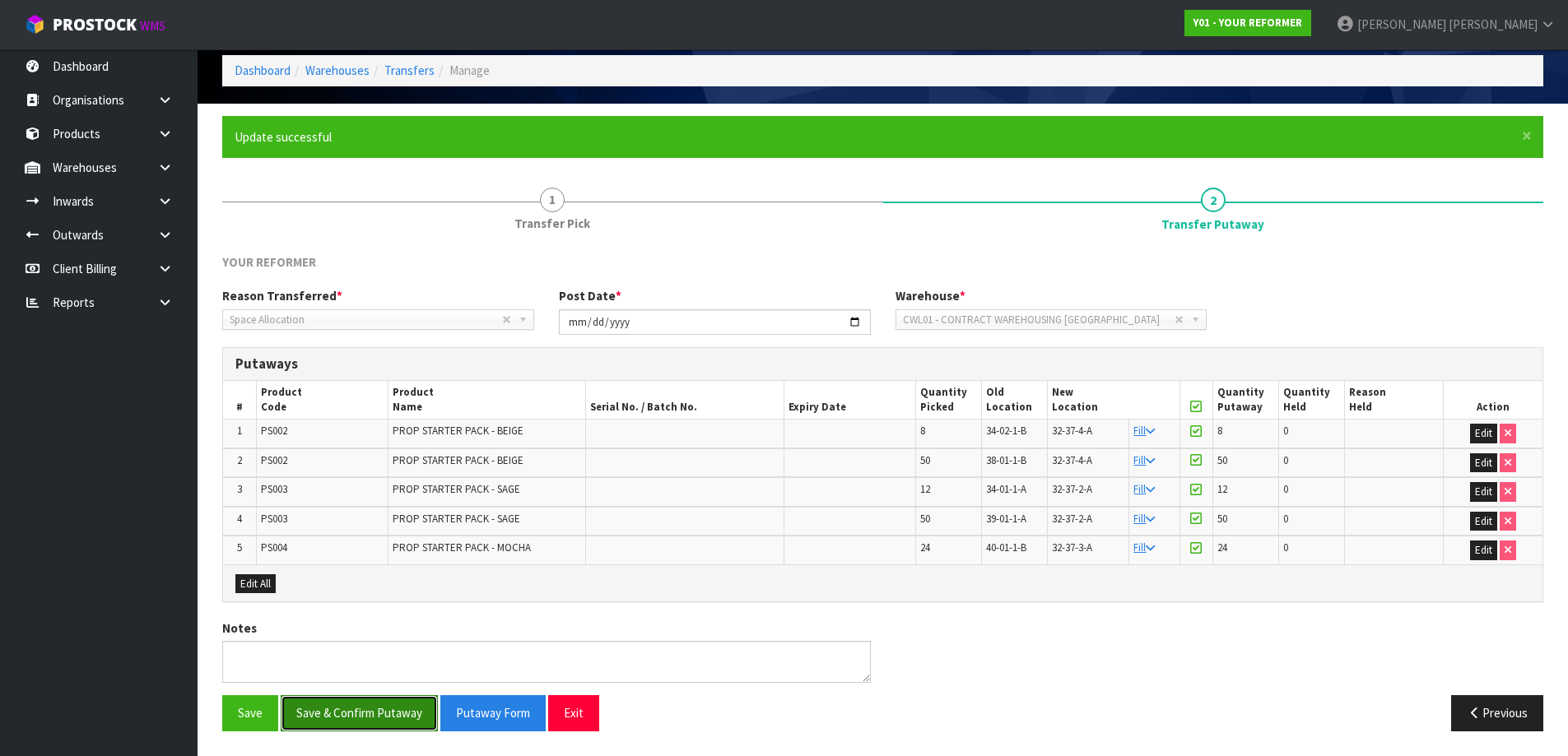
click at [395, 708] on button "Save & Confirm Putaway" at bounding box center [359, 713] width 158 height 35
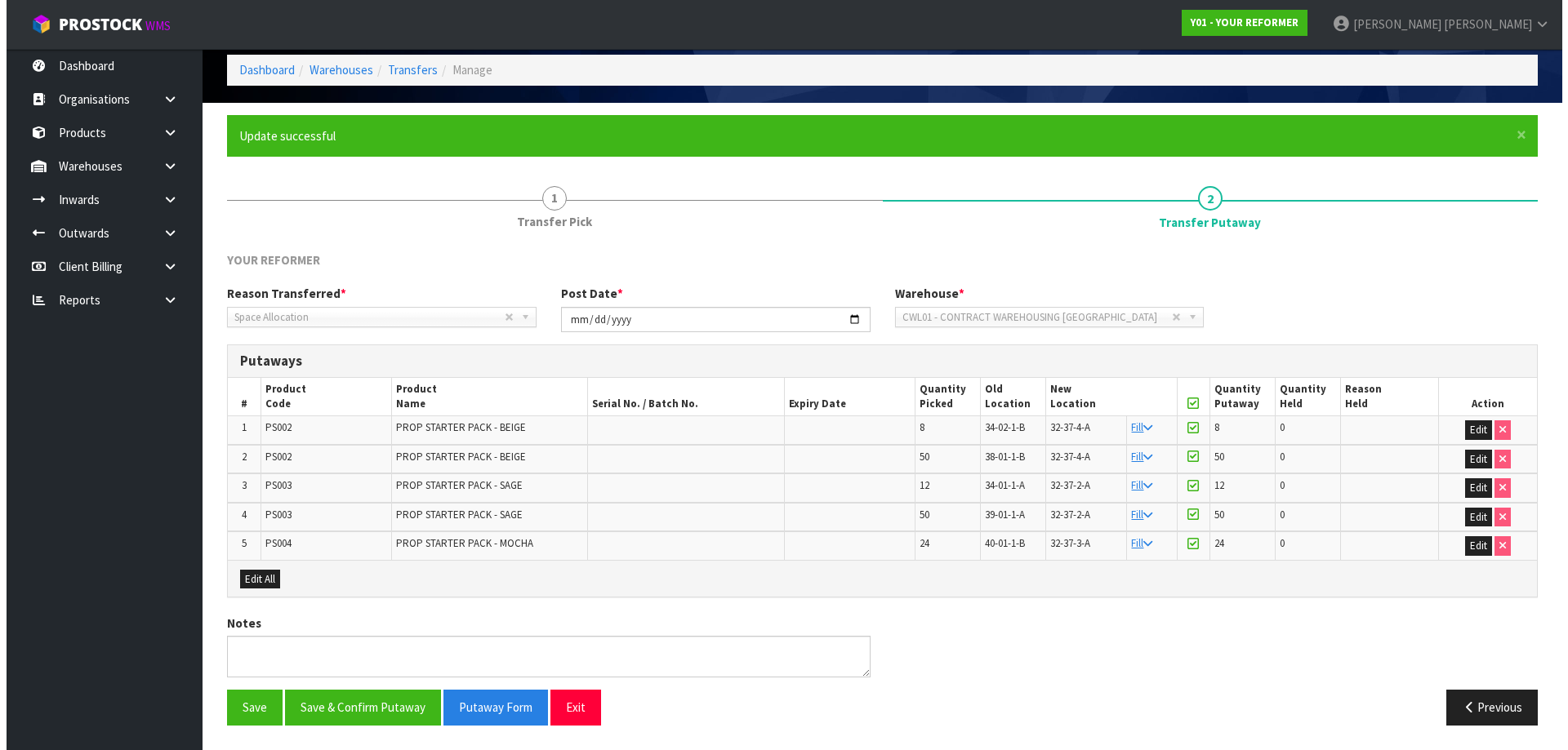
scroll to position [0, 0]
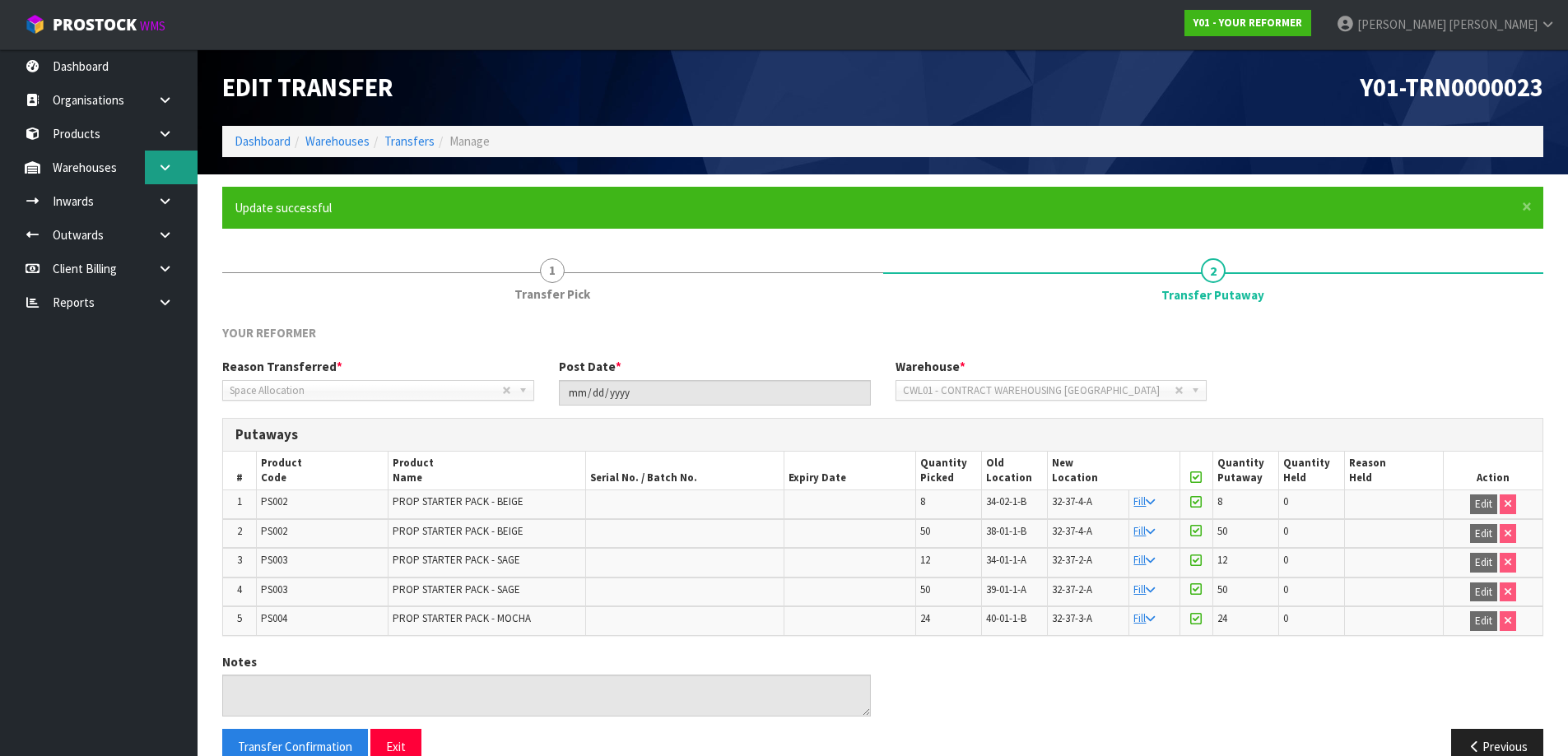
click at [165, 158] on link at bounding box center [171, 168] width 53 height 34
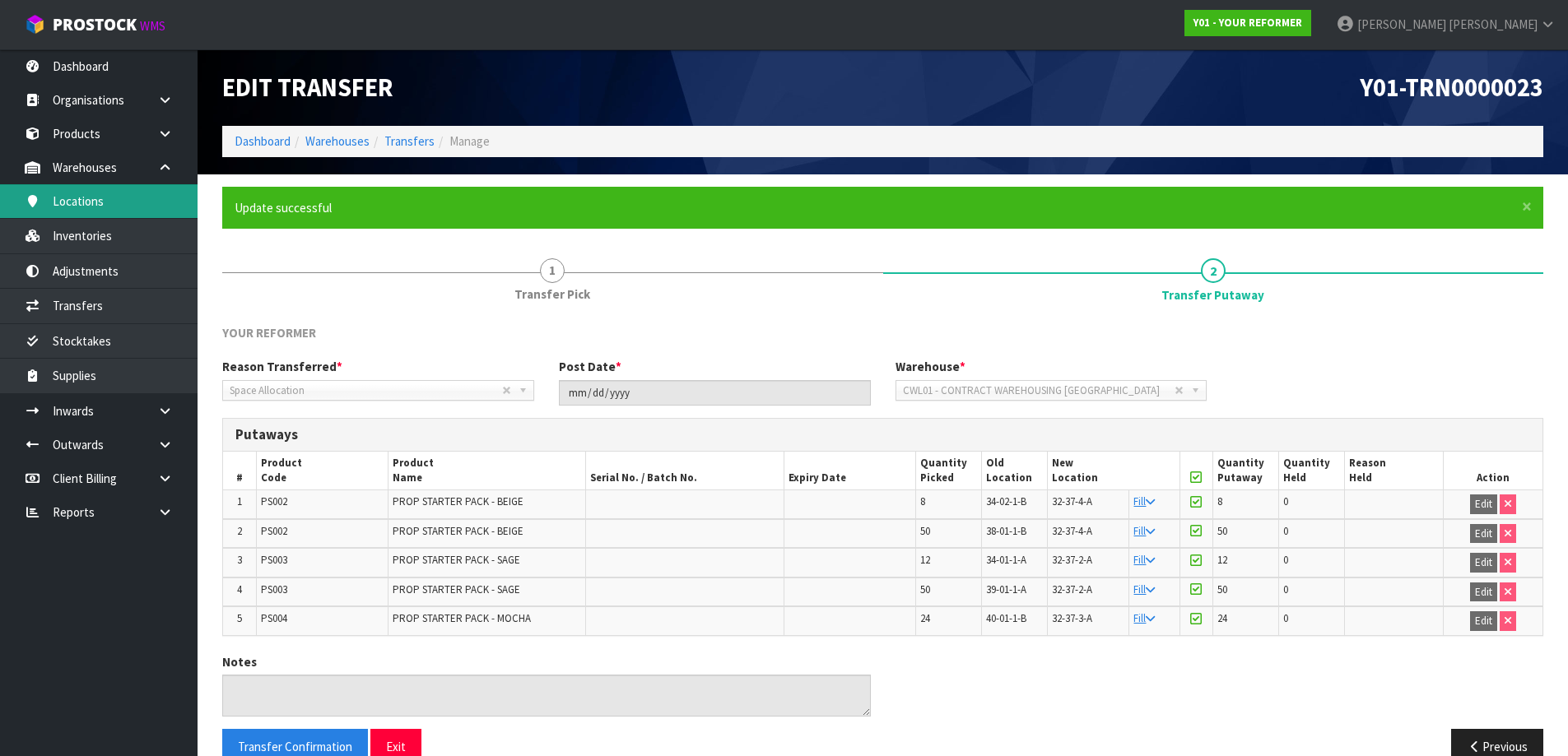
click at [116, 213] on link "Locations" at bounding box center [99, 201] width 198 height 34
click at [112, 244] on link "Inventories" at bounding box center [99, 236] width 198 height 34
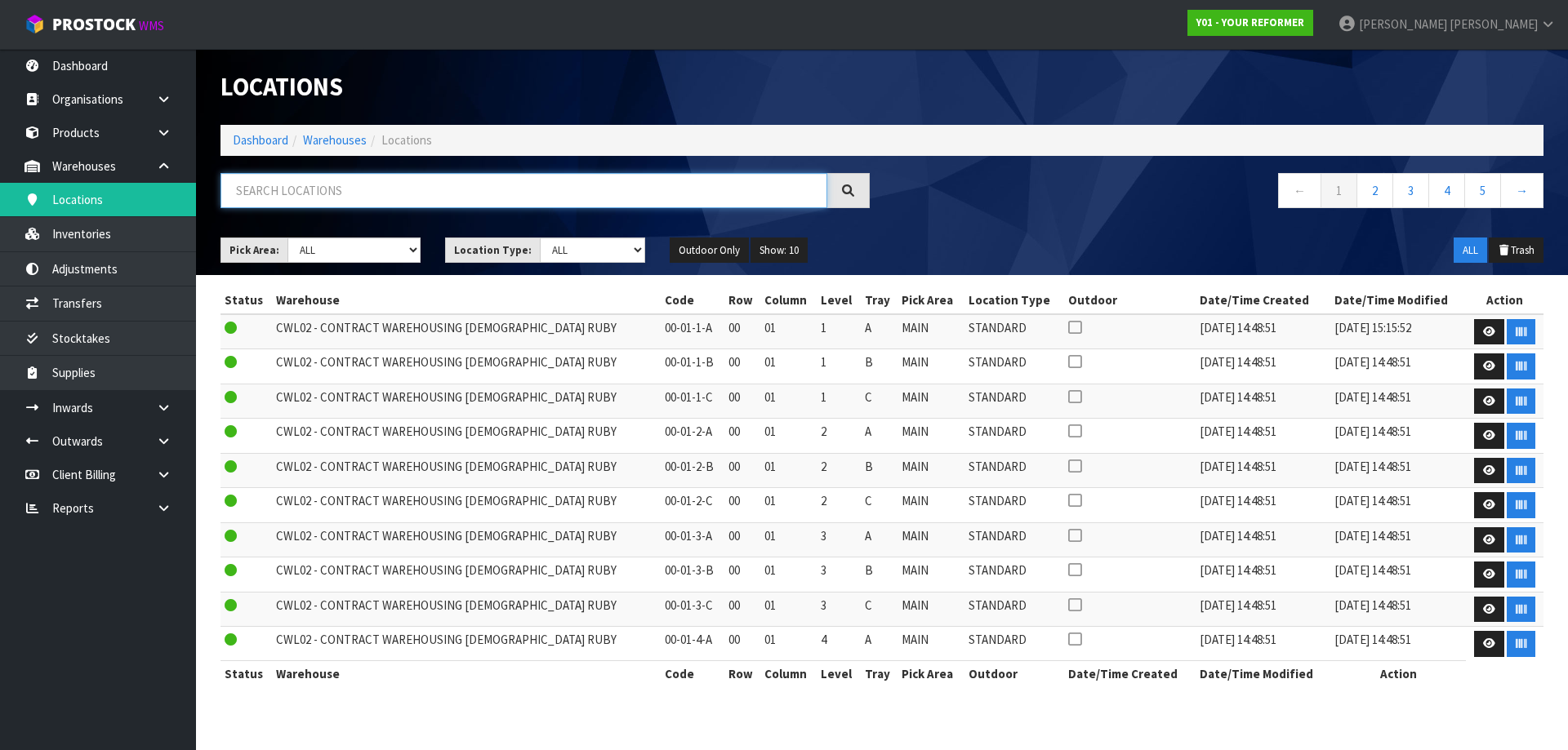
click at [439, 193] on input "text" at bounding box center [524, 191] width 607 height 35
paste input "PB-IVR"
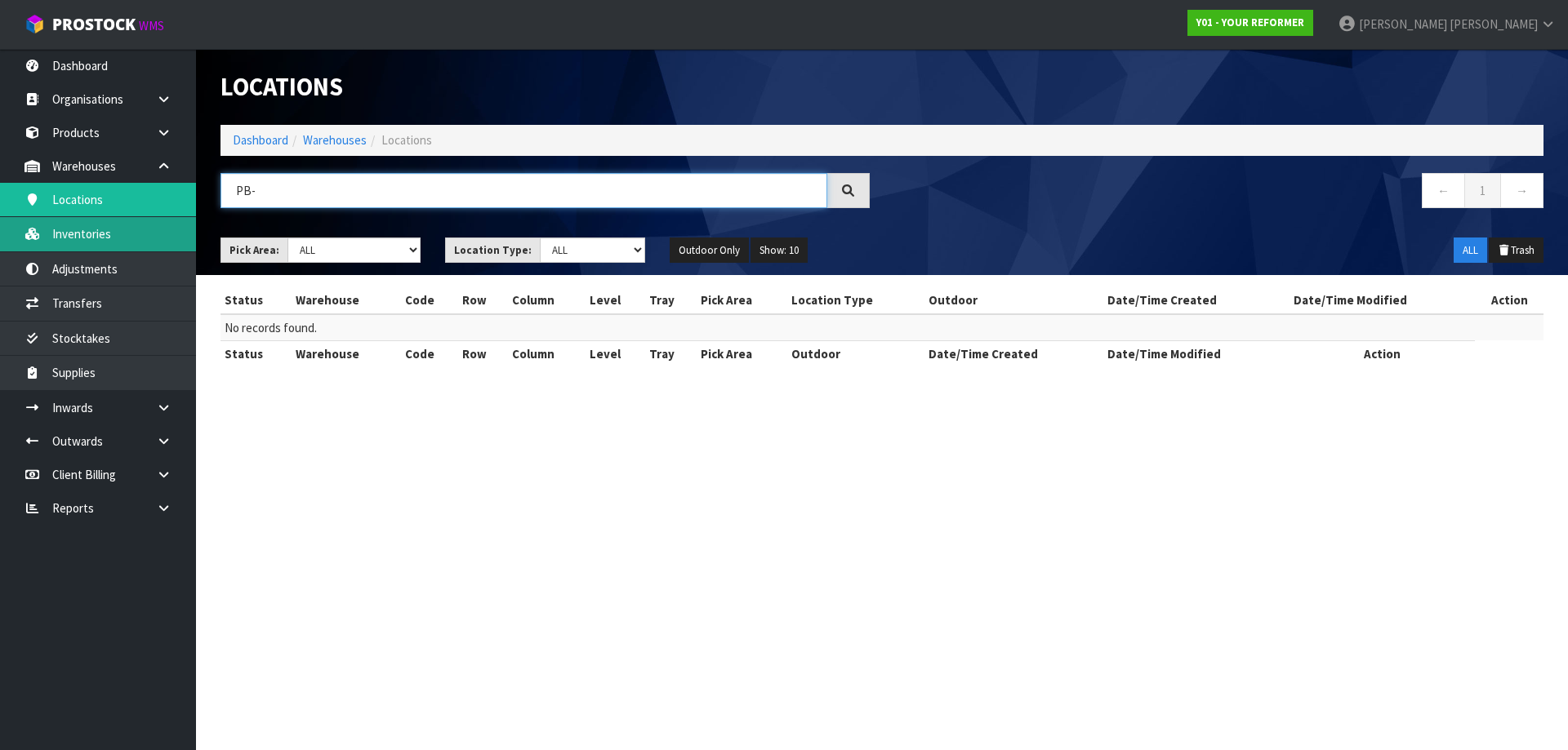
type input "PB-"
click at [153, 220] on link "Inventories" at bounding box center [98, 234] width 196 height 33
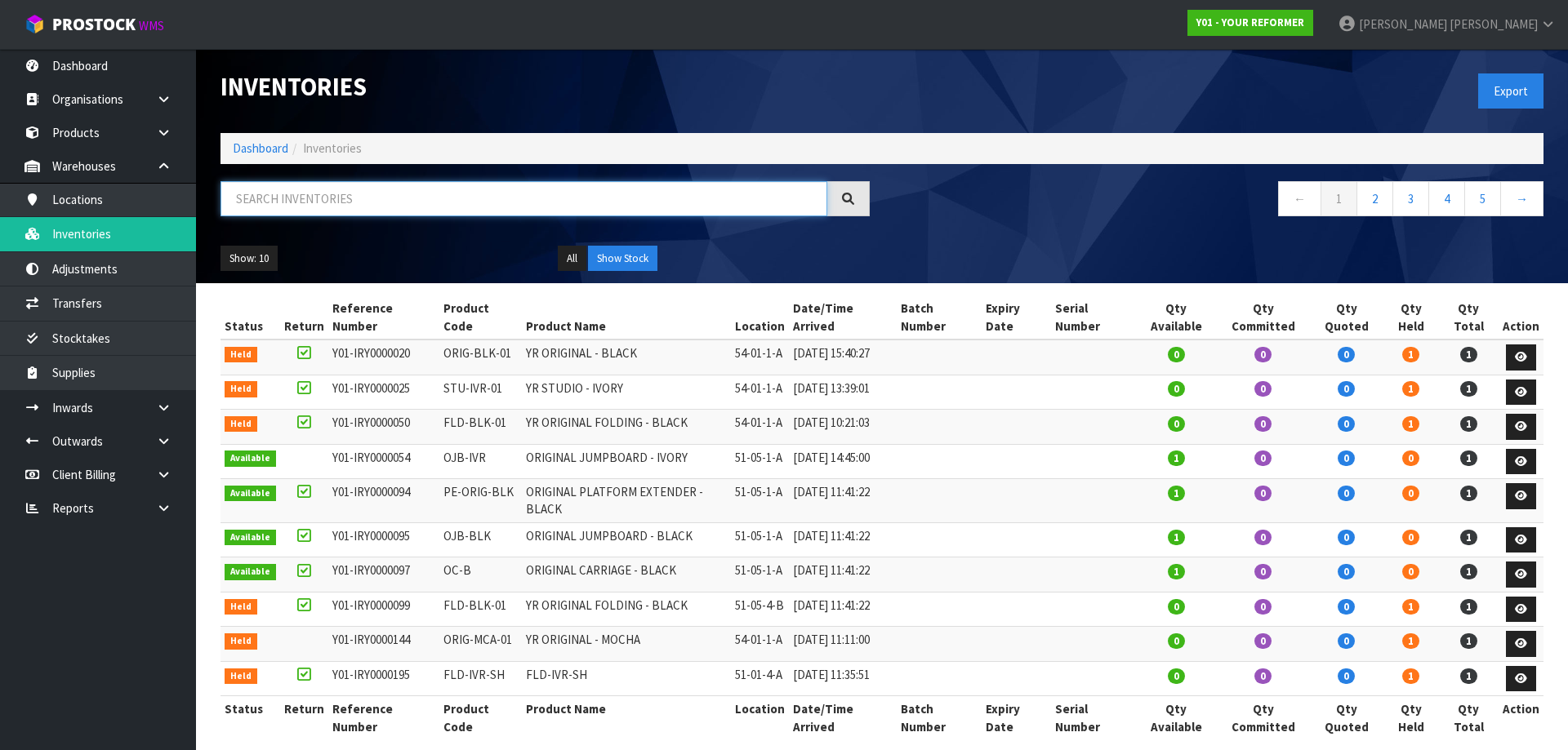
drag, startPoint x: 294, startPoint y: 203, endPoint x: 288, endPoint y: 177, distance: 26.7
click at [294, 203] on input "text" at bounding box center [524, 199] width 607 height 35
paste input "PB-IVR"
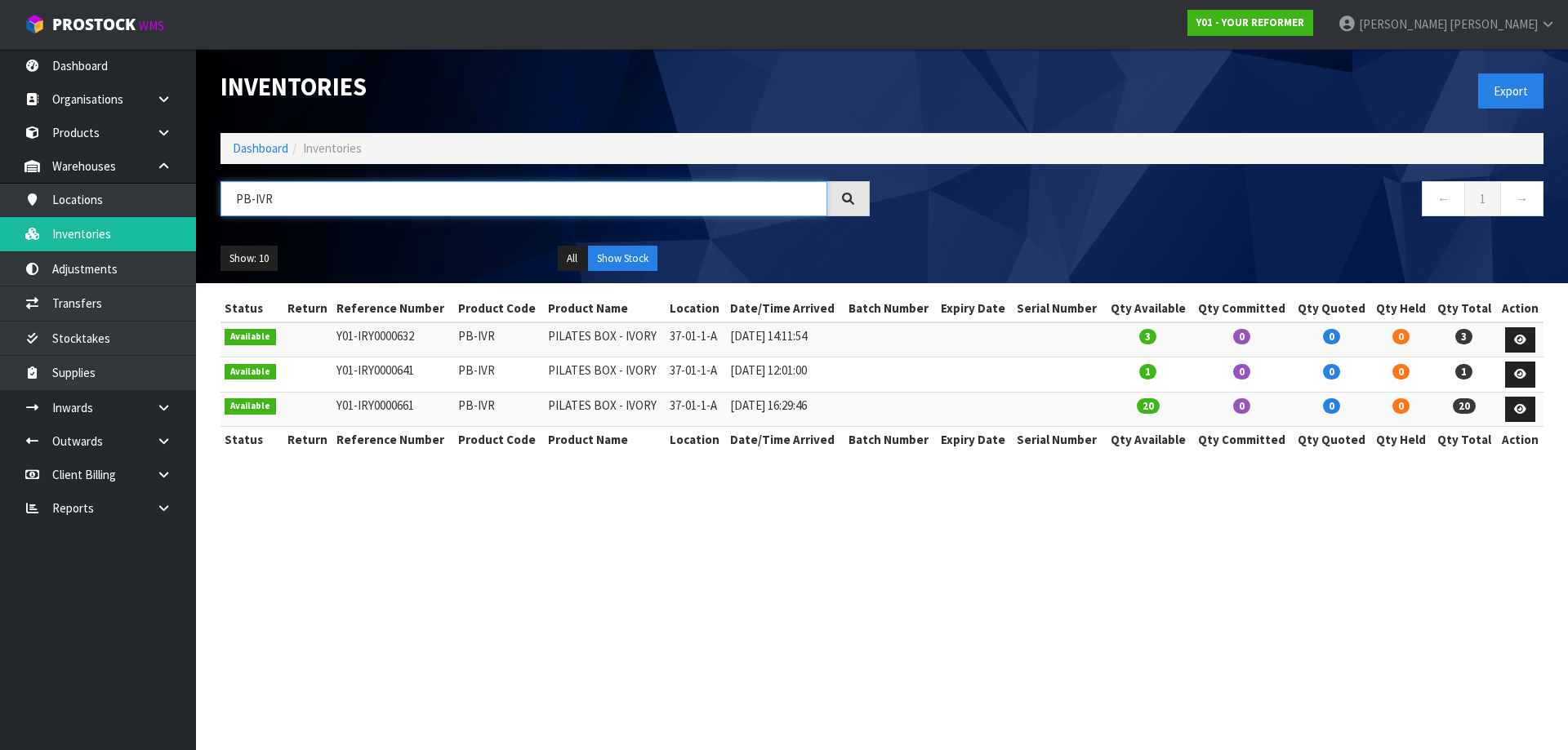
type input "PB-IVR"
click at [101, 306] on link "Transfers" at bounding box center [98, 303] width 196 height 33
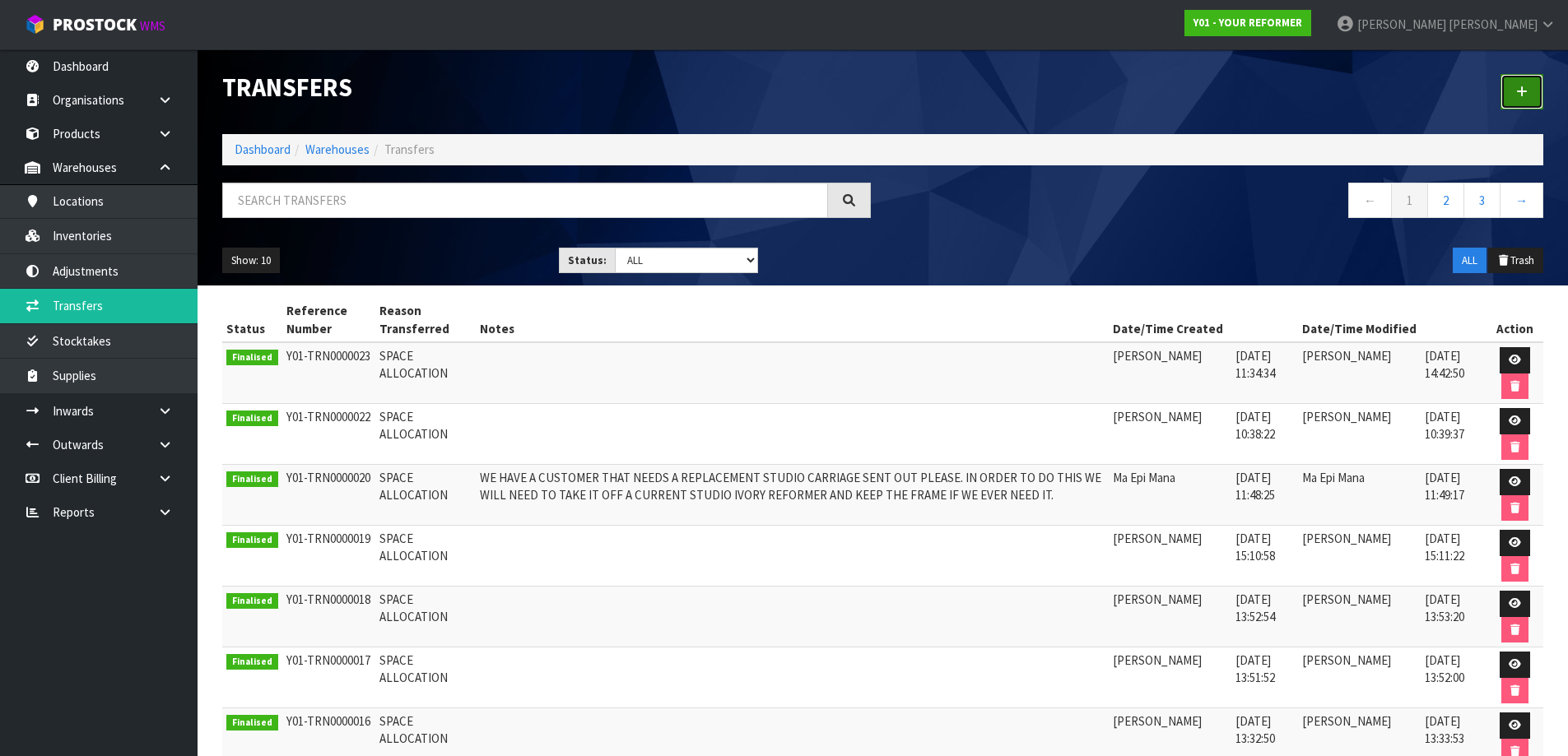
click at [1537, 82] on link at bounding box center [1522, 91] width 43 height 35
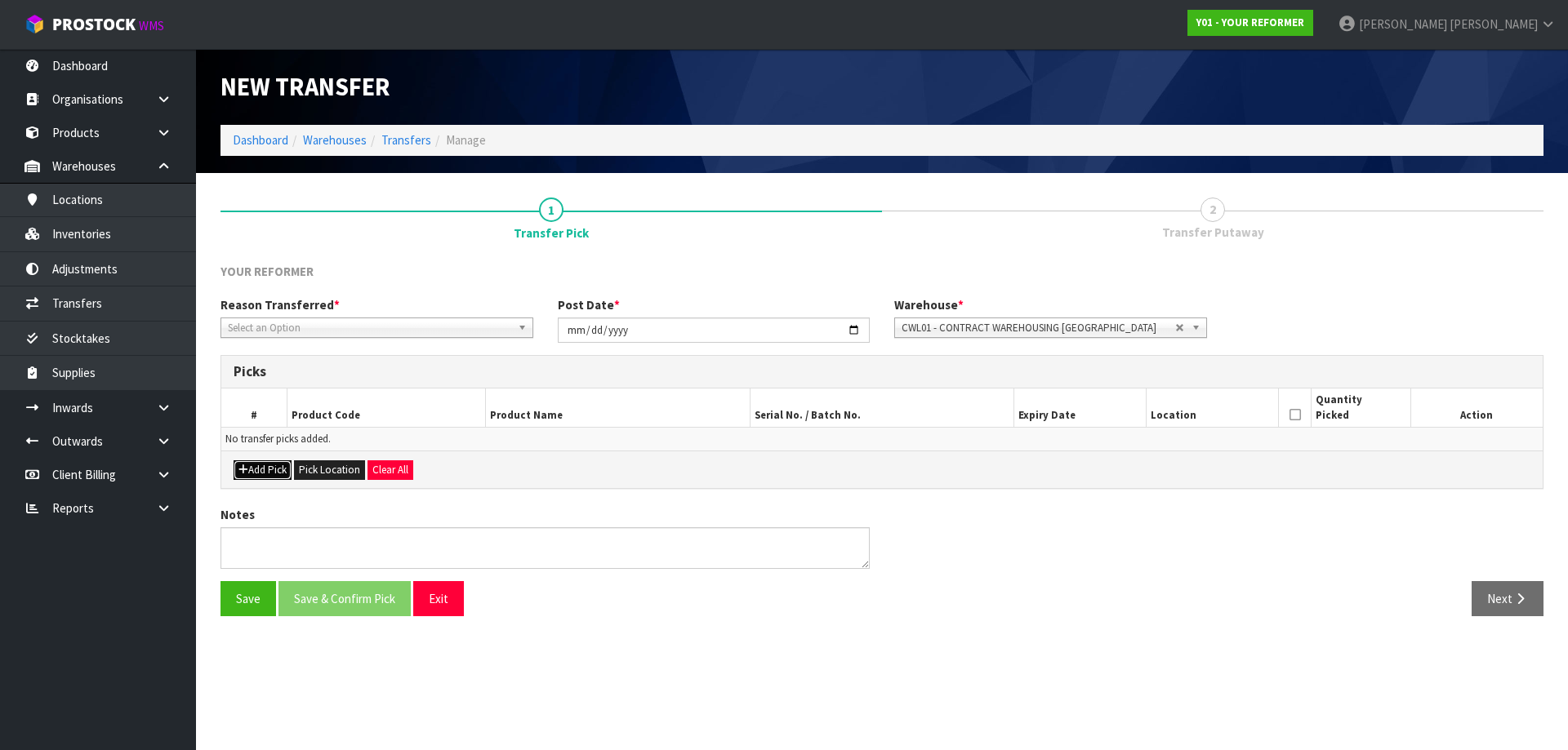
click at [258, 473] on button "Add Pick" at bounding box center [263, 470] width 58 height 19
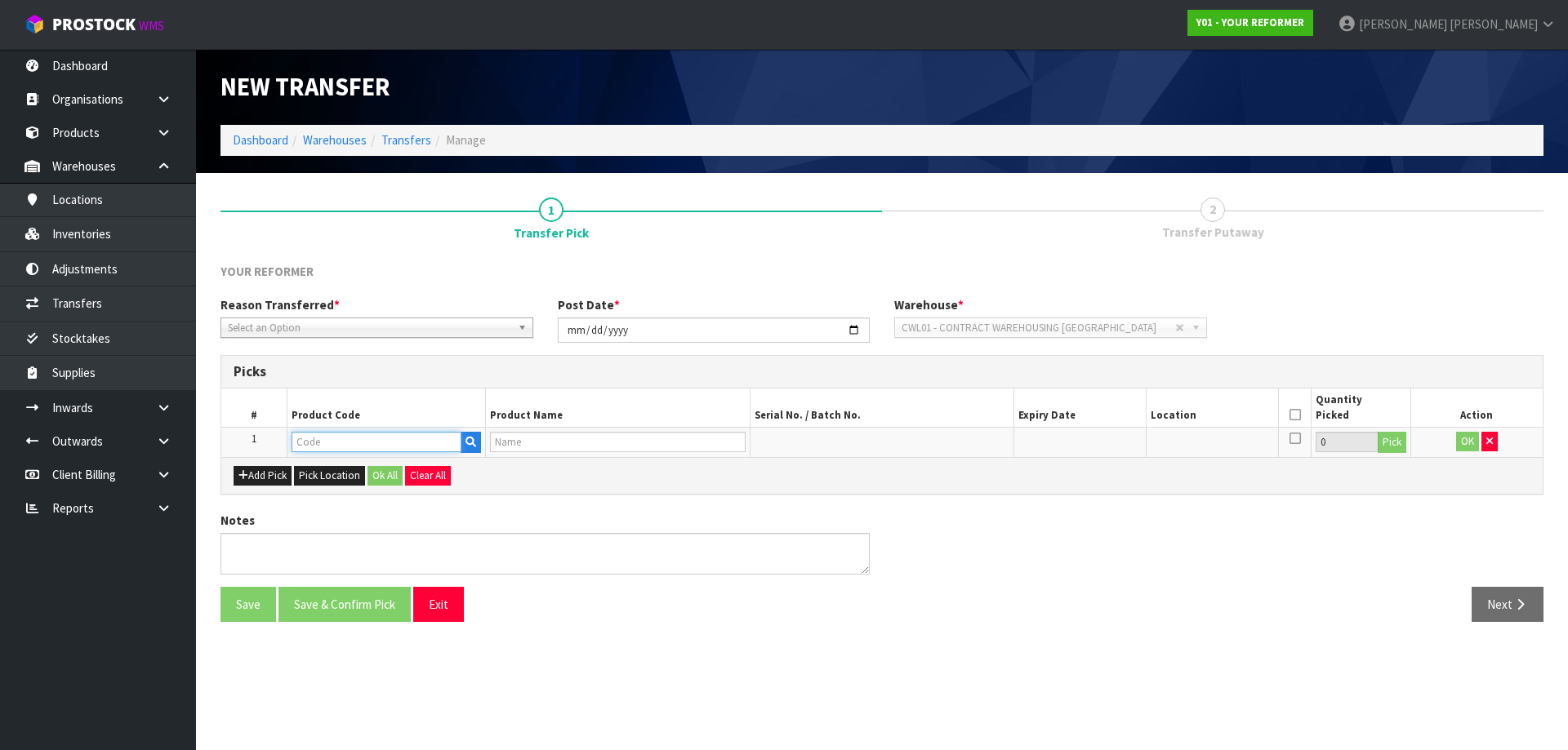
drag, startPoint x: 322, startPoint y: 436, endPoint x: 309, endPoint y: 442, distance: 14.3
click at [319, 438] on input "text" at bounding box center [377, 442] width 170 height 20
paste input "PB-IVR"
type input "PB-IVR"
type input "PILATES BOX - IVORY"
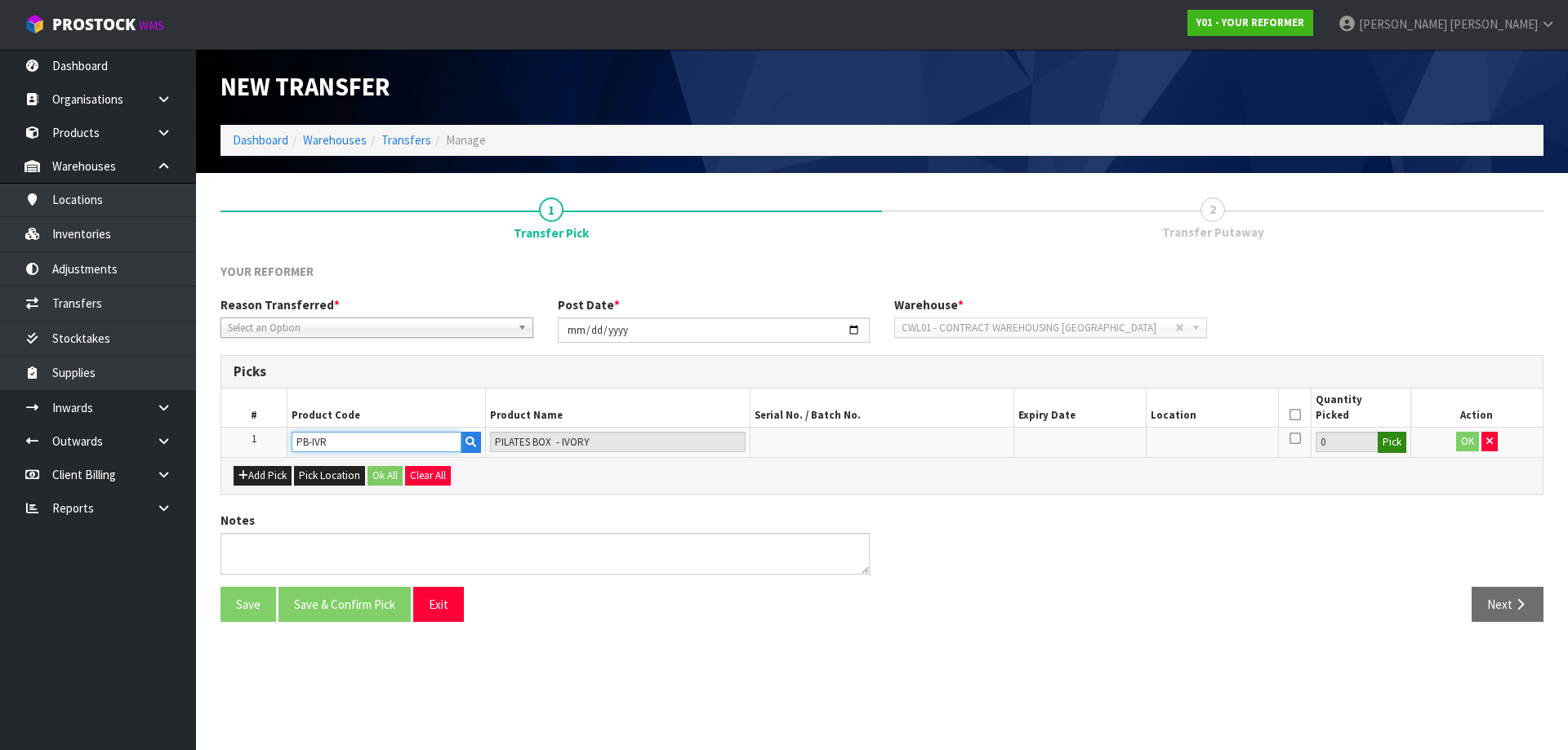
type input "PB-IVR"
click at [1379, 443] on button "Pick" at bounding box center [1392, 442] width 29 height 21
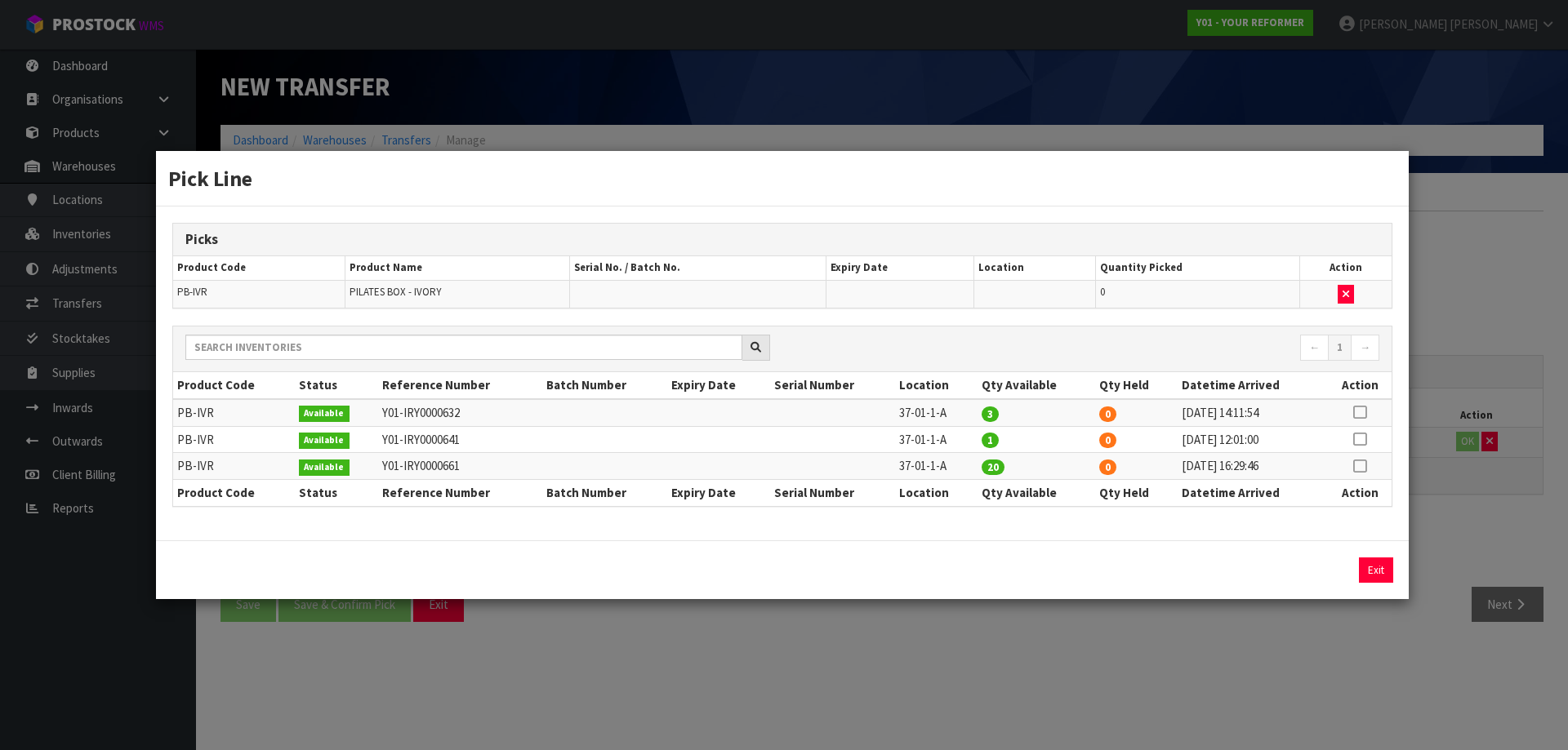
click at [1368, 419] on td at bounding box center [1360, 412] width 64 height 27
click at [1361, 413] on icon at bounding box center [1360, 412] width 13 height 1
click at [1331, 563] on button "Assign Pick" at bounding box center [1321, 570] width 67 height 25
type input "3"
click at [1359, 439] on icon at bounding box center [1360, 439] width 13 height 1
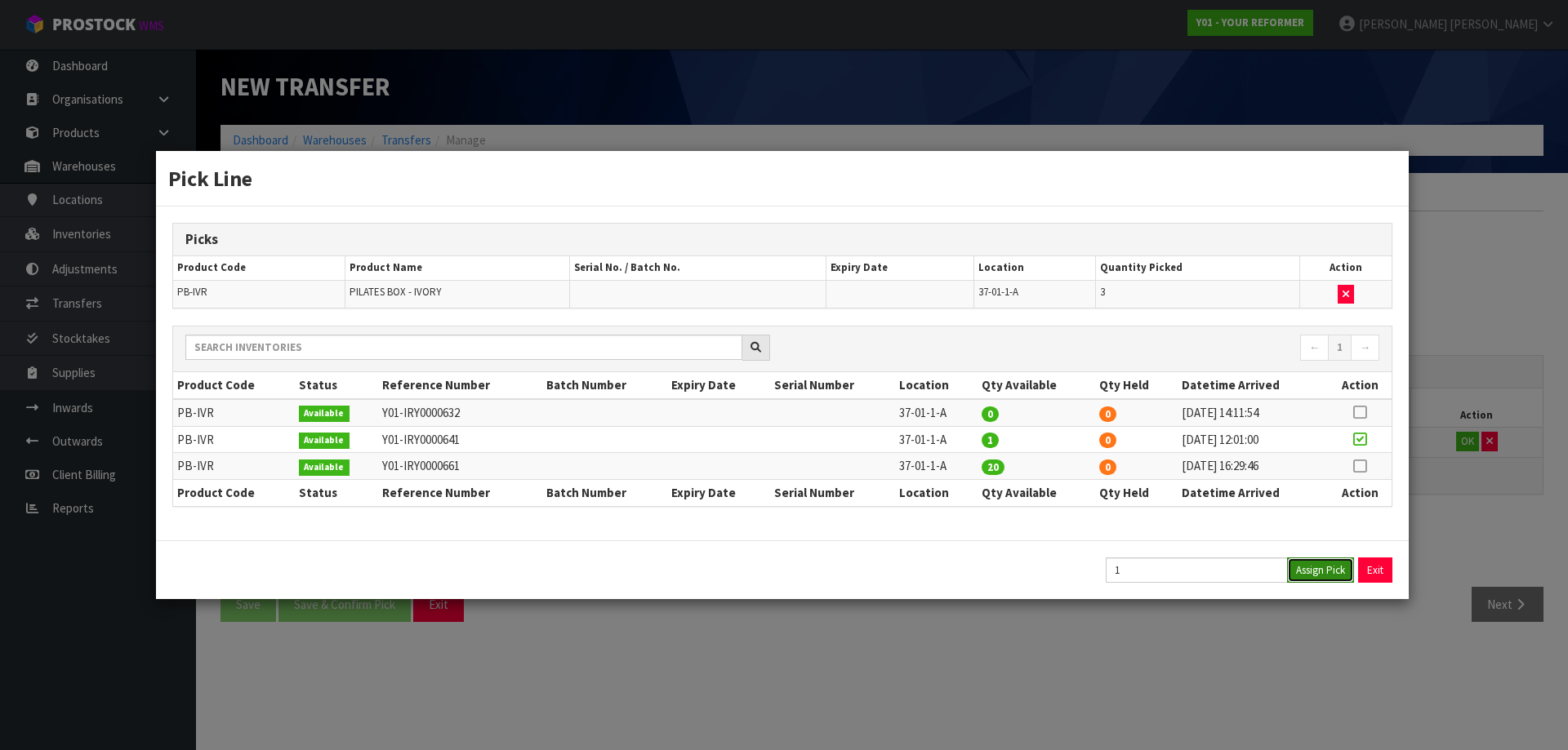
click at [1332, 569] on button "Assign Pick" at bounding box center [1321, 570] width 67 height 25
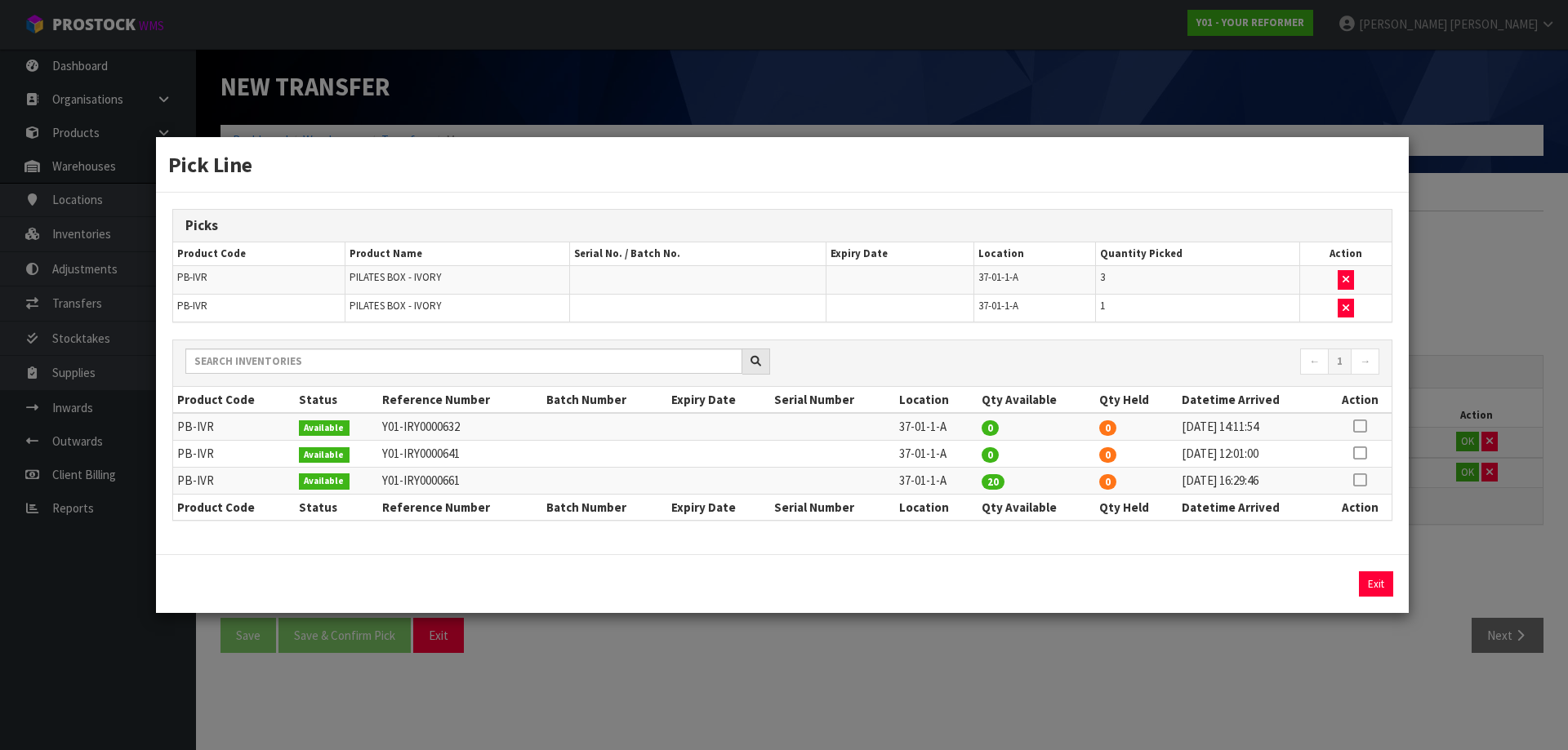
click at [1359, 481] on icon at bounding box center [1360, 480] width 13 height 1
click at [1336, 583] on button "Assign Pick" at bounding box center [1321, 584] width 67 height 25
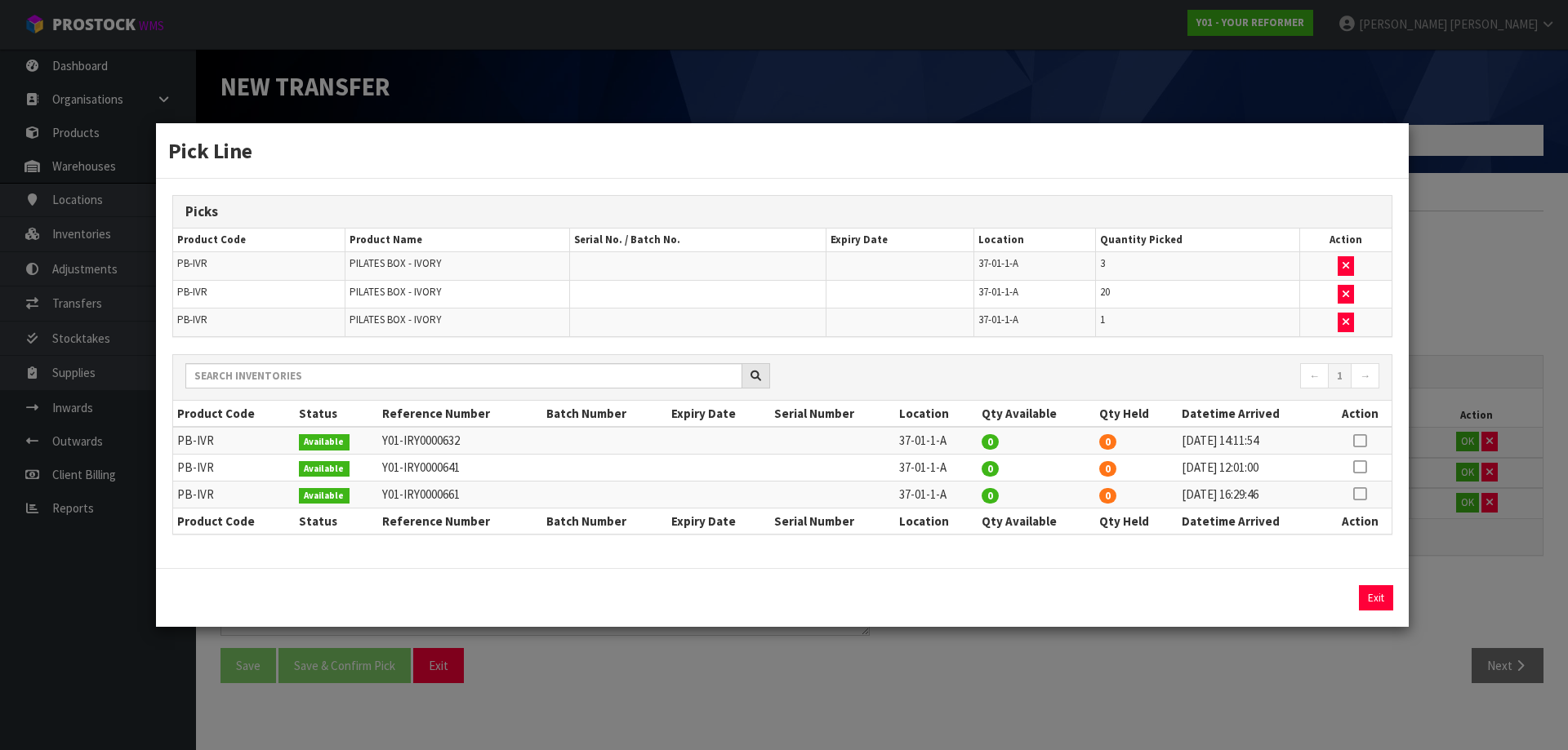
click at [1471, 442] on div "Pick Line Picks Product Code Product Name Serial No. / Batch No. Expiry Date Lo…" at bounding box center [784, 375] width 1568 height 750
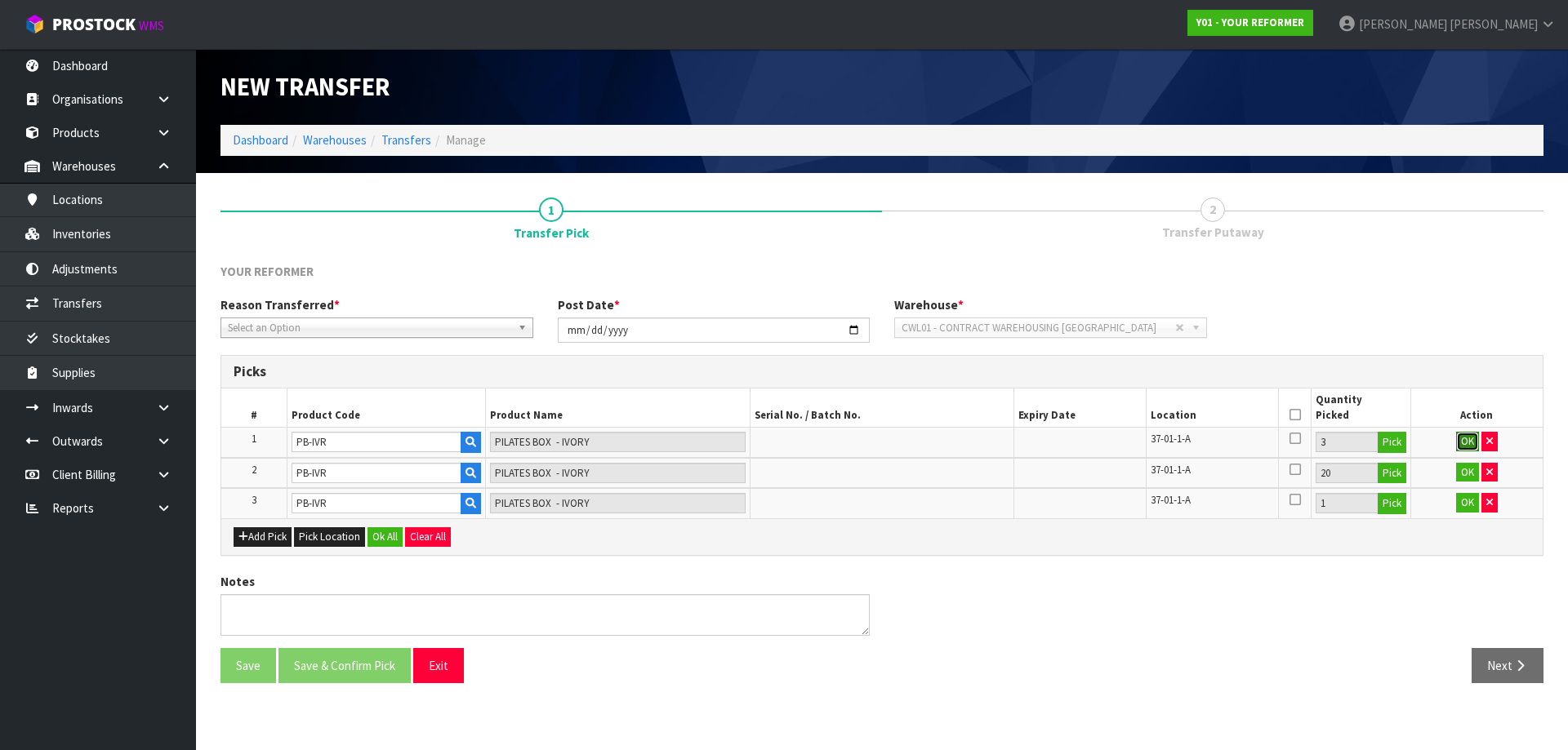
click at [1469, 441] on button "OK" at bounding box center [1467, 441] width 23 height 19
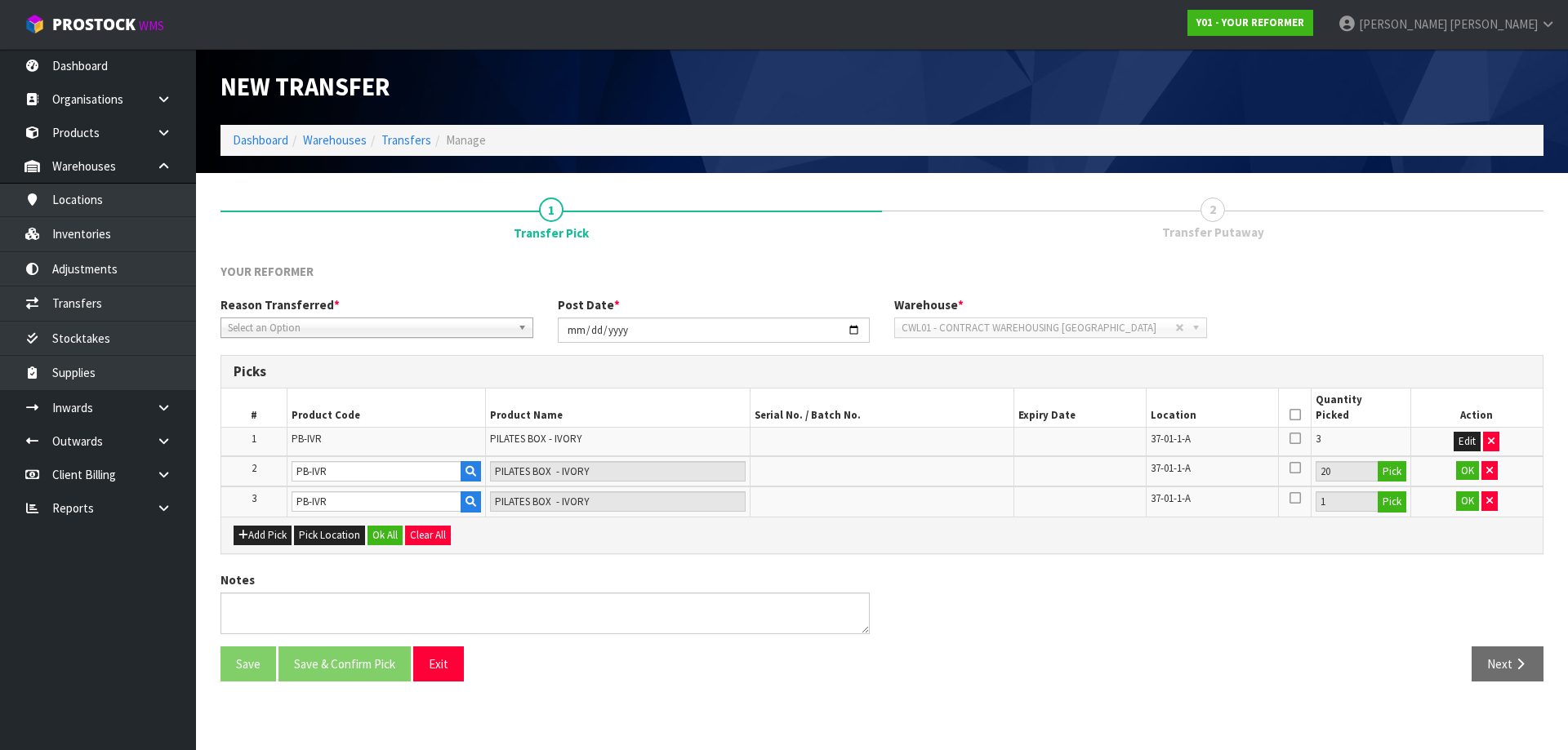
click at [1466, 487] on td "OK" at bounding box center [1476, 501] width 132 height 31
click at [1470, 470] on button "OK" at bounding box center [1467, 471] width 23 height 19
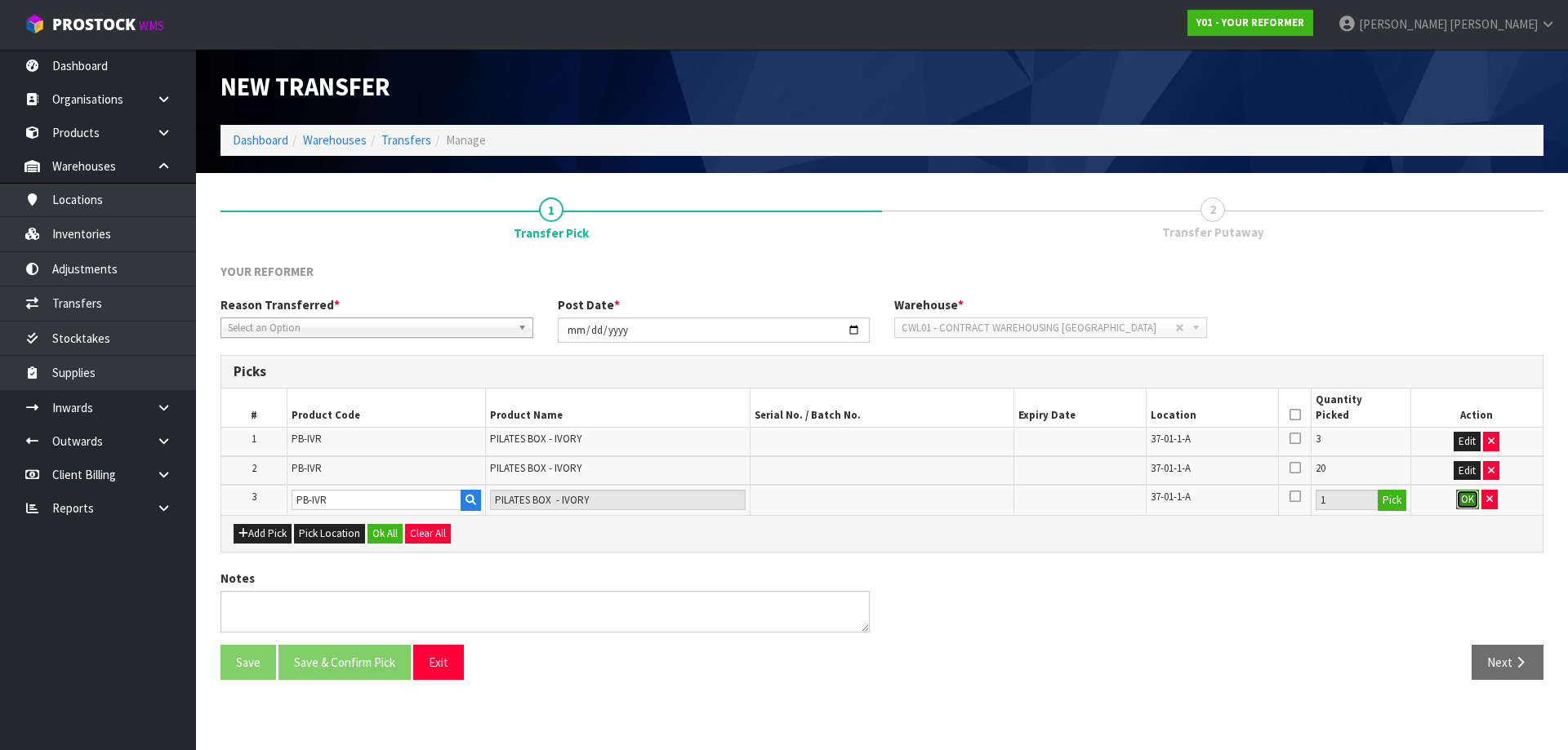
click at [1468, 508] on button "OK" at bounding box center [1467, 499] width 23 height 19
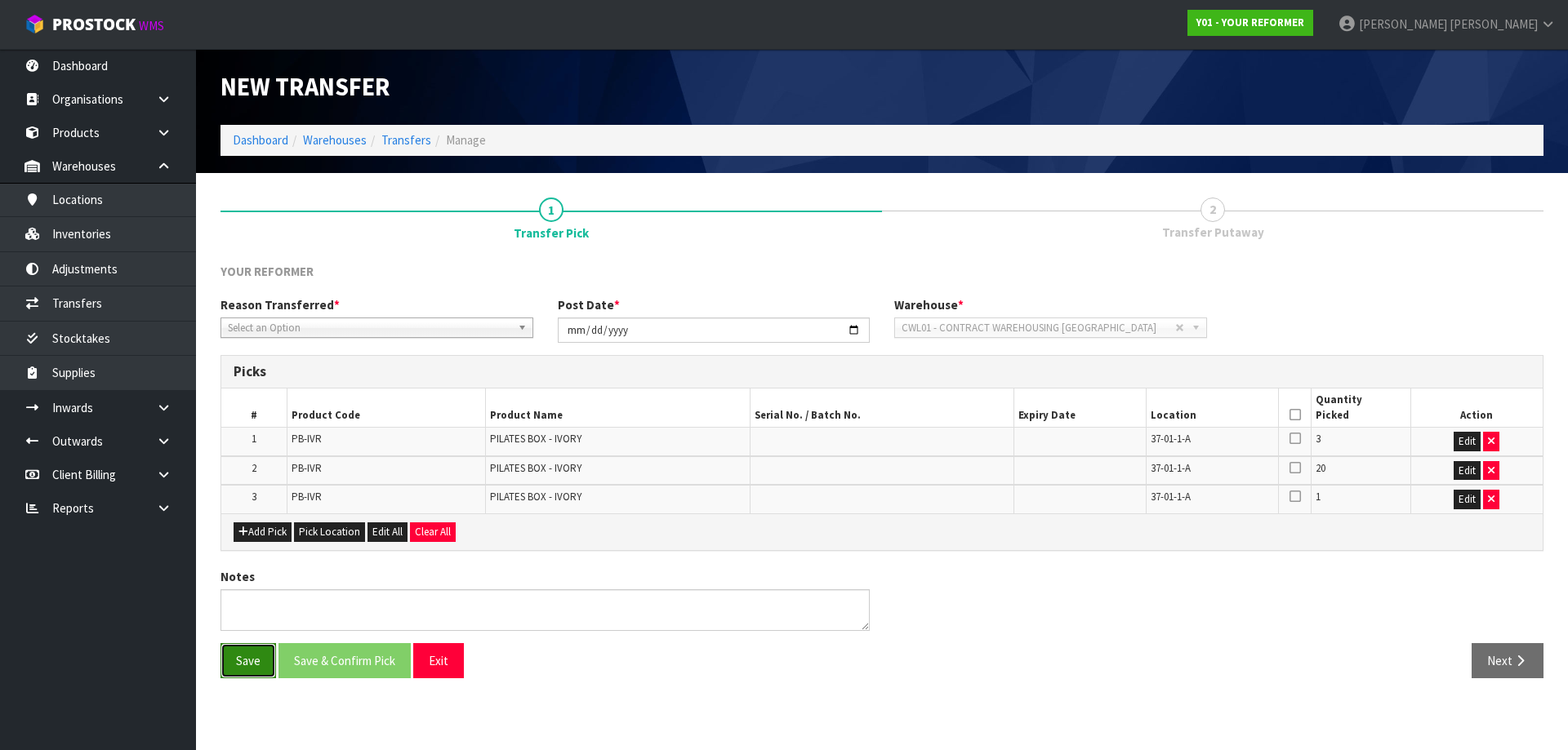
click at [267, 676] on button "Save" at bounding box center [248, 661] width 56 height 35
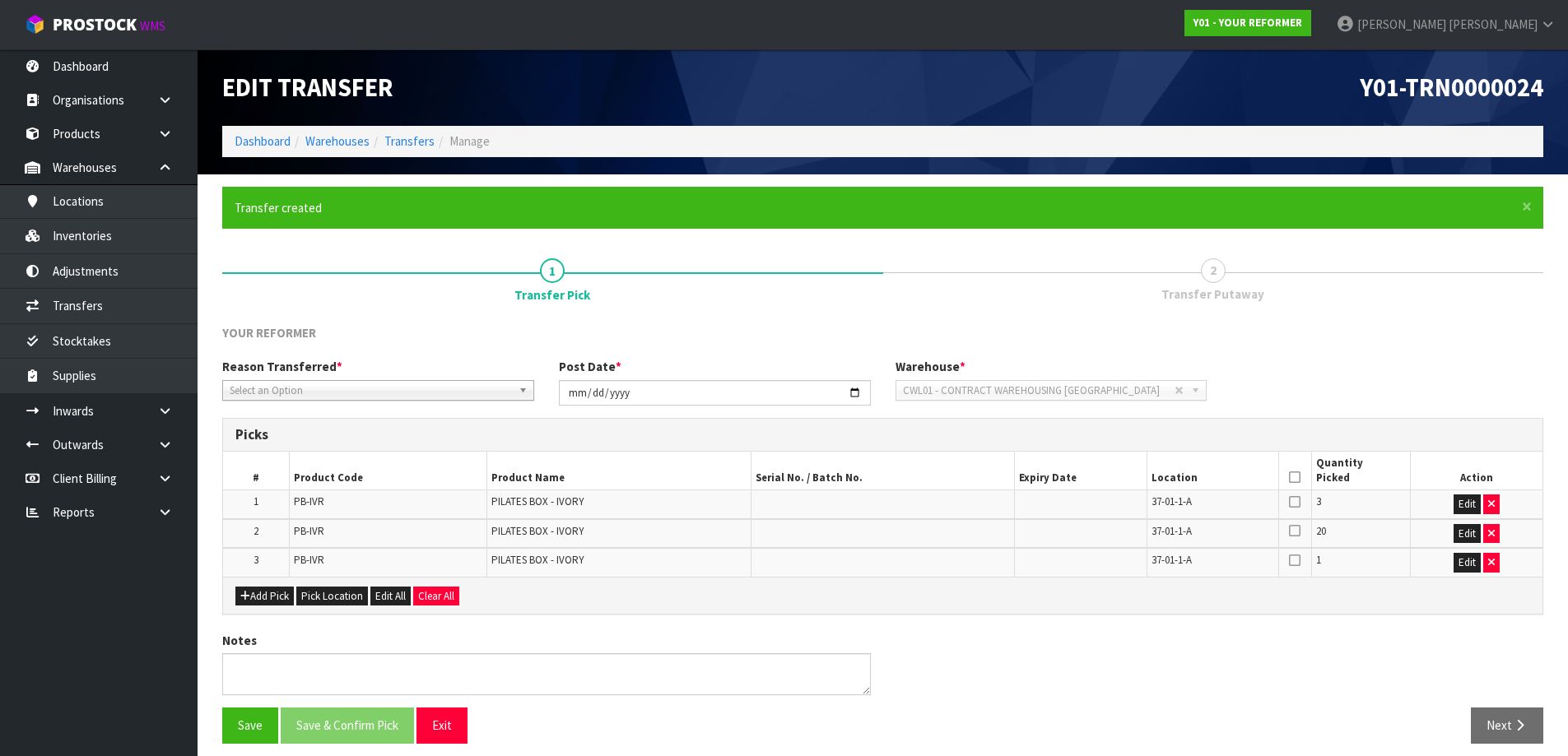
click at [440, 381] on span "Select an Option" at bounding box center [370, 391] width 282 height 20
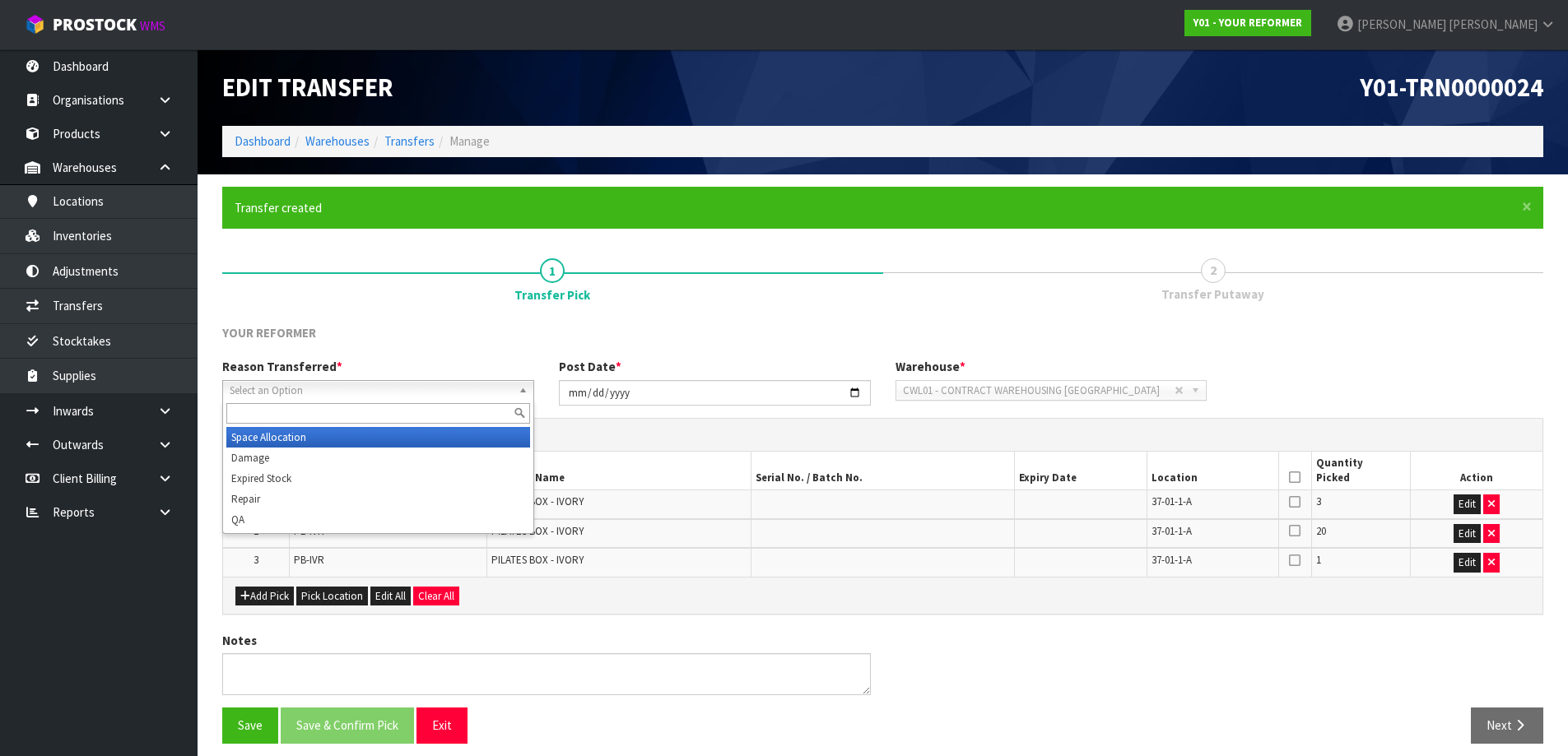
click at [286, 443] on li "Space Allocation" at bounding box center [378, 437] width 304 height 21
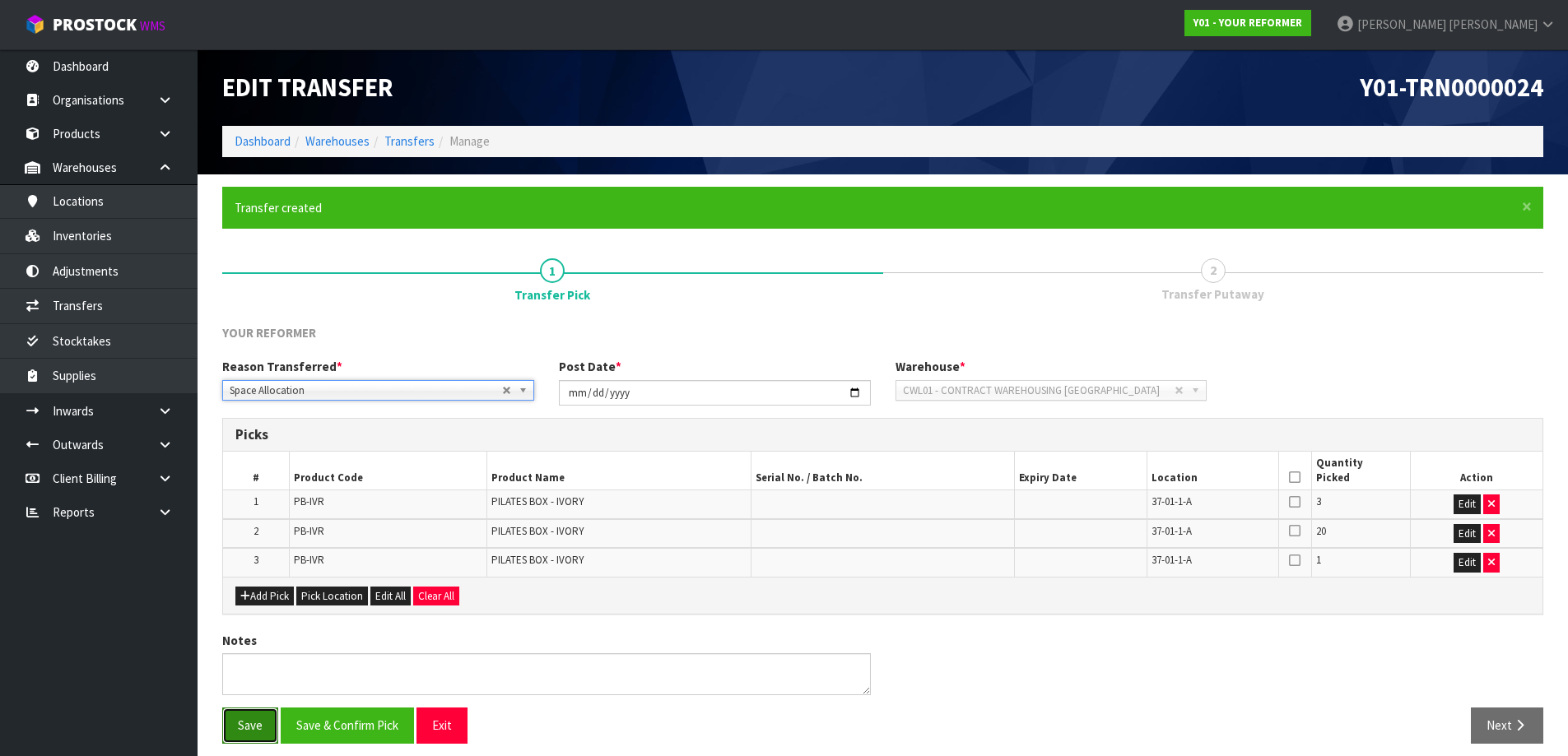
click at [237, 722] on button "Save" at bounding box center [250, 725] width 56 height 35
click at [728, 536] on td "PILATES BOX - IVORY" at bounding box center [619, 534] width 264 height 30
click at [1490, 563] on icon "button" at bounding box center [1491, 562] width 7 height 10
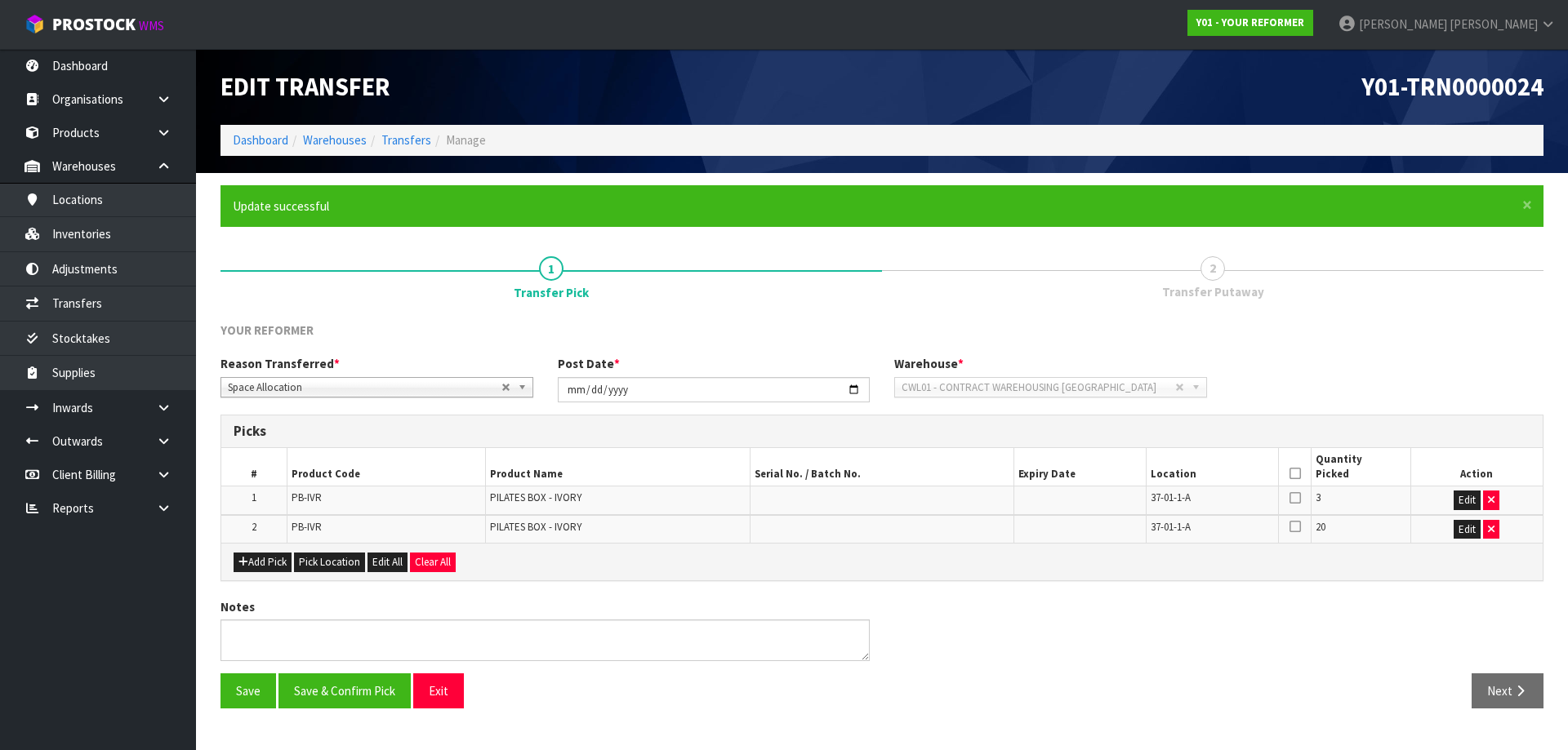
click at [1300, 474] on icon at bounding box center [1295, 473] width 11 height 1
click at [298, 697] on button "Save & Confirm Pick" at bounding box center [344, 691] width 132 height 35
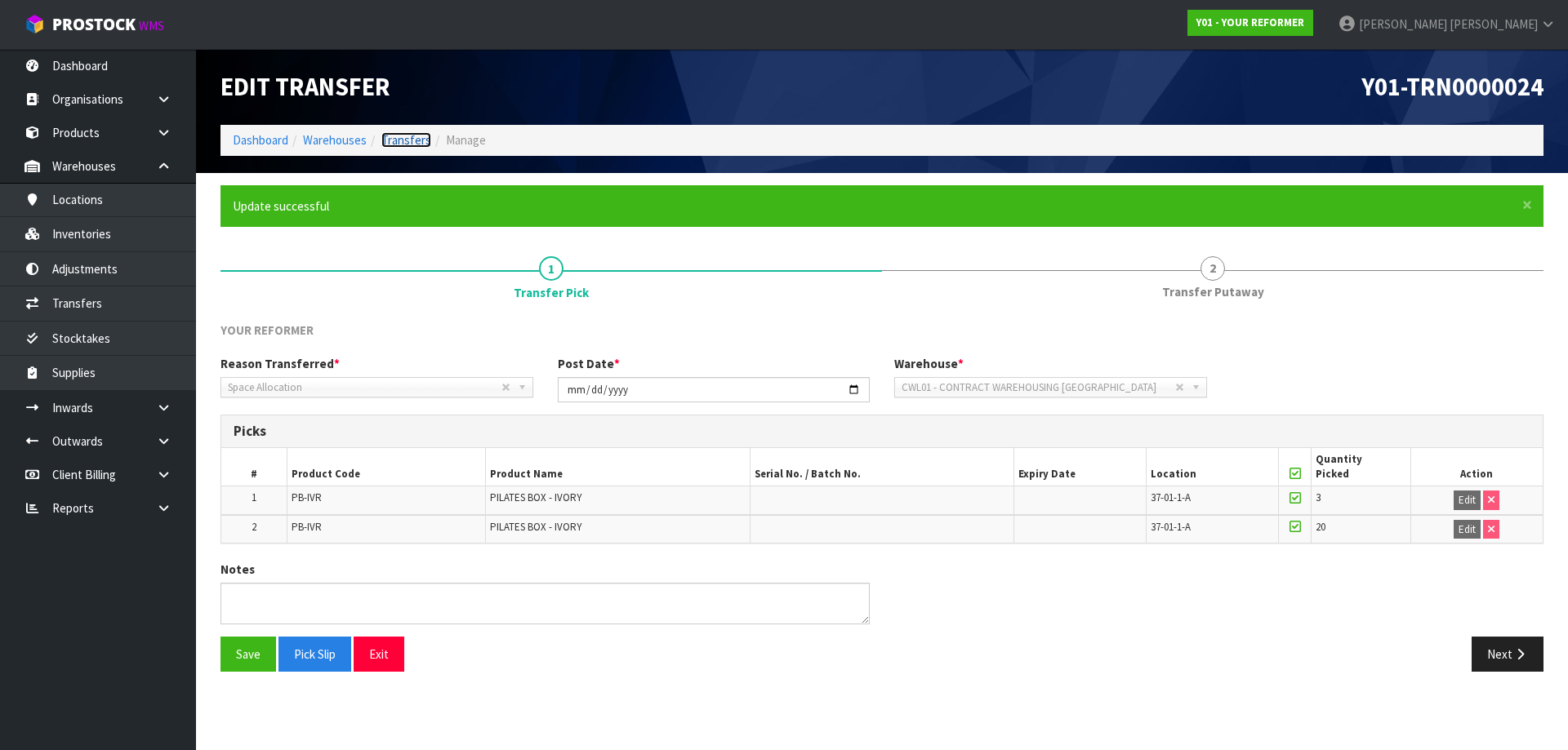
click at [410, 142] on link "Transfers" at bounding box center [406, 140] width 50 height 16
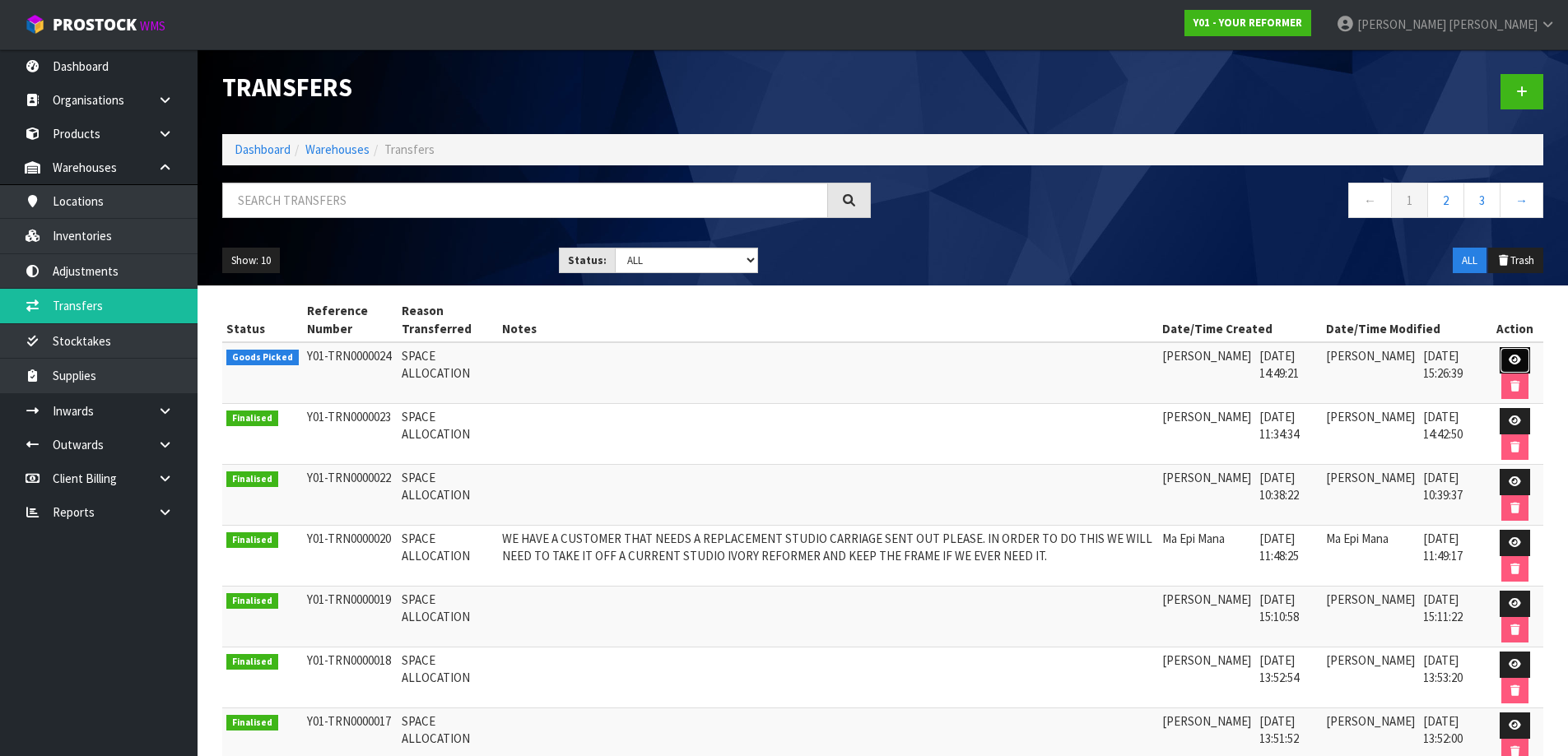
click at [1506, 359] on link at bounding box center [1515, 361] width 31 height 26
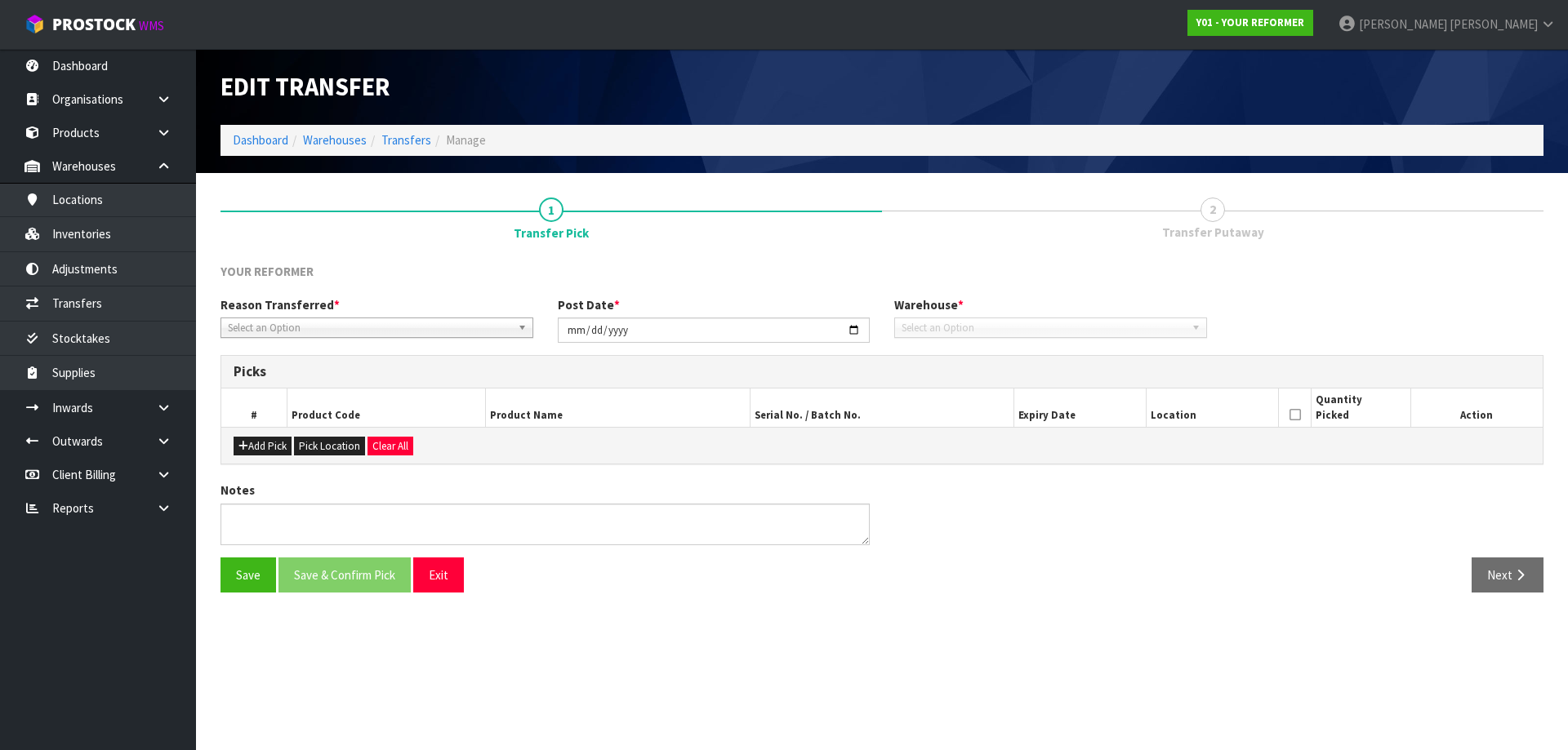
type input "[DATE]"
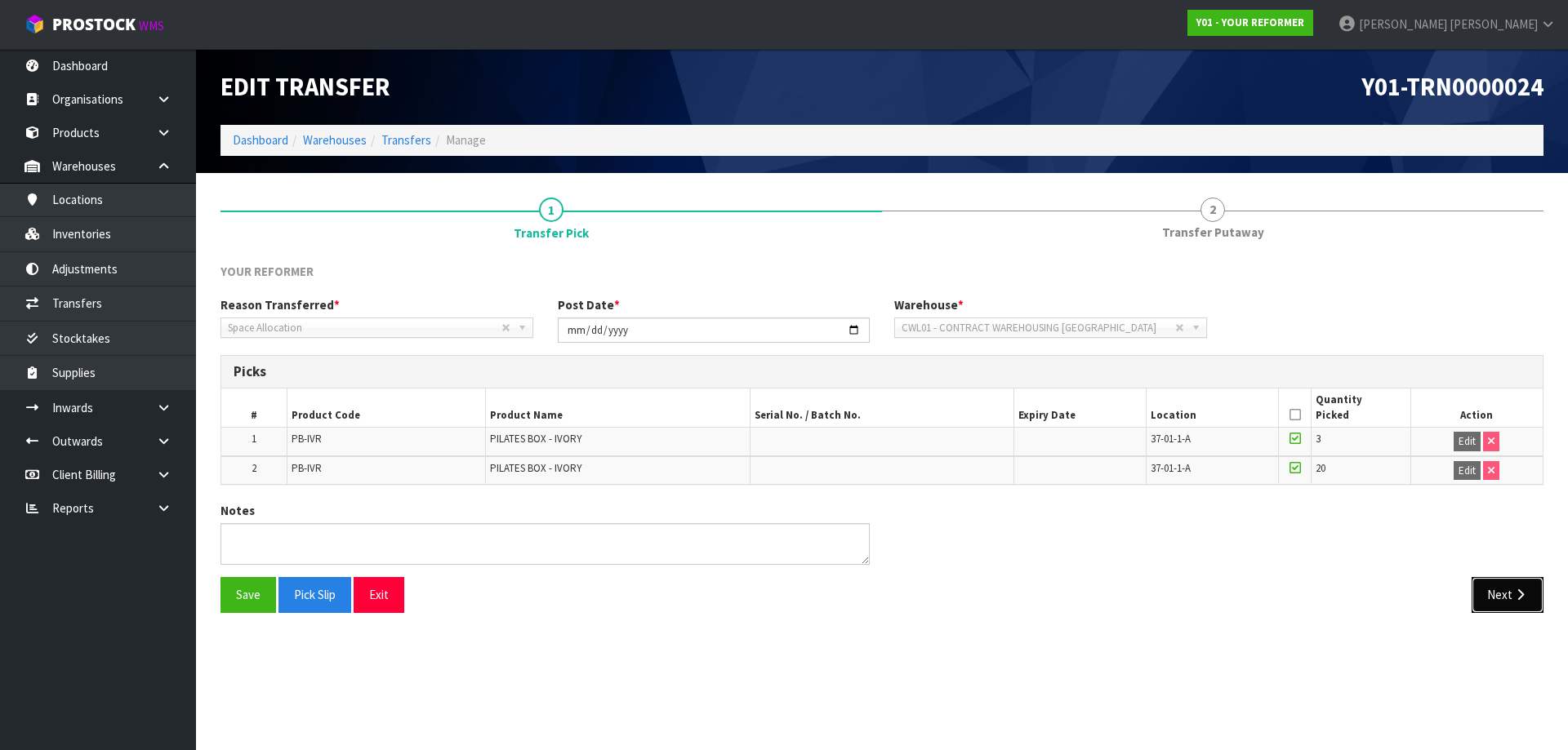
click at [1512, 609] on button "Next" at bounding box center [1508, 595] width 72 height 35
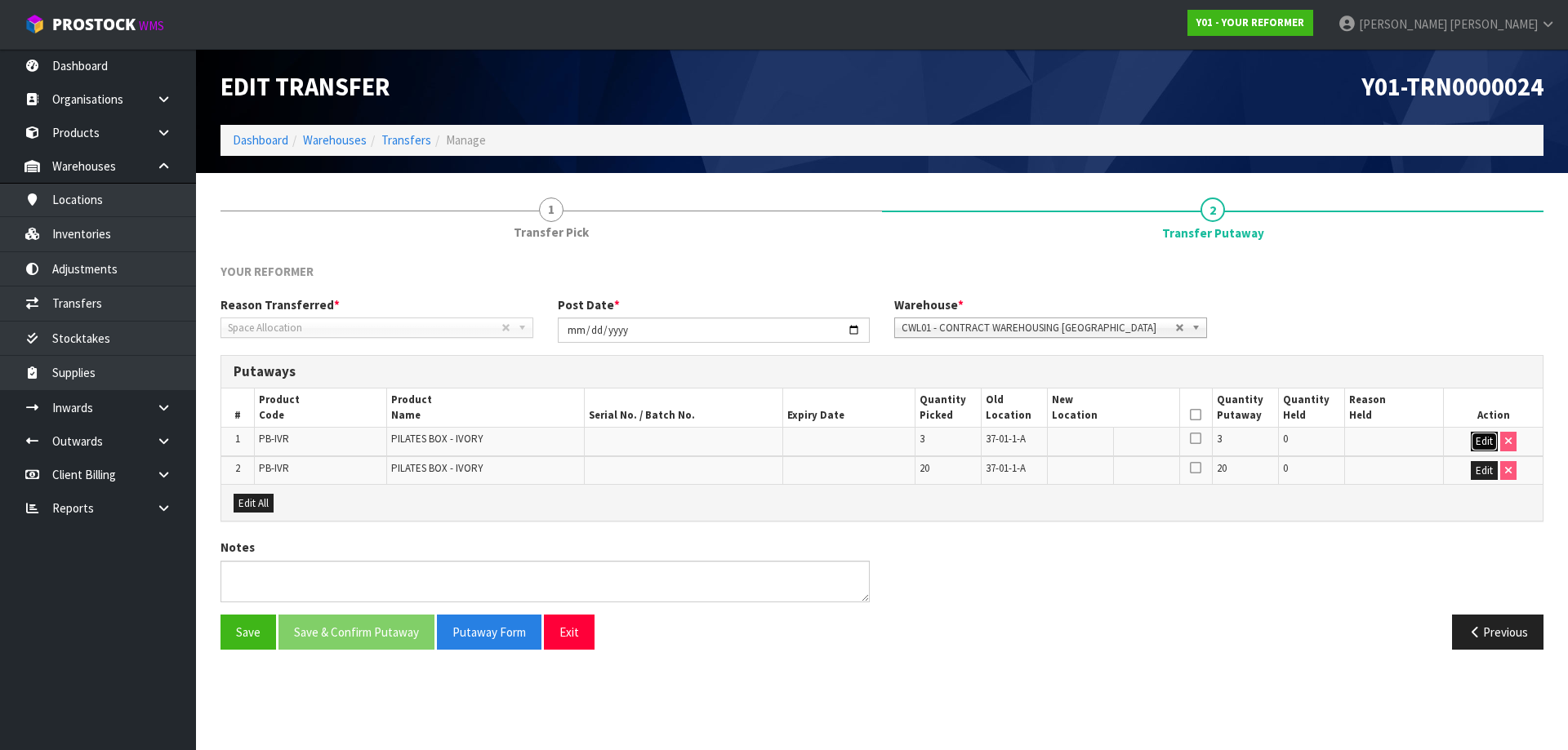
click at [1483, 446] on button "Edit" at bounding box center [1484, 441] width 27 height 19
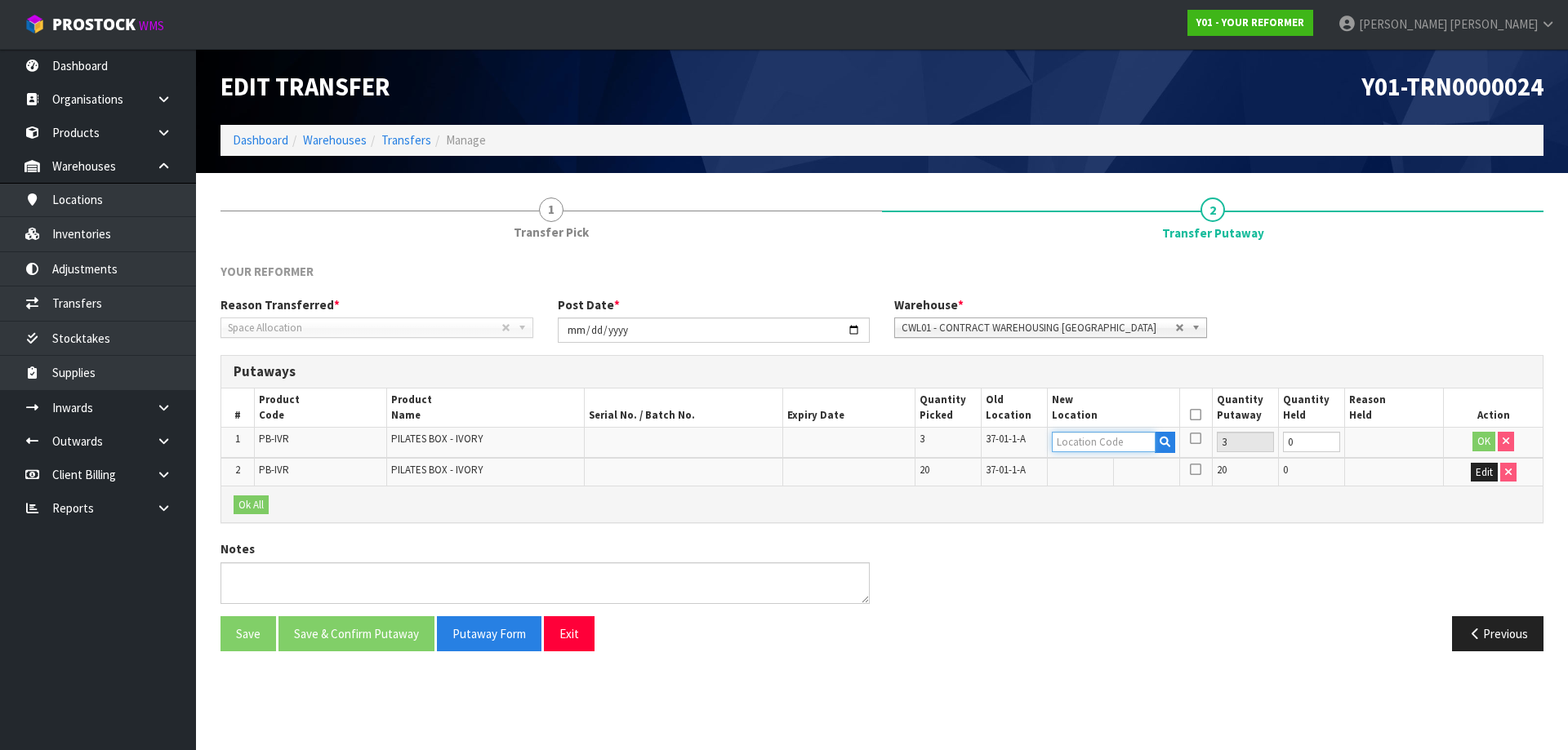
click at [1106, 432] on input "text" at bounding box center [1104, 442] width 104 height 20
paste input "32-37-5-B"
type input "32-37-5-B"
click at [1492, 442] on button "OK" at bounding box center [1484, 441] width 23 height 19
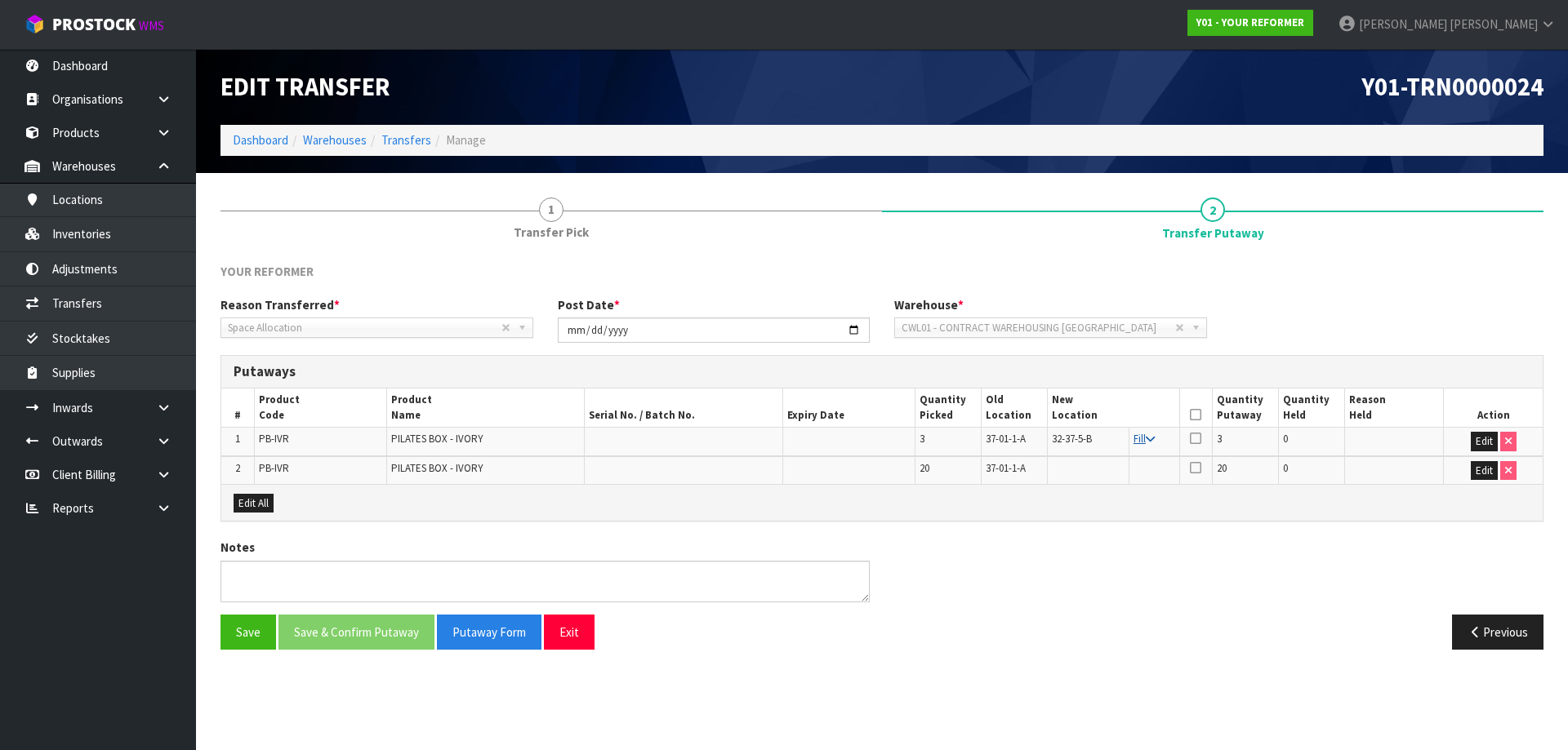
click at [1148, 442] on icon at bounding box center [1151, 439] width 9 height 10
click at [1202, 418] on th at bounding box center [1195, 407] width 32 height 38
click at [1197, 415] on icon at bounding box center [1195, 415] width 11 height 1
click at [372, 638] on button "Save & Confirm Putaway" at bounding box center [356, 633] width 156 height 35
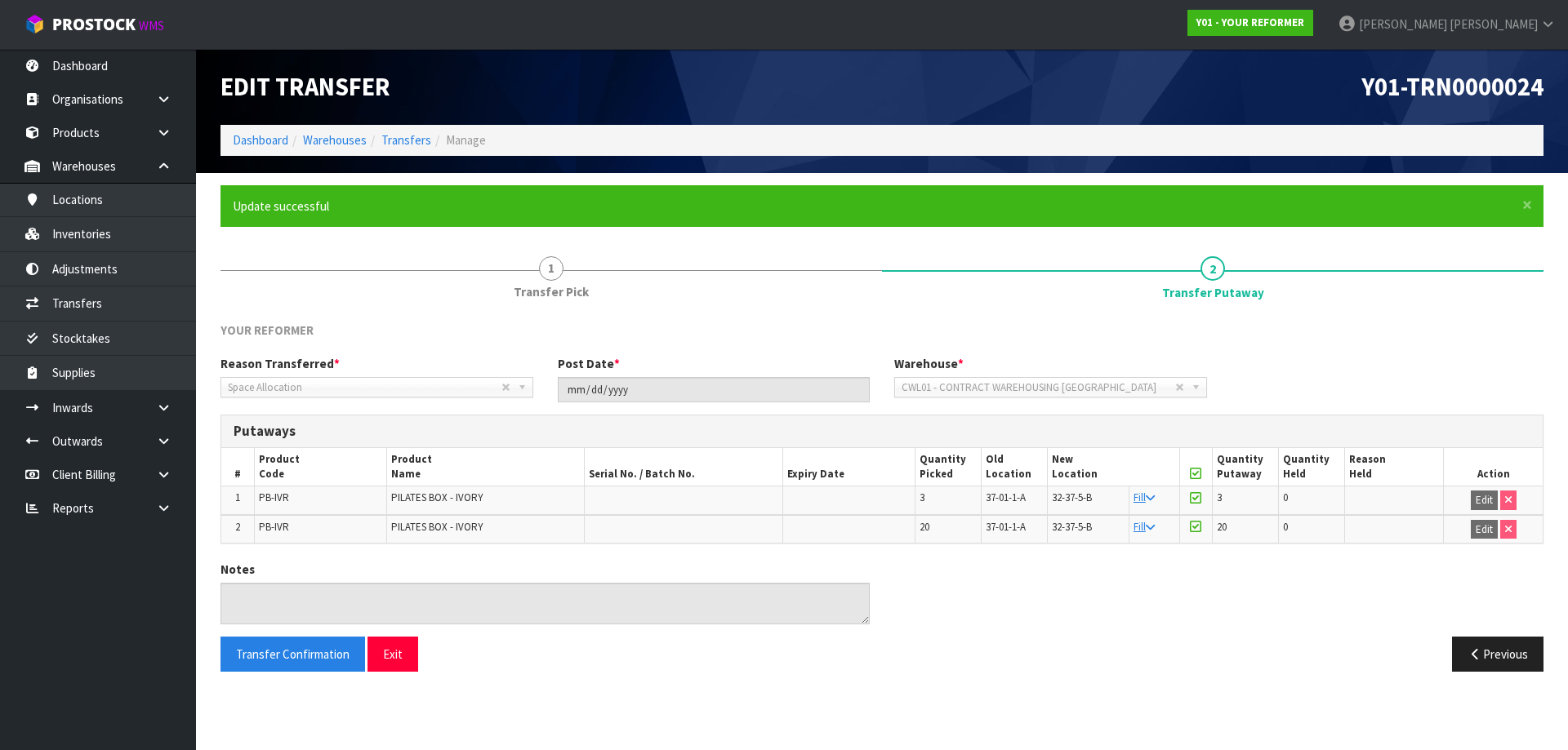
click at [273, 495] on span "PB-IVR" at bounding box center [274, 498] width 31 height 14
copy tr "PB-IVR"
click at [69, 235] on link "Inventories" at bounding box center [98, 234] width 196 height 33
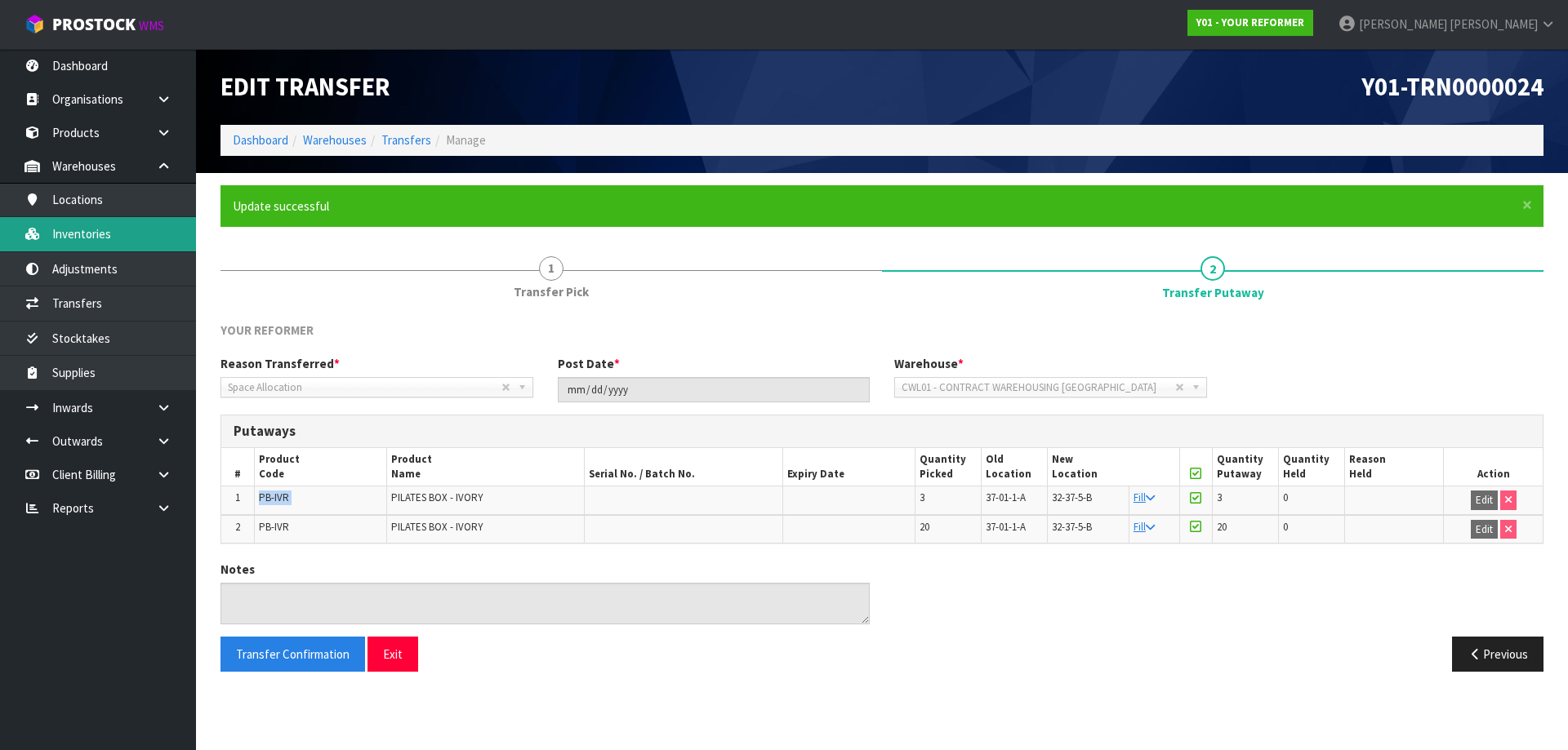
click at [69, 235] on body "Toggle navigation ProStock WMS Y01 - YOUR REFORMER James Luff Logout Dashboard …" at bounding box center [784, 375] width 1568 height 750
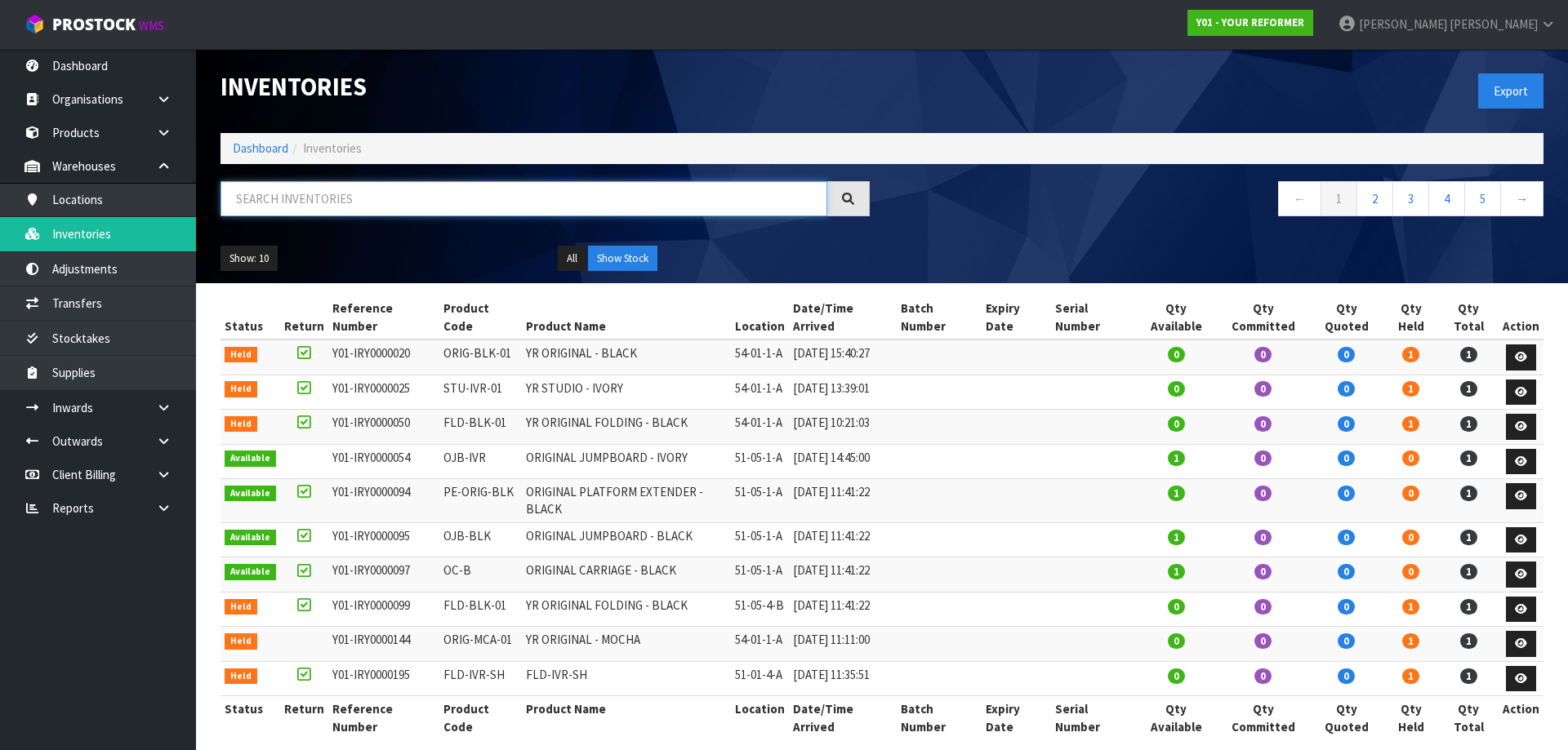
click at [293, 185] on input "text" at bounding box center [524, 199] width 607 height 35
paste input "PB-IVR"
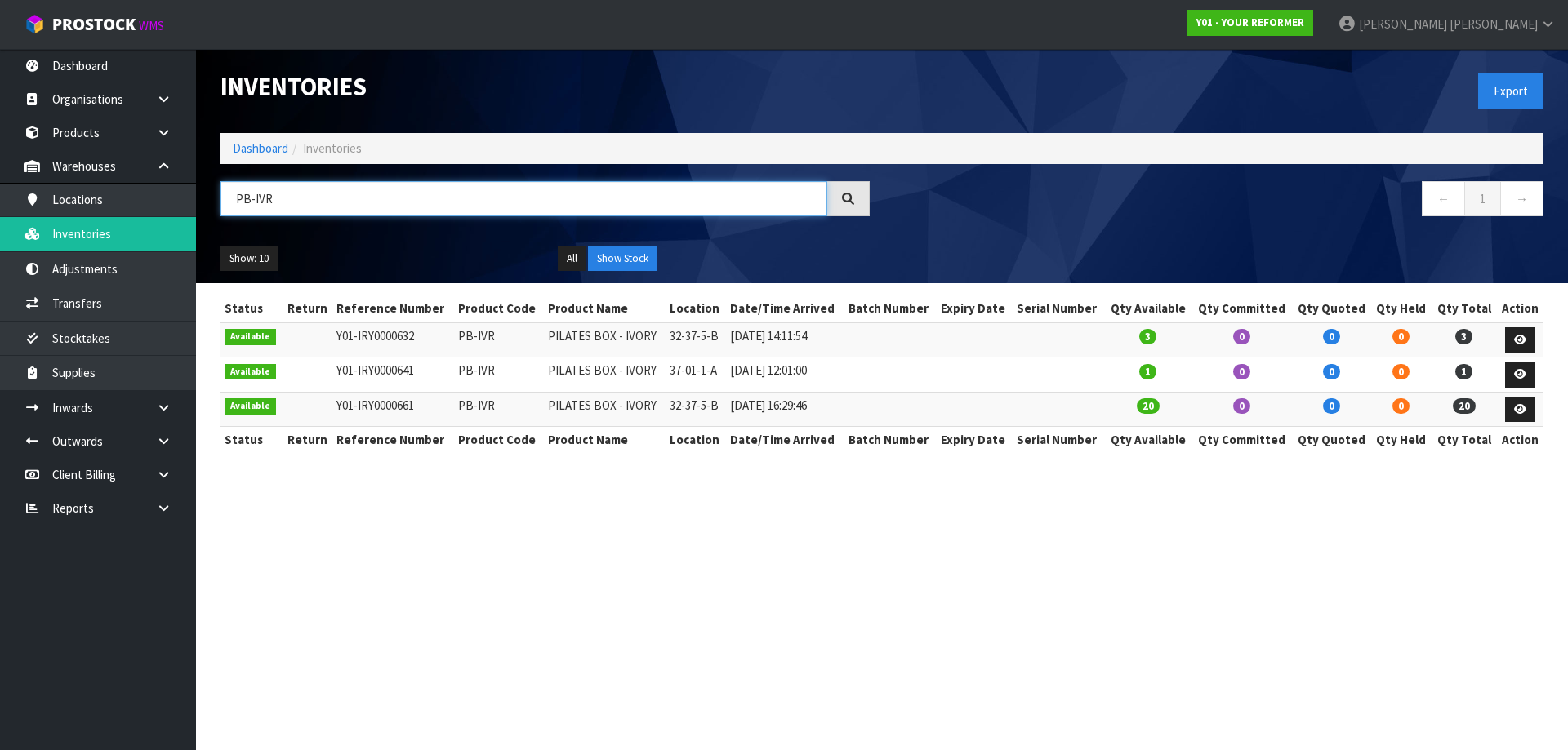
type input "PB-IVR"
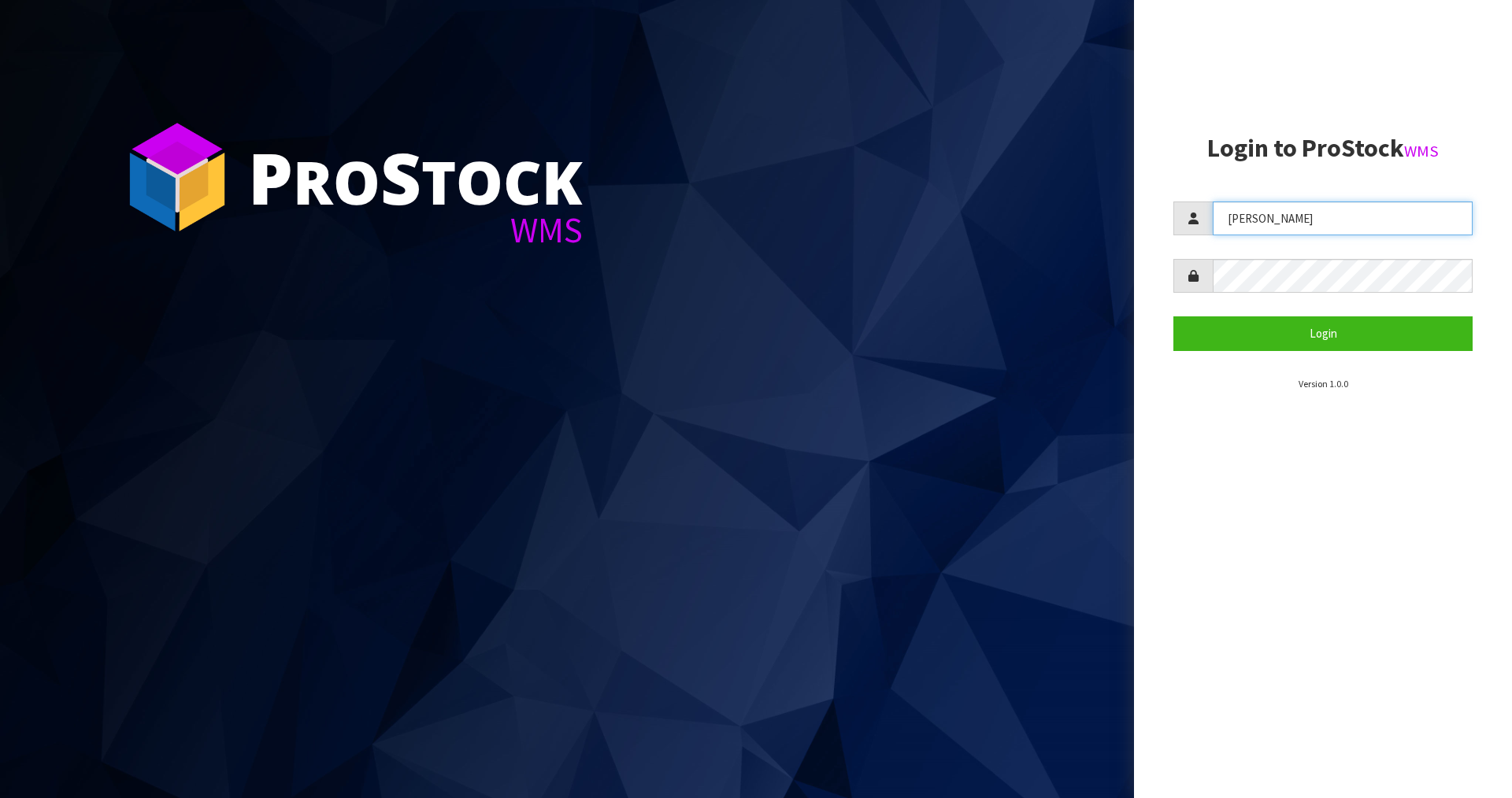
click at [1302, 205] on input "JAMES" at bounding box center [1343, 218] width 260 height 34
click at [1301, 205] on input "JAMES" at bounding box center [1343, 218] width 260 height 34
type input "Zackary"
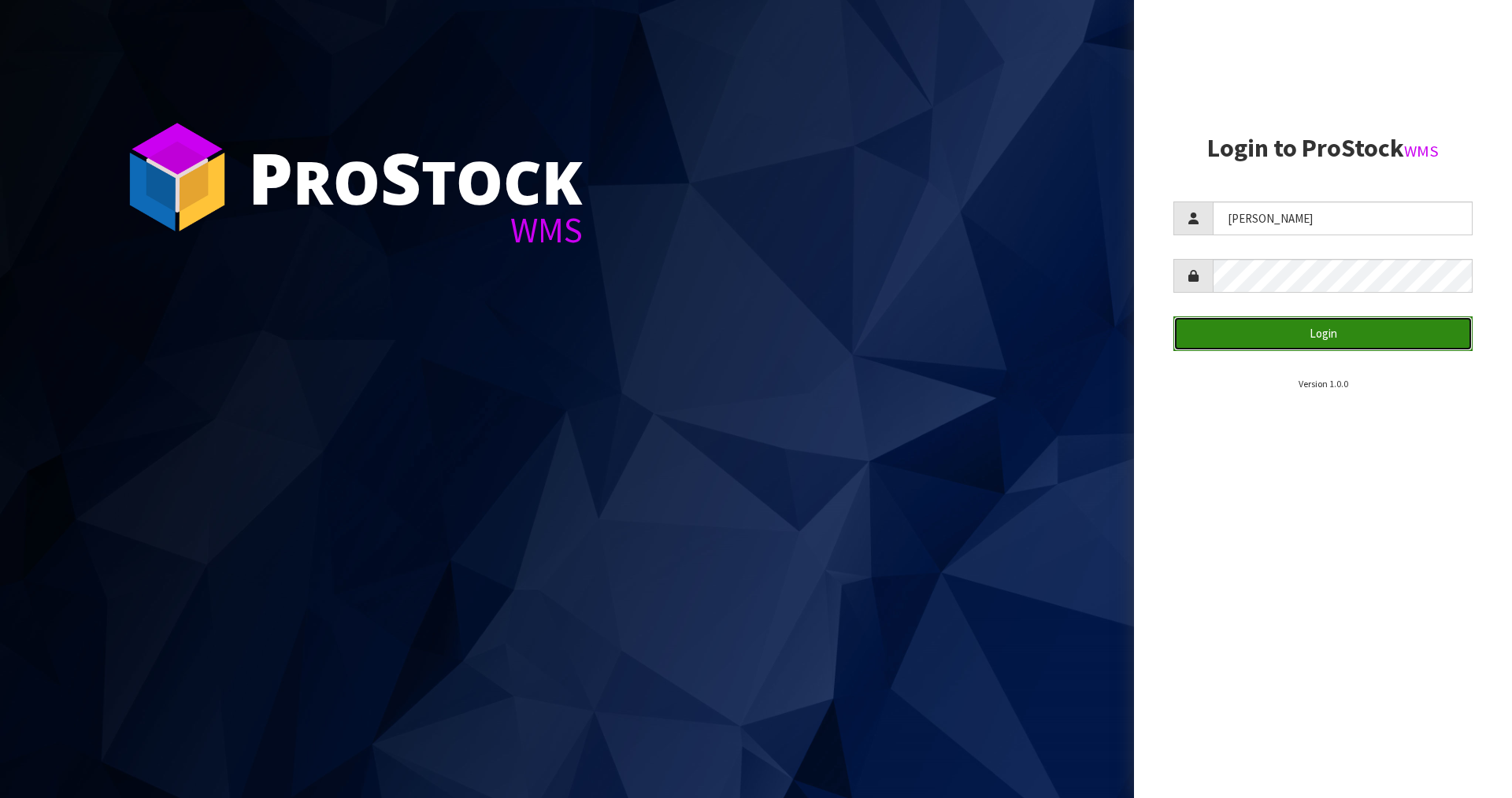
click at [1260, 333] on button "Login" at bounding box center [1324, 333] width 300 height 34
